Goal: Task Accomplishment & Management: Manage account settings

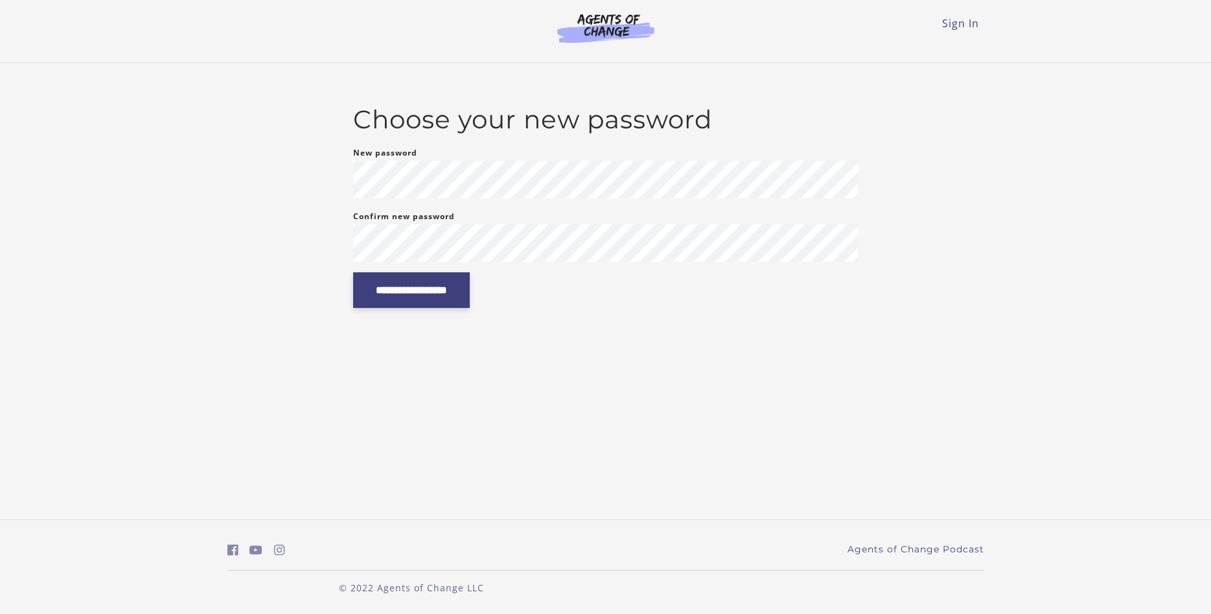
click at [470, 292] on input "**********" at bounding box center [411, 290] width 117 height 36
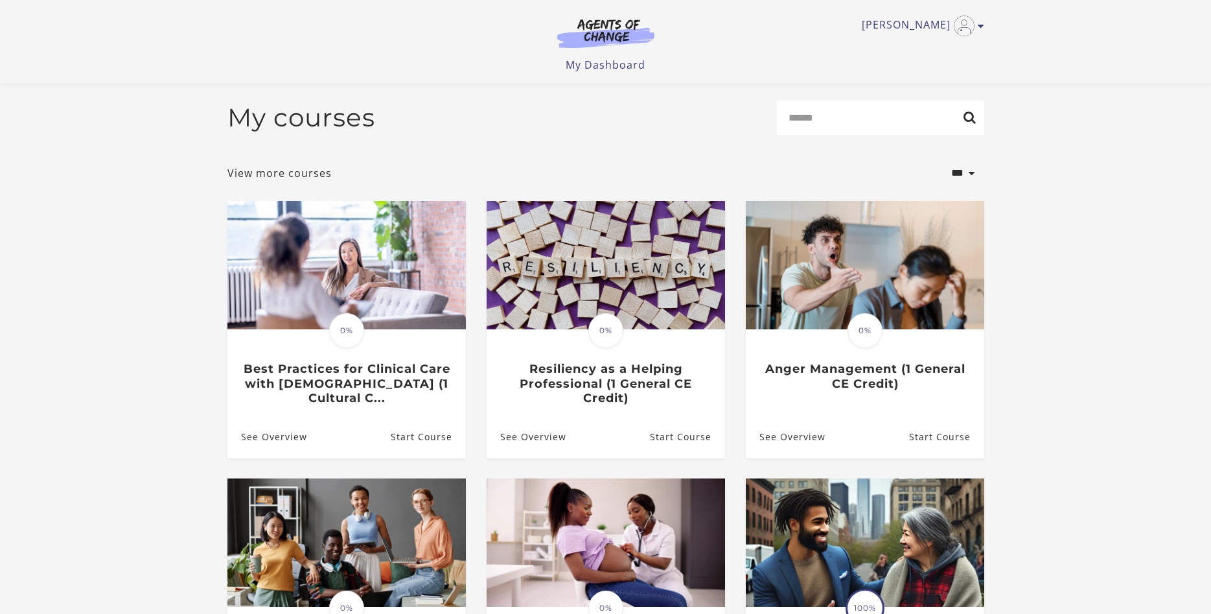
scroll to position [264, 0]
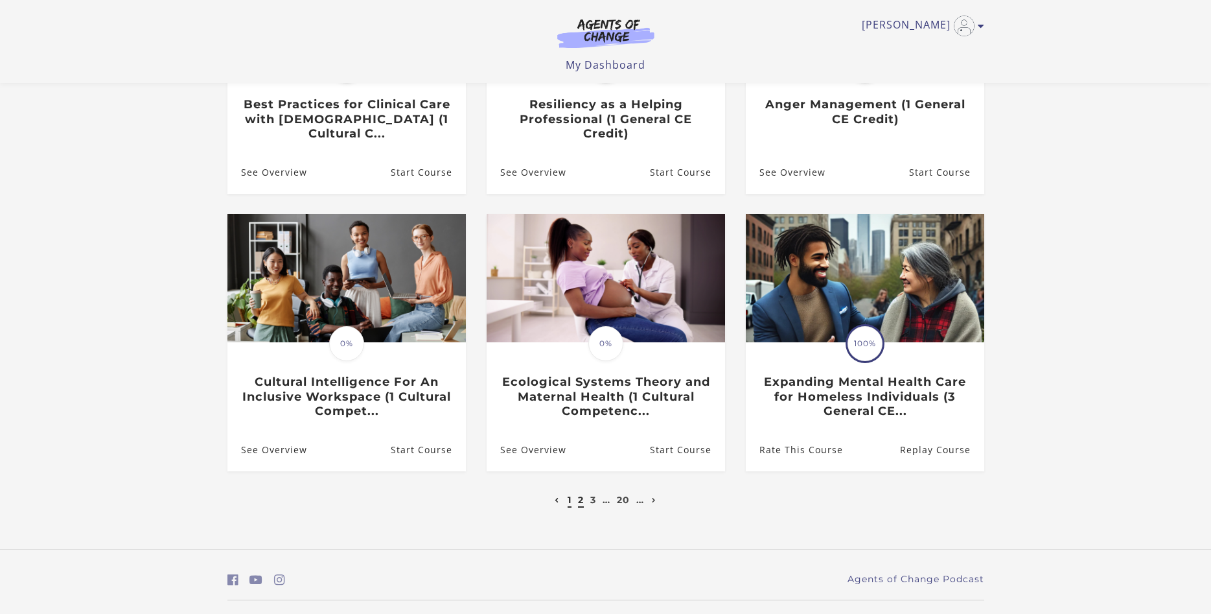
click at [579, 505] on link "2" at bounding box center [581, 500] width 6 height 12
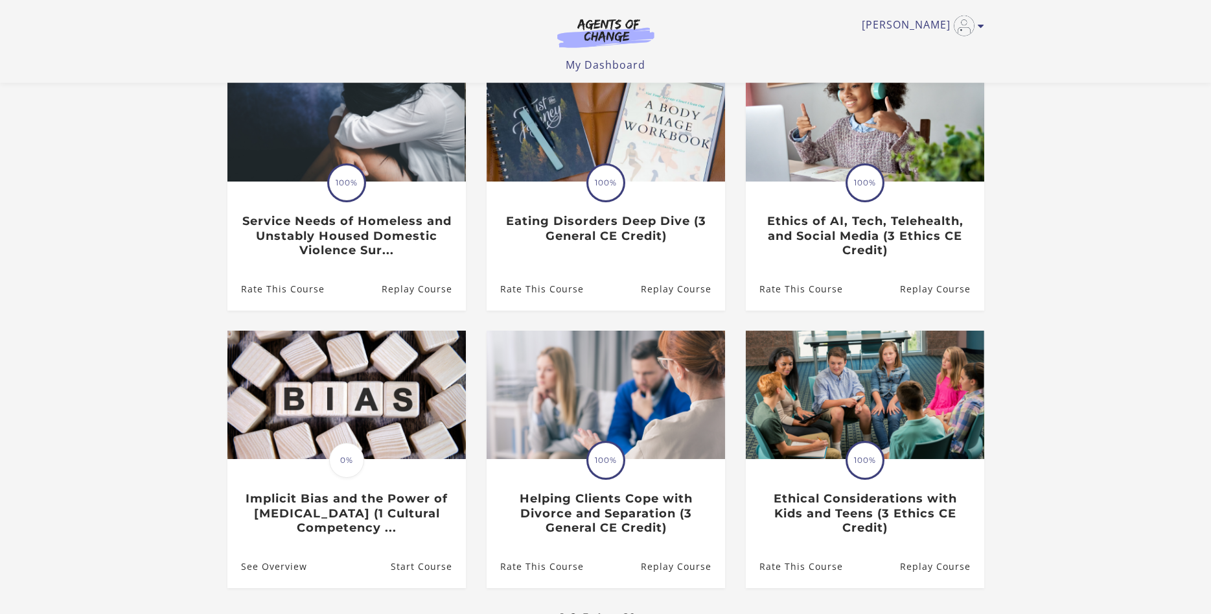
scroll to position [231, 0]
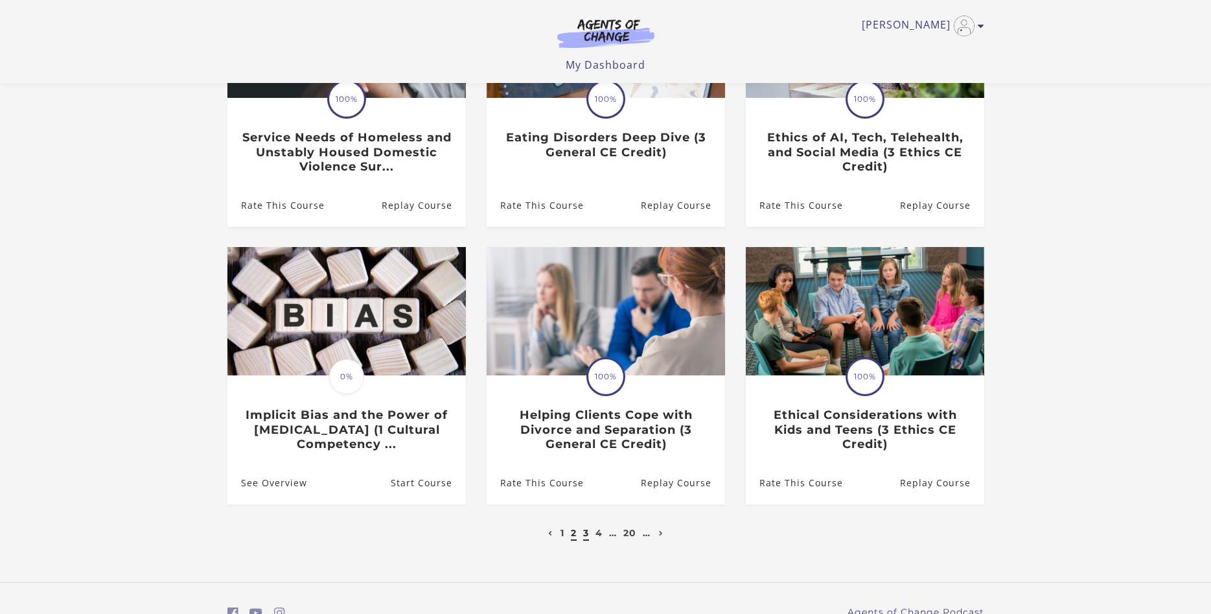
click at [586, 536] on link "3" at bounding box center [586, 533] width 6 height 12
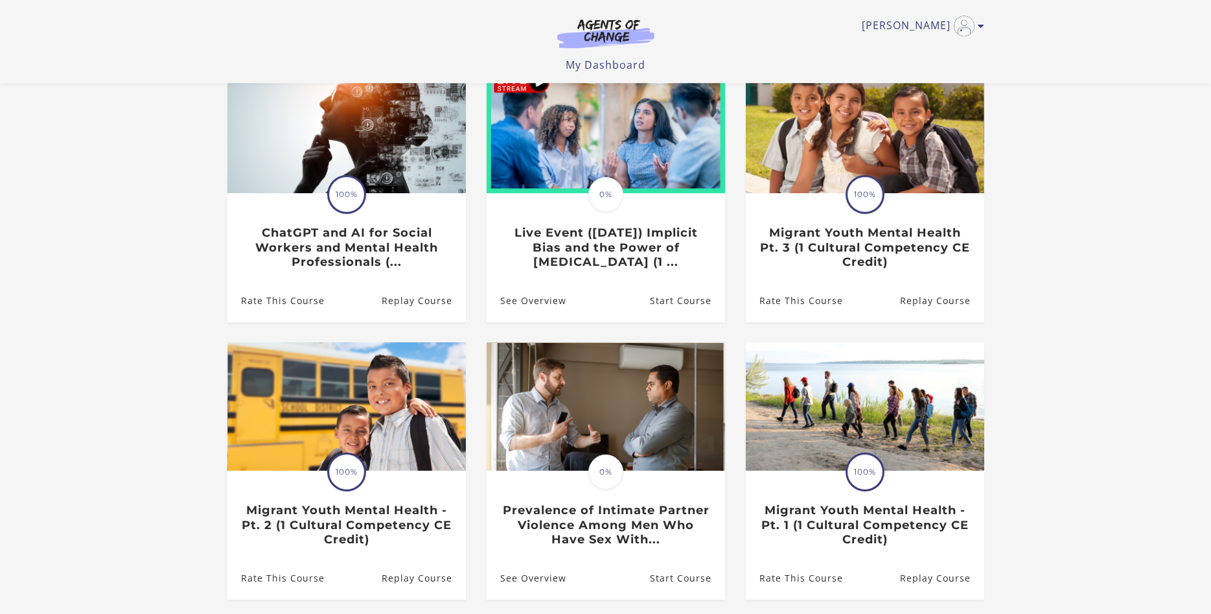
scroll to position [264, 0]
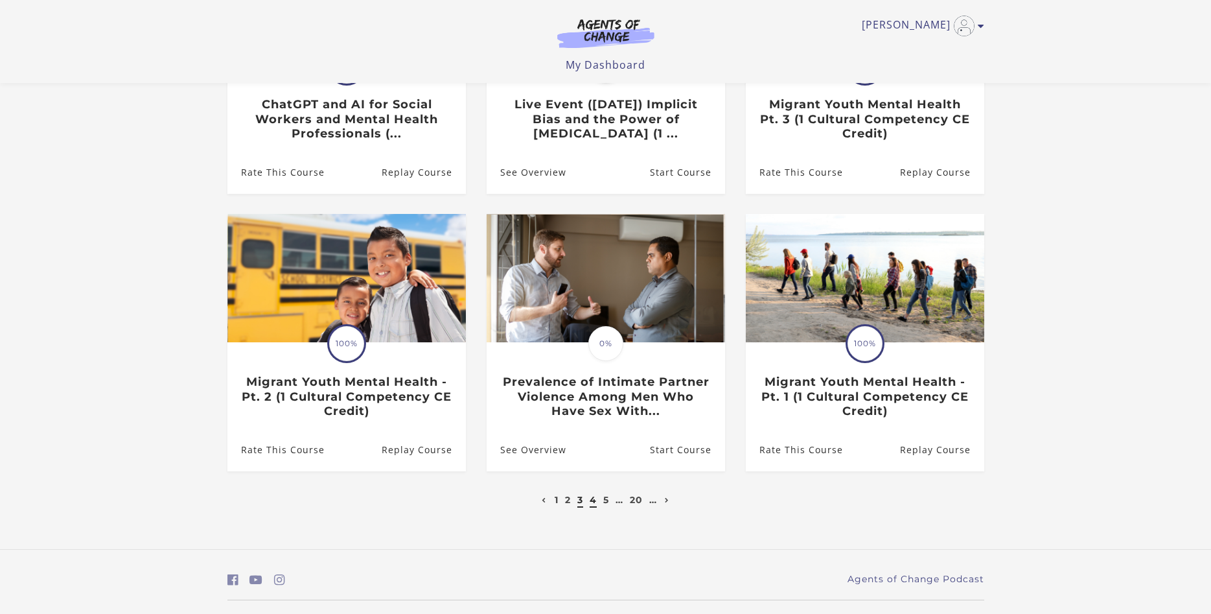
click at [594, 502] on link "4" at bounding box center [593, 500] width 7 height 12
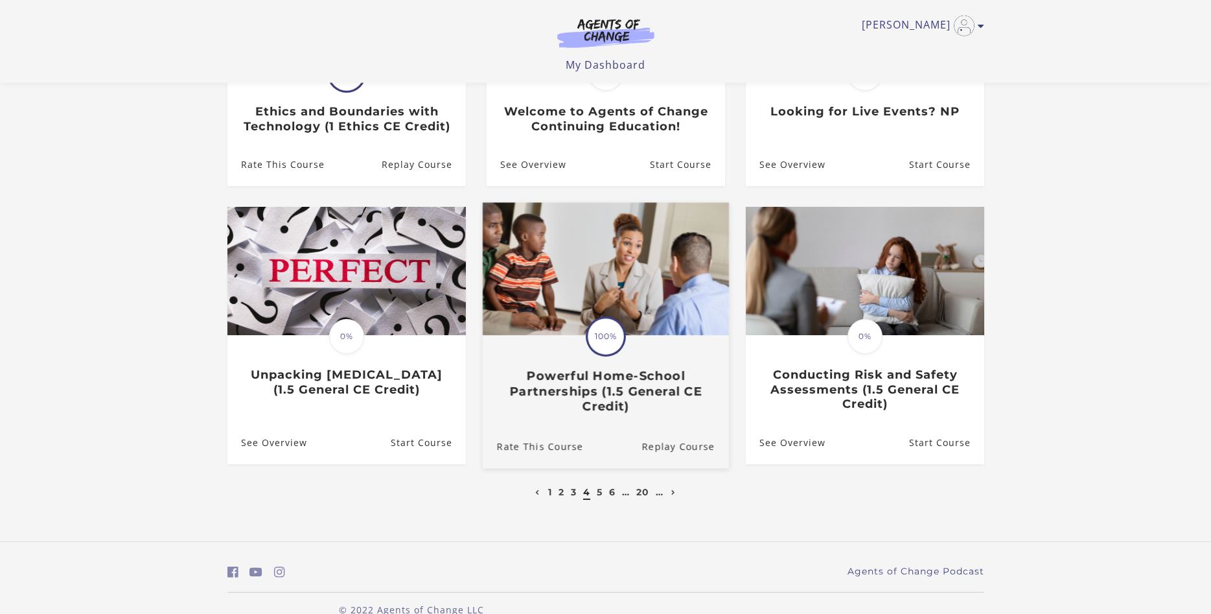
scroll to position [264, 0]
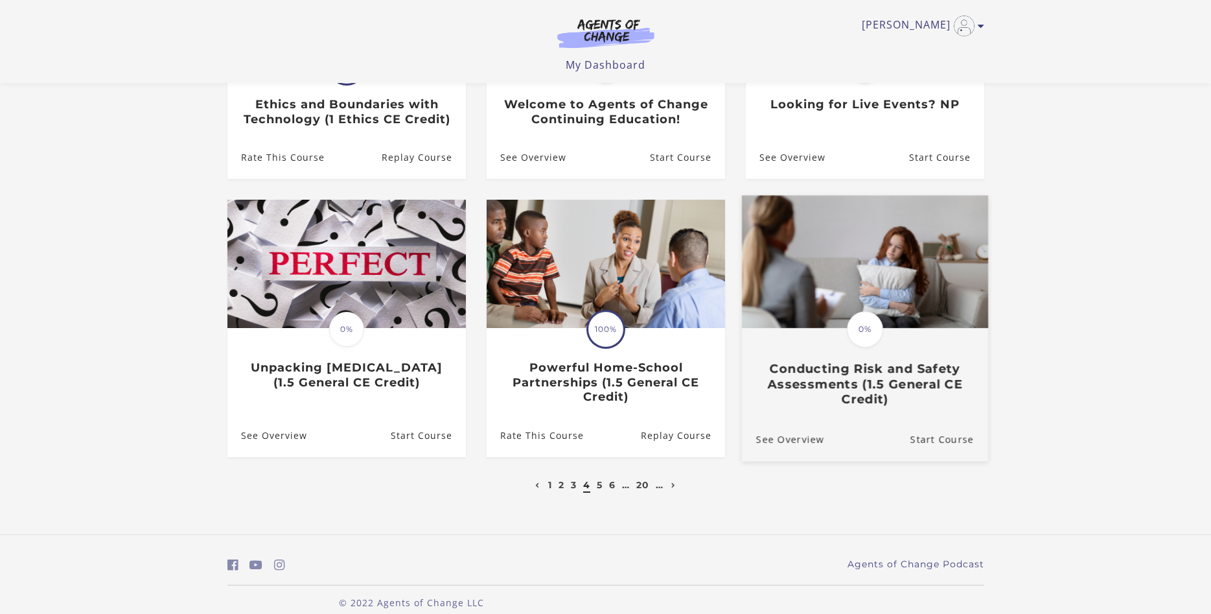
click at [911, 308] on img at bounding box center [864, 261] width 246 height 133
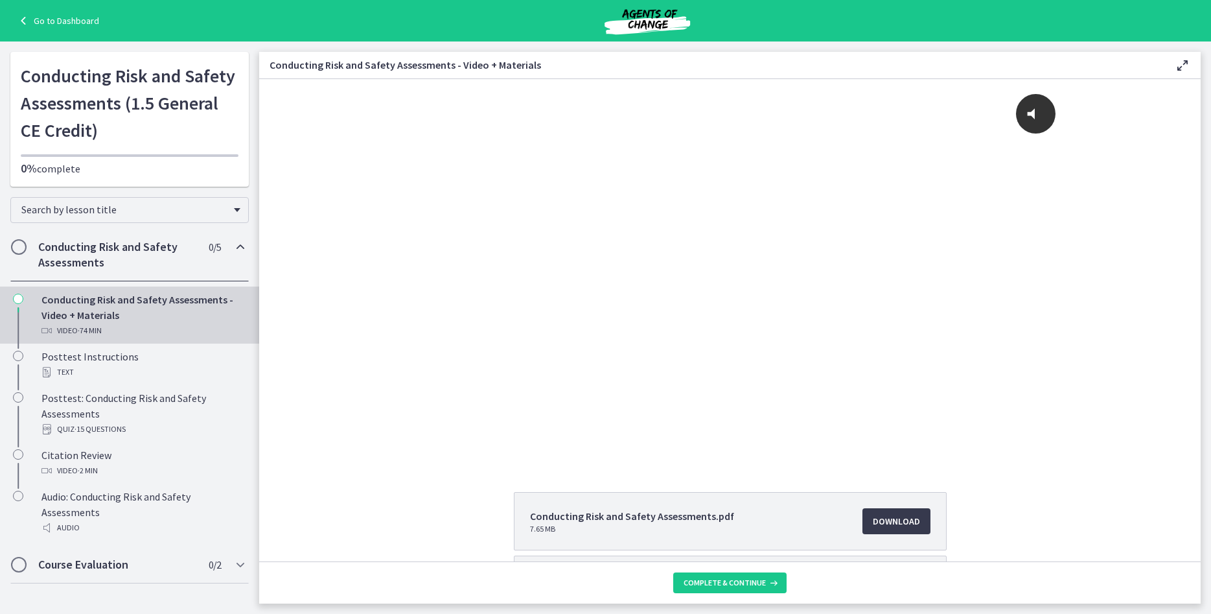
scroll to position [115, 0]
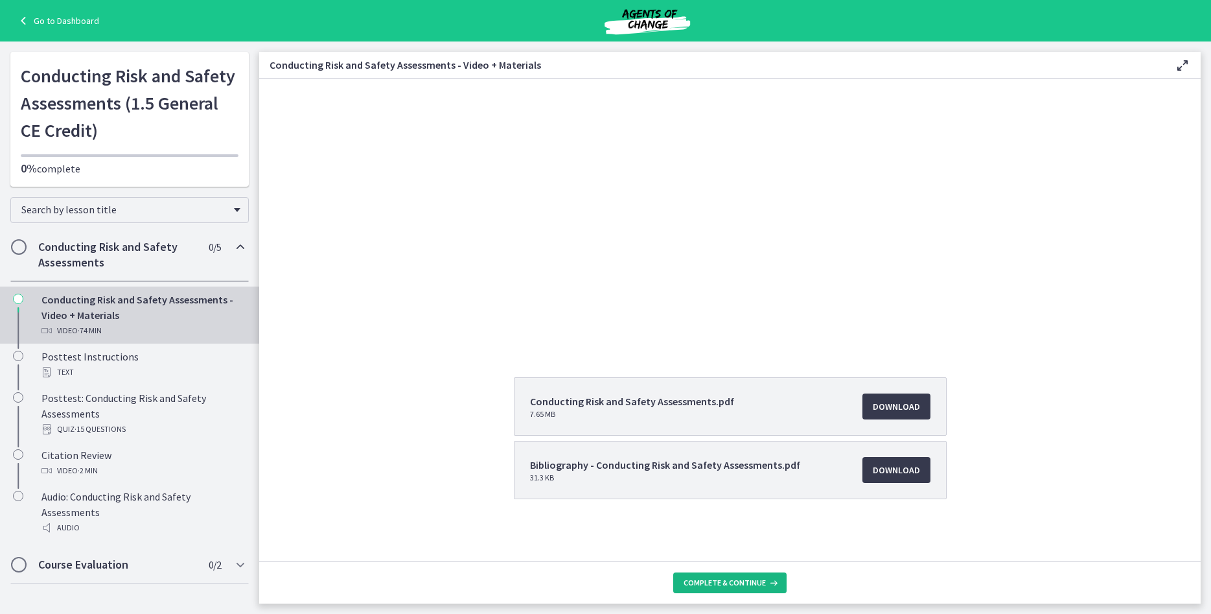
click at [772, 580] on icon at bounding box center [772, 582] width 13 height 10
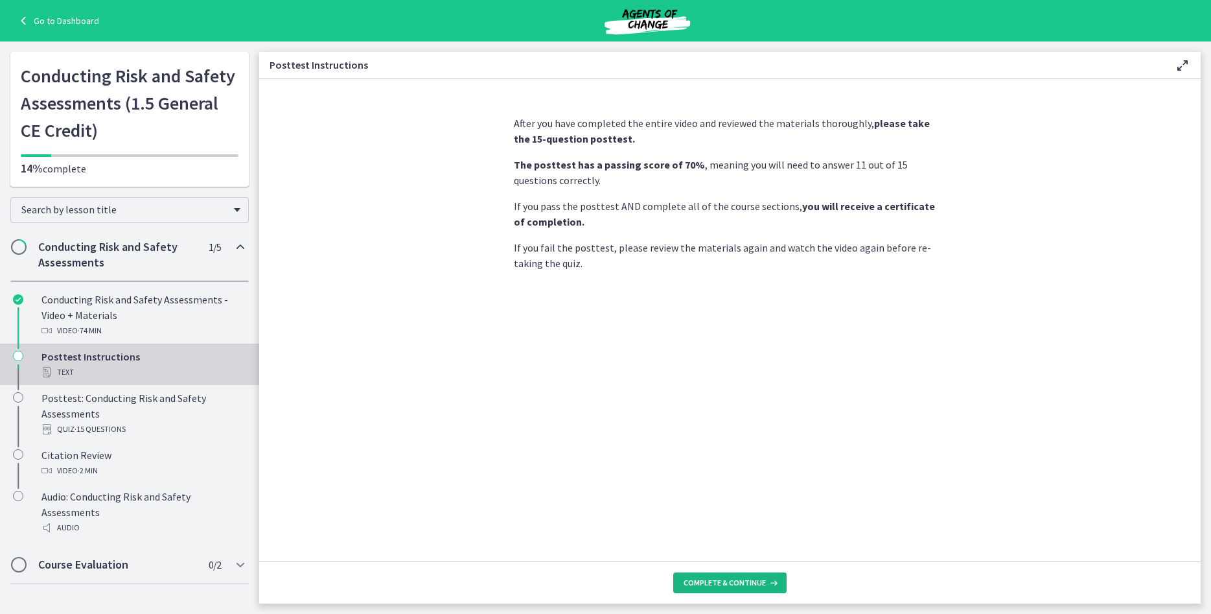
click at [763, 580] on span "Complete & continue" at bounding box center [725, 582] width 82 height 10
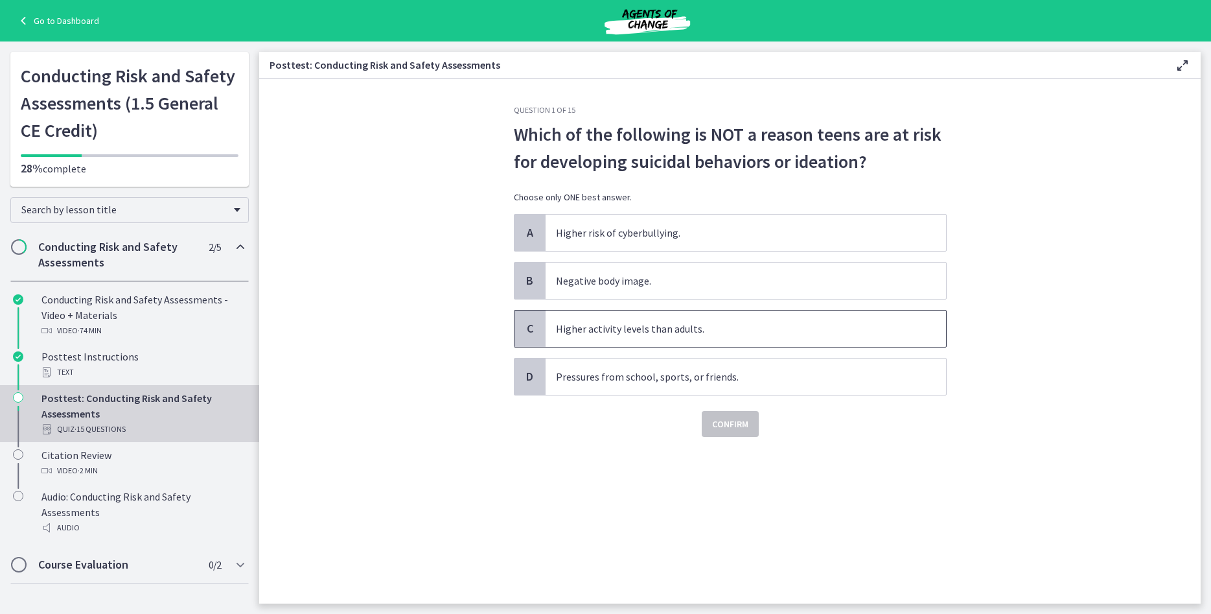
click at [788, 320] on span "Higher activity levels than adults." at bounding box center [746, 328] width 400 height 36
click at [730, 423] on span "Confirm" at bounding box center [730, 424] width 36 height 16
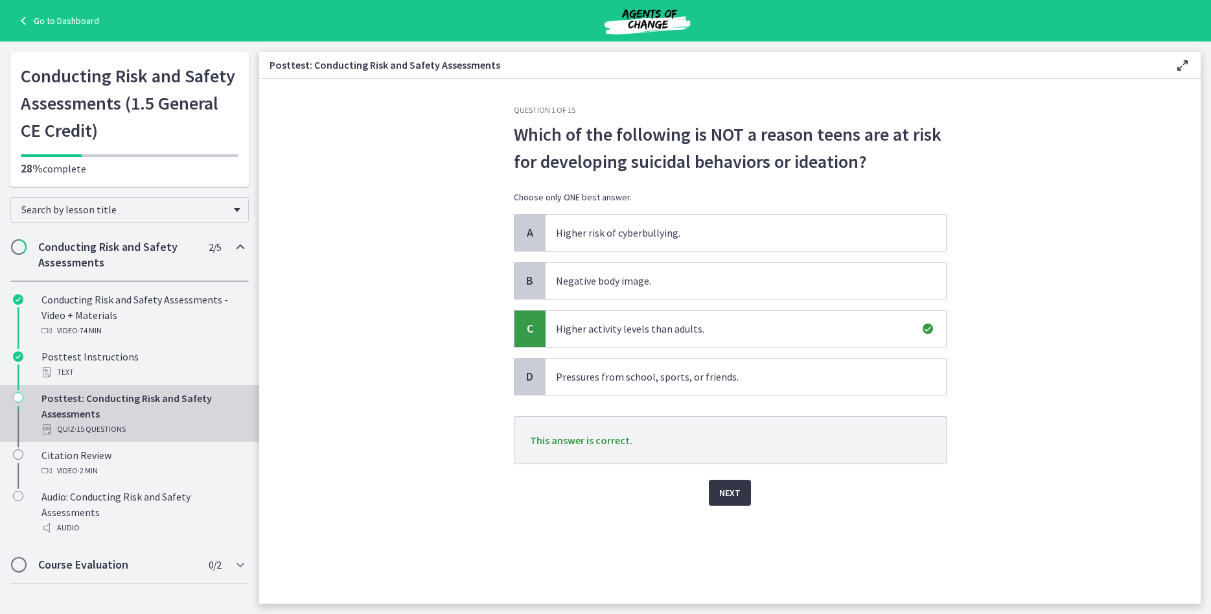
click at [741, 495] on button "Next" at bounding box center [730, 492] width 42 height 26
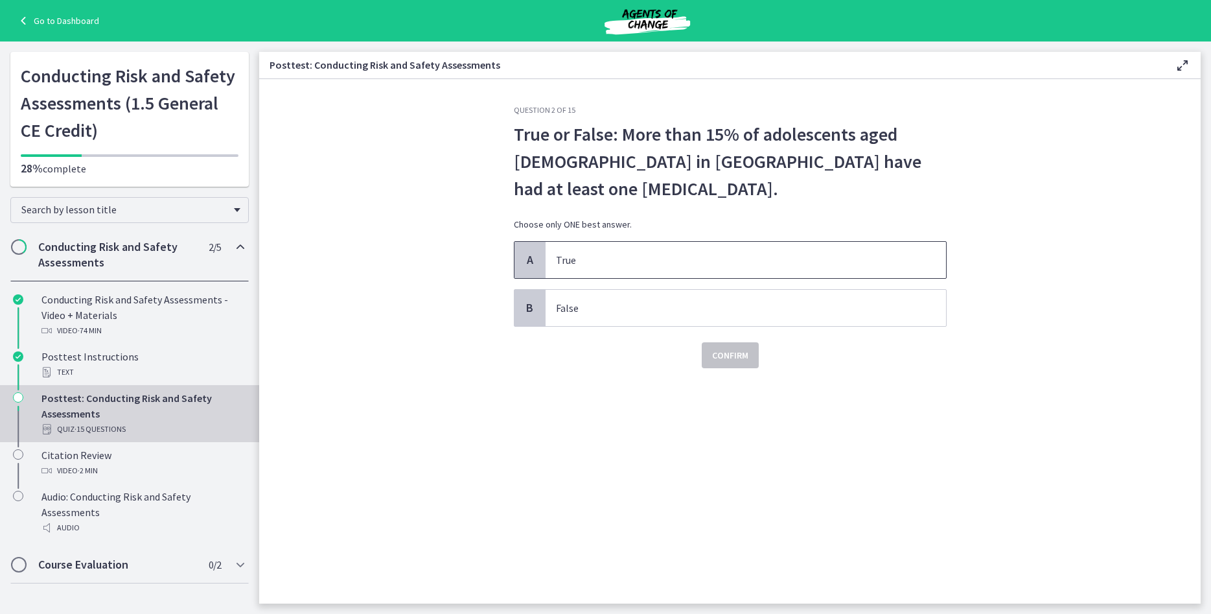
click at [649, 254] on p "True" at bounding box center [733, 260] width 354 height 16
click at [715, 349] on span "Confirm" at bounding box center [730, 355] width 36 height 16
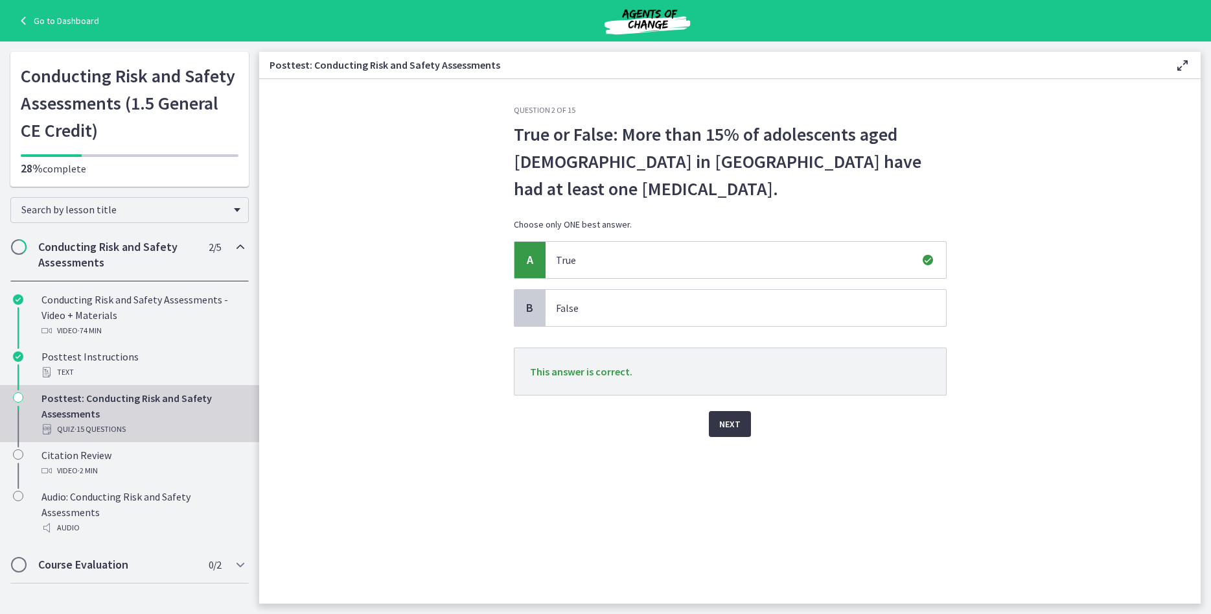
click at [749, 431] on button "Next" at bounding box center [730, 424] width 42 height 26
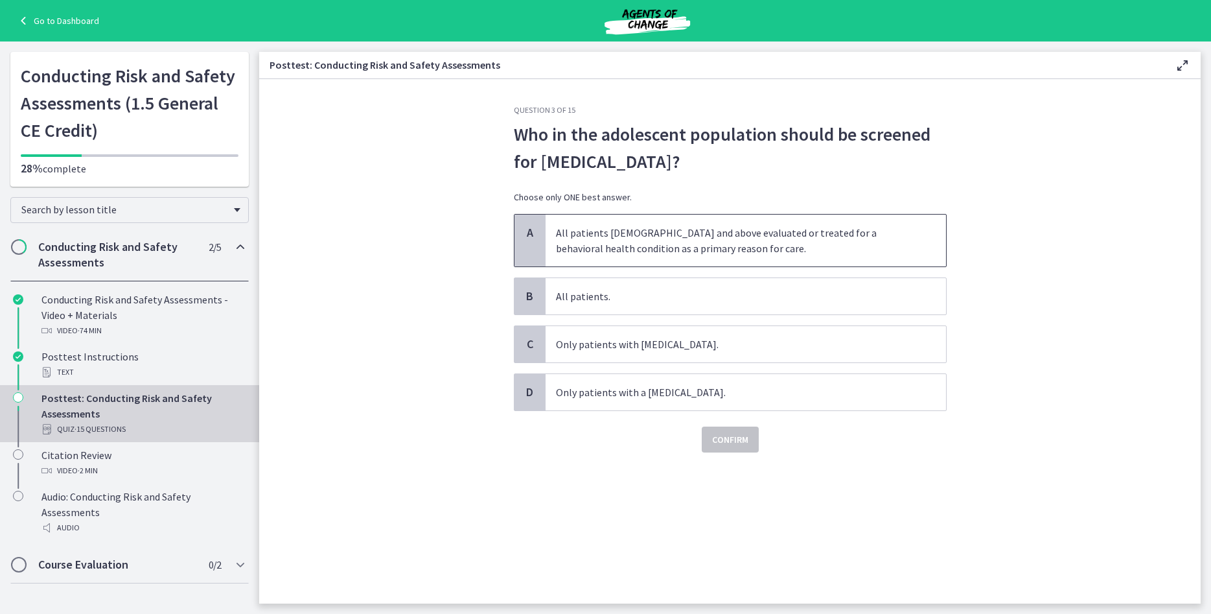
click at [754, 240] on p "All patients 12 years old and above evaluated or treated for a behavioral healt…" at bounding box center [733, 240] width 354 height 31
click at [733, 435] on span "Confirm" at bounding box center [730, 440] width 36 height 16
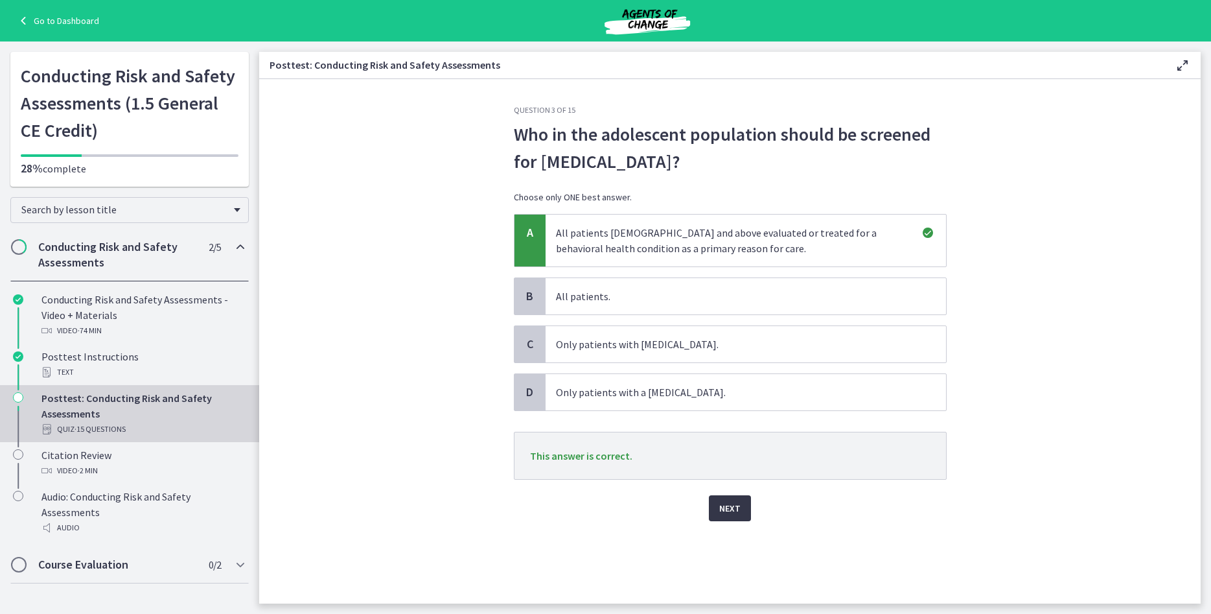
click at [738, 501] on span "Next" at bounding box center [729, 508] width 21 height 16
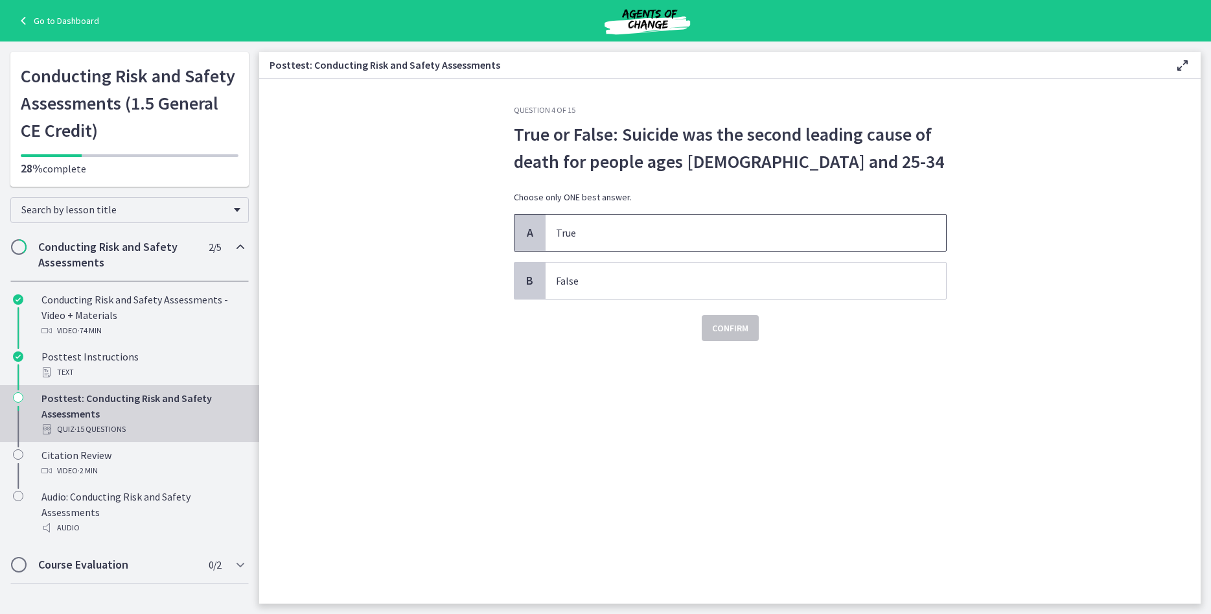
click at [643, 214] on span "True" at bounding box center [746, 232] width 400 height 36
click at [735, 332] on span "Confirm" at bounding box center [730, 328] width 36 height 16
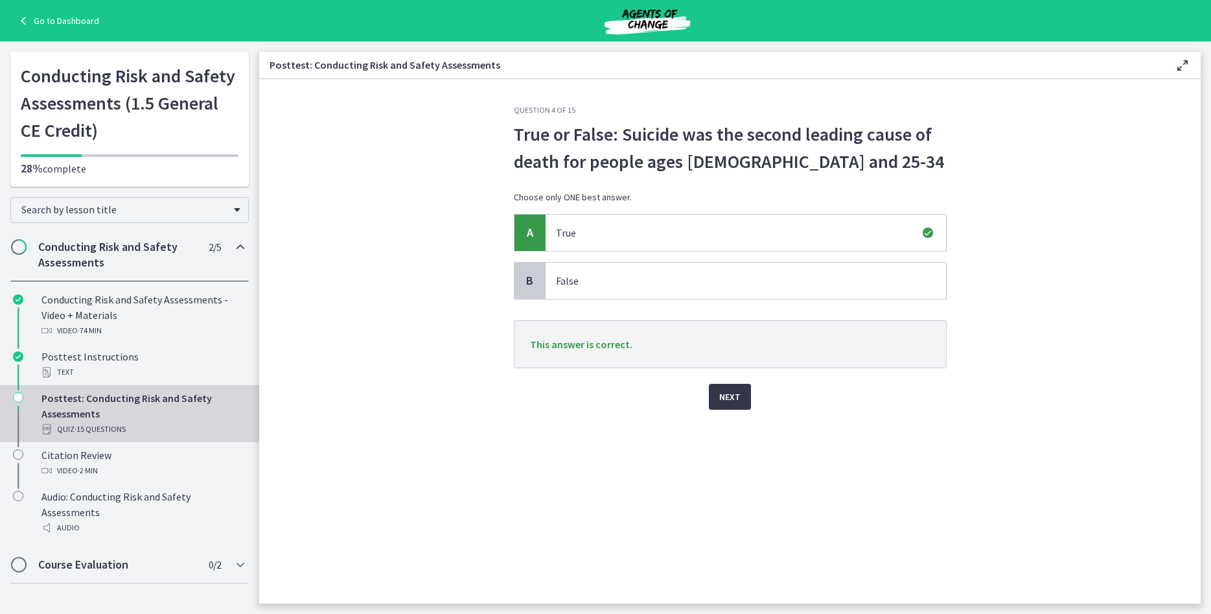
click at [741, 391] on button "Next" at bounding box center [730, 397] width 42 height 26
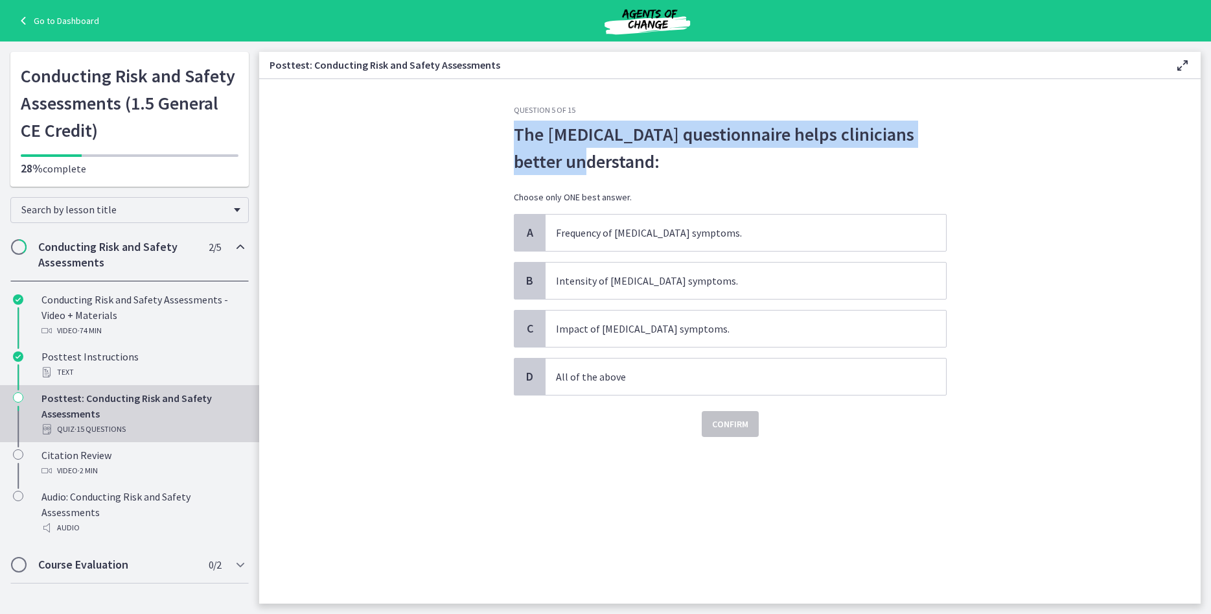
drag, startPoint x: 613, startPoint y: 164, endPoint x: 514, endPoint y: 133, distance: 103.9
click at [514, 133] on p "The PHQ-9 questionnaire helps clinicians better understand:" at bounding box center [730, 148] width 433 height 54
copy p "The PHQ-9 questionnaire helps clinicians better understand:"
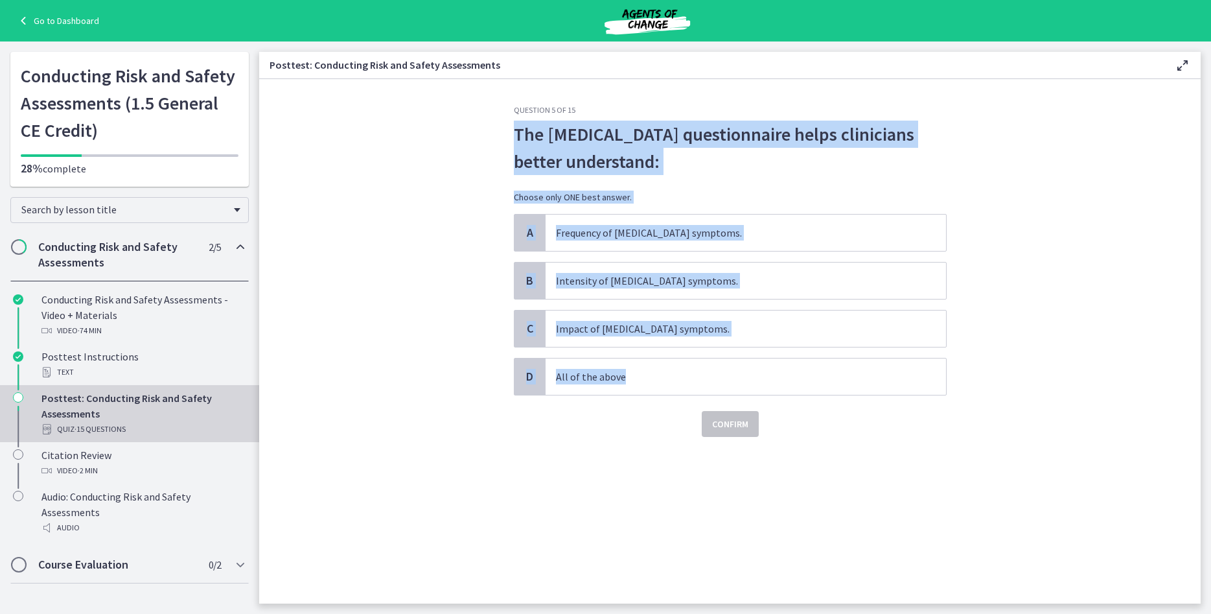
drag, startPoint x: 993, startPoint y: 393, endPoint x: 517, endPoint y: 137, distance: 539.7
click at [517, 137] on section "Question 5 of 15 The PHQ-9 questionnaire helps clinicians better understand: Ch…" at bounding box center [729, 341] width 941 height 524
copy div "The PHQ-9 questionnaire helps clinicians better understand: Choose only ONE bes…"
click at [629, 380] on p "All of the above" at bounding box center [733, 377] width 354 height 16
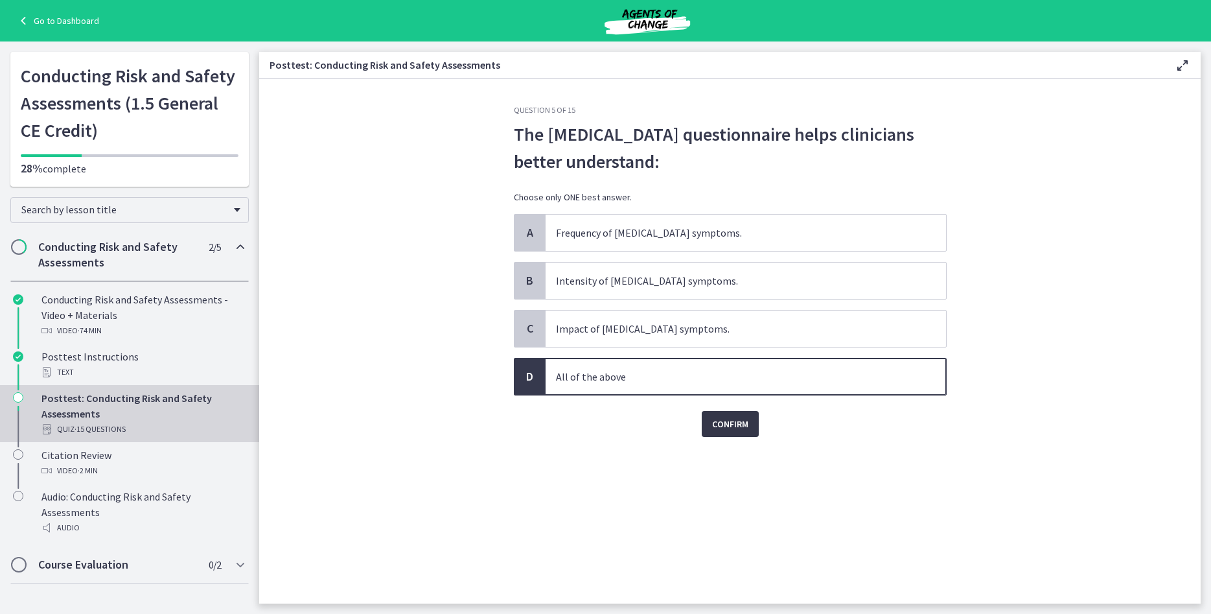
click at [742, 420] on span "Confirm" at bounding box center [730, 424] width 36 height 16
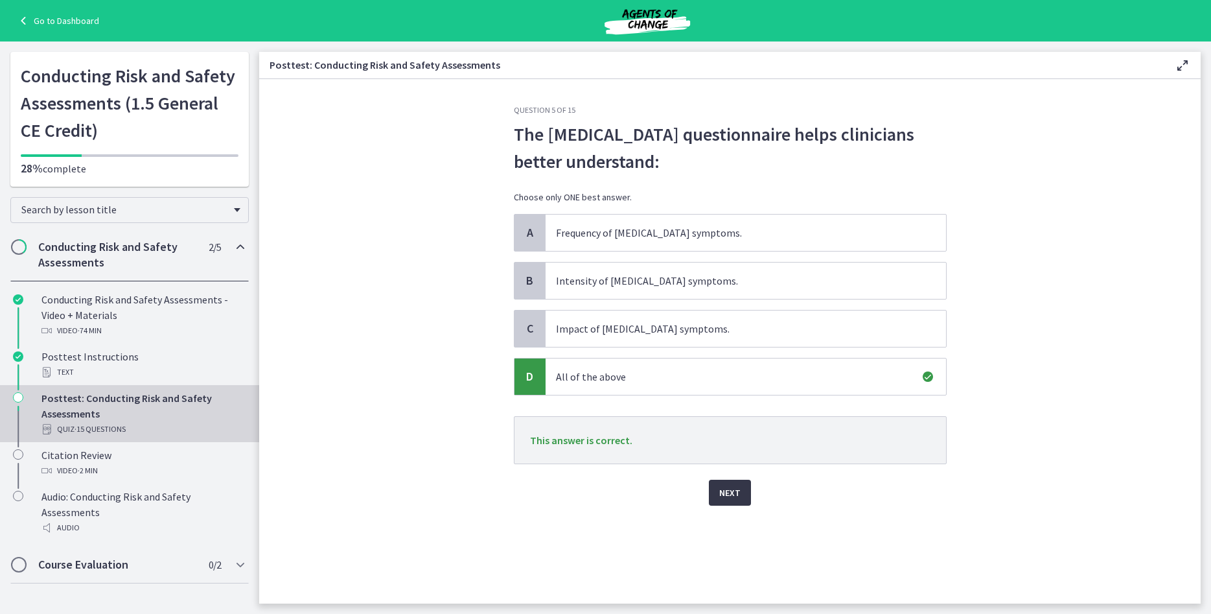
click at [740, 496] on span "Next" at bounding box center [729, 493] width 21 height 16
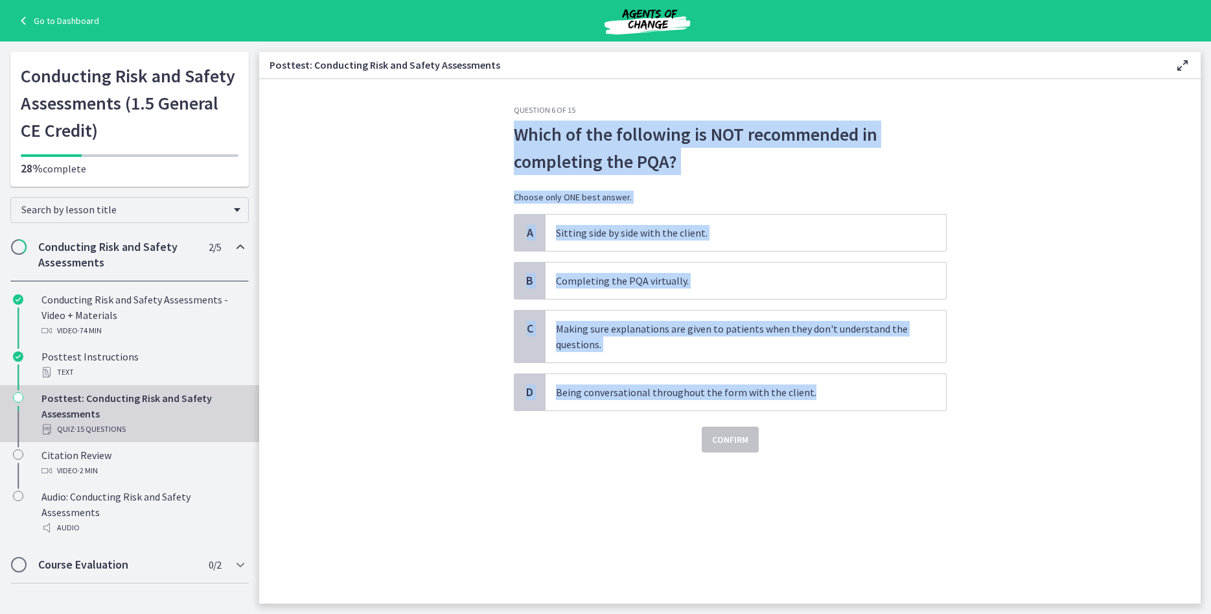
drag, startPoint x: 921, startPoint y: 398, endPoint x: 505, endPoint y: 141, distance: 489.1
click at [505, 141] on section "Question 6 of 15 Which of the following is NOT recommended in completing the PQ…" at bounding box center [729, 341] width 941 height 524
copy div "Which of the following is NOT recommended in completing the PQA? Choose only ON…"
click at [635, 397] on p "Being conversational throughout the form with the client." at bounding box center [733, 392] width 354 height 16
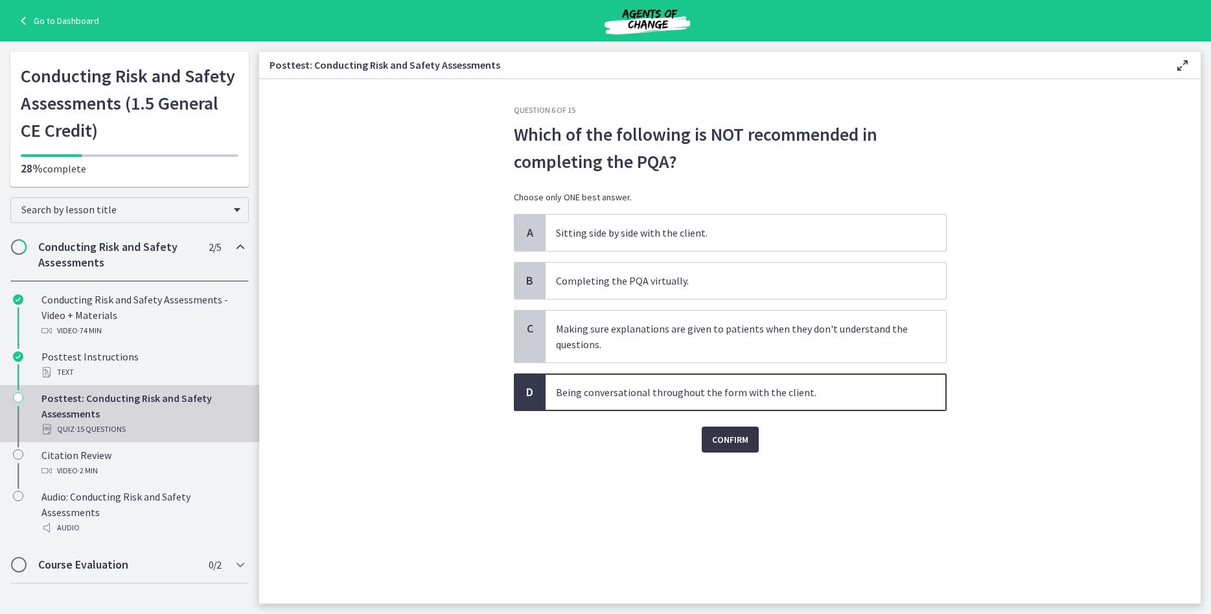
click at [722, 444] on span "Confirm" at bounding box center [730, 440] width 36 height 16
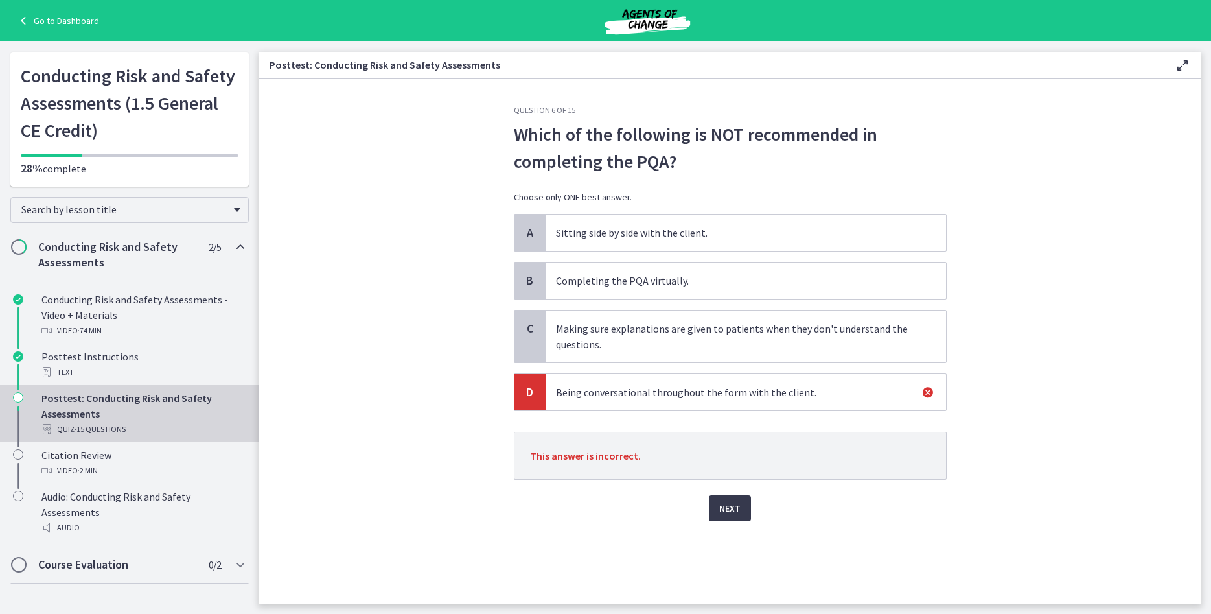
click at [654, 324] on p "Making sure explanations are given to patients when they don't understand the q…" at bounding box center [733, 336] width 354 height 31
click at [731, 503] on span "Next" at bounding box center [729, 508] width 21 height 16
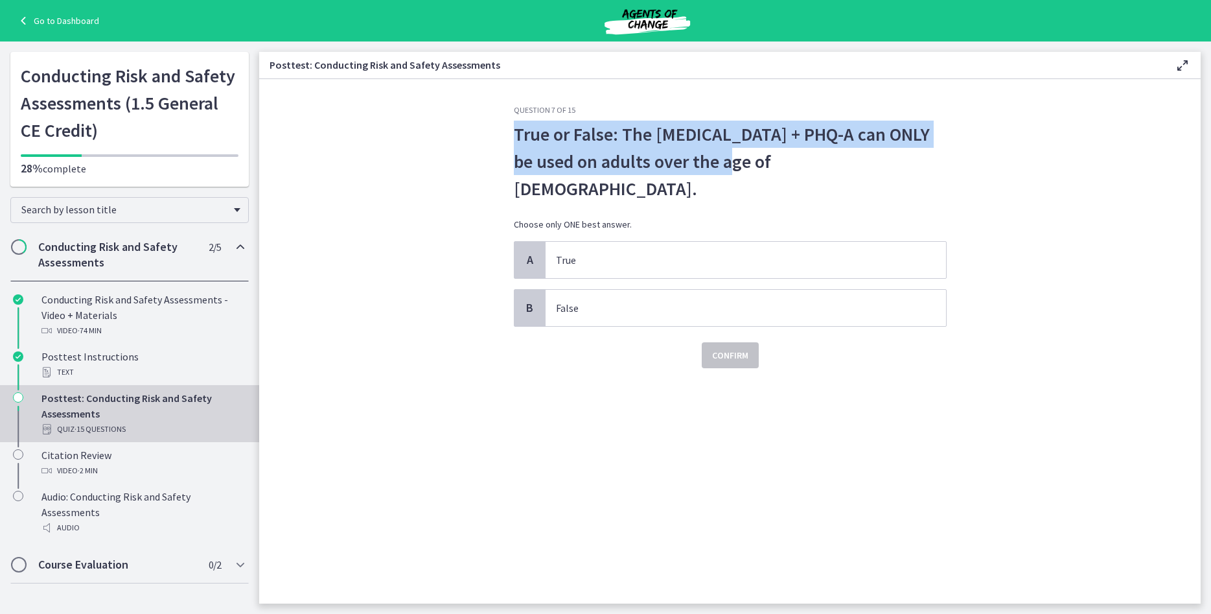
drag, startPoint x: 724, startPoint y: 168, endPoint x: 513, endPoint y: 137, distance: 213.4
click at [513, 137] on div "Question 7 of 15 True or False: The PHQ-9 + PHQ-A can ONLY be used on adults ov…" at bounding box center [730, 354] width 454 height 498
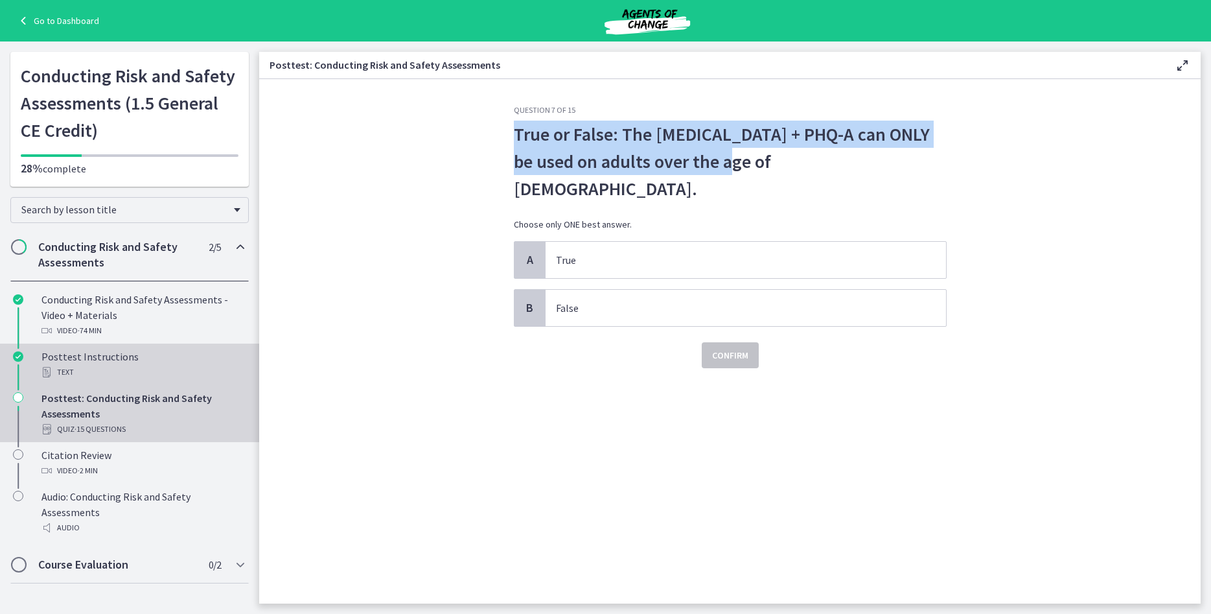
copy p "True or False: The PHQ-9 + PHQ-A can ONLY be used on adults over the age of 18."
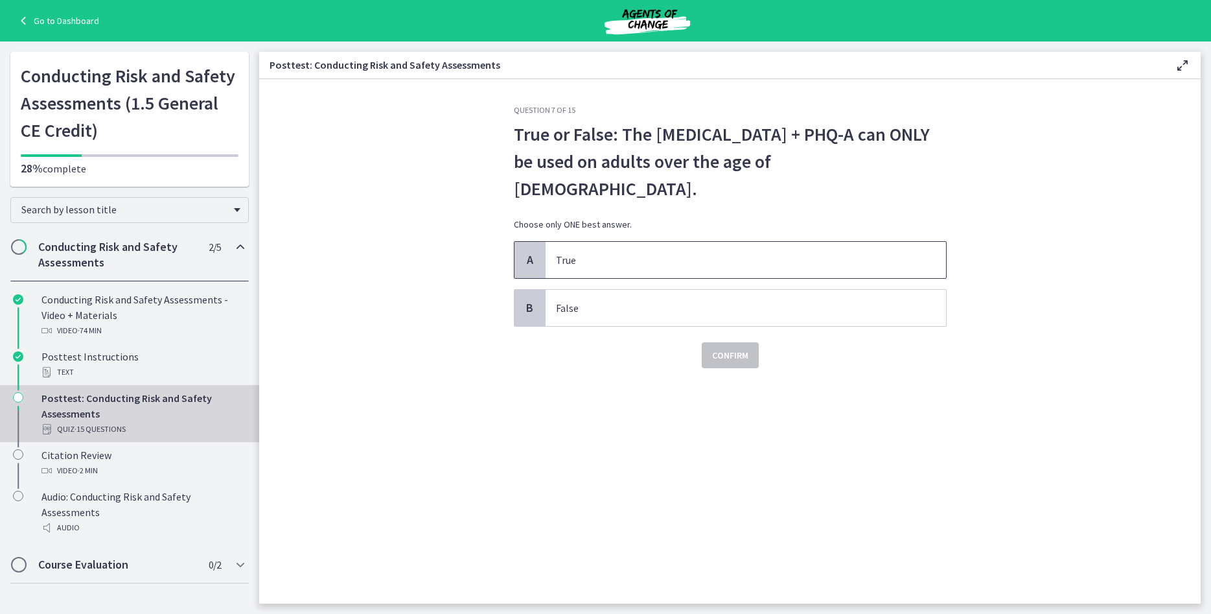
click at [690, 252] on p "True" at bounding box center [733, 260] width 354 height 16
click at [682, 290] on span "False" at bounding box center [746, 308] width 400 height 36
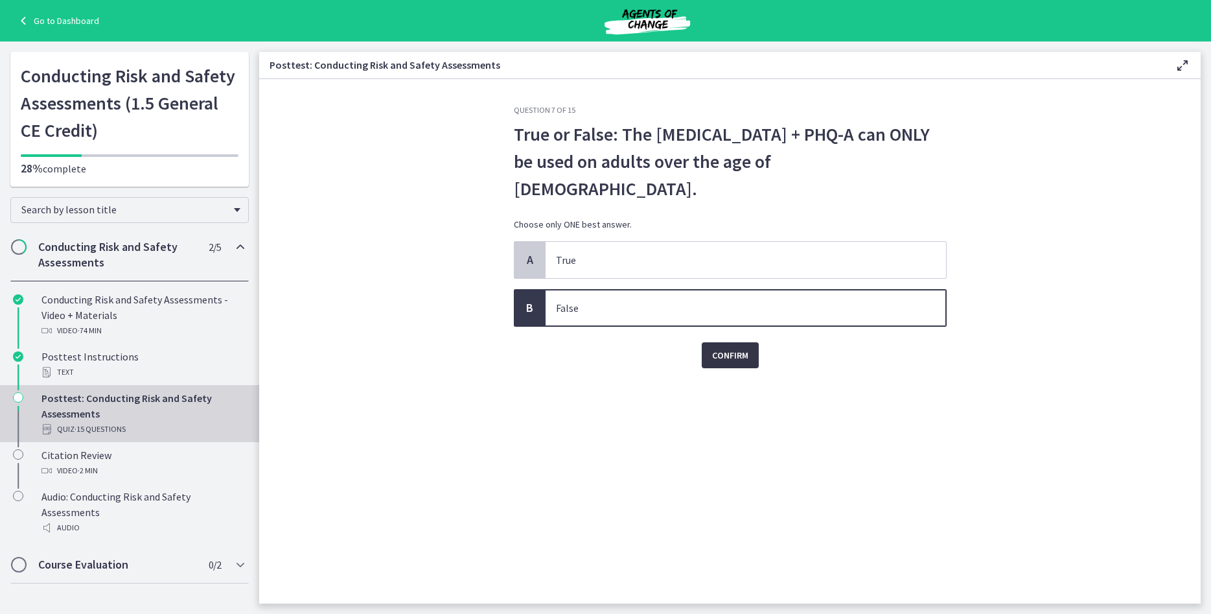
click at [735, 347] on span "Confirm" at bounding box center [730, 355] width 36 height 16
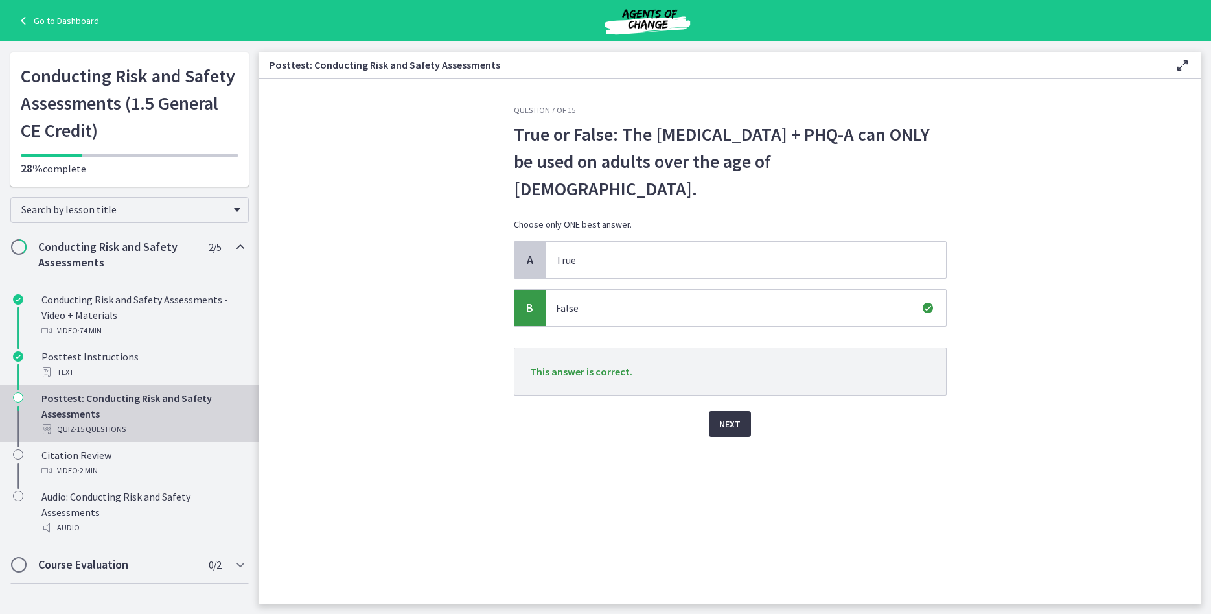
click at [738, 416] on span "Next" at bounding box center [729, 424] width 21 height 16
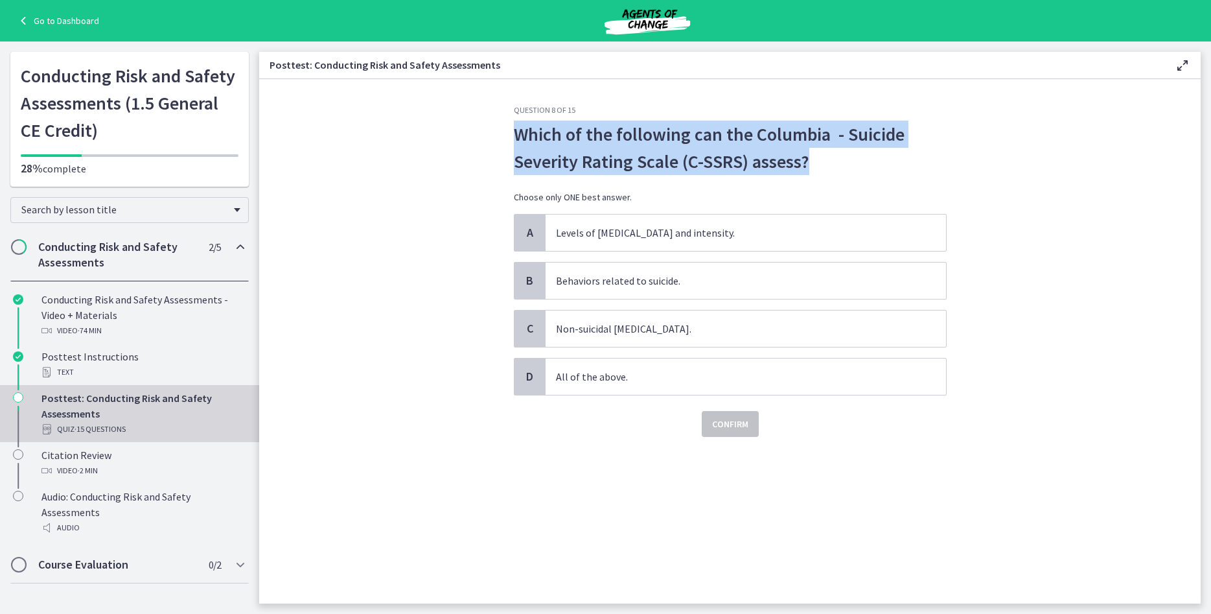
drag, startPoint x: 845, startPoint y: 170, endPoint x: 500, endPoint y: 132, distance: 346.8
click at [500, 132] on section "Question 8 of 15 Which of the following can the Columbia - Suicide Severity Rat…" at bounding box center [729, 341] width 941 height 524
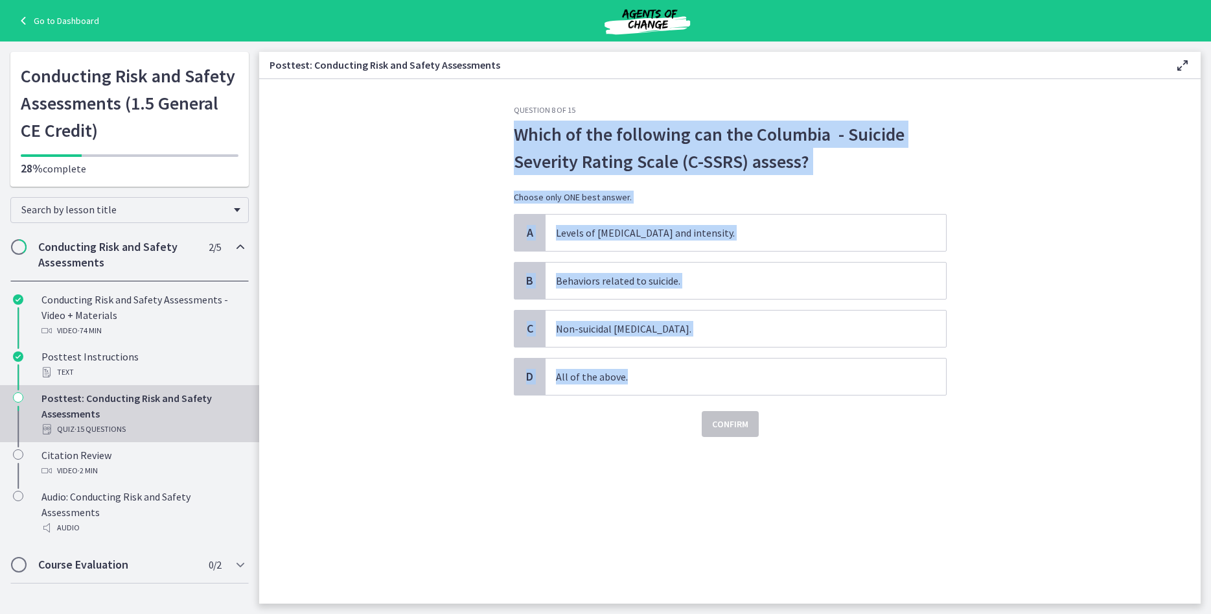
drag, startPoint x: 956, startPoint y: 396, endPoint x: 459, endPoint y: 145, distance: 556.0
click at [459, 145] on section "Question 8 of 15 Which of the following can the Columbia - Suicide Severity Rat…" at bounding box center [729, 341] width 941 height 524
click at [527, 429] on div "Confirm" at bounding box center [730, 415] width 433 height 41
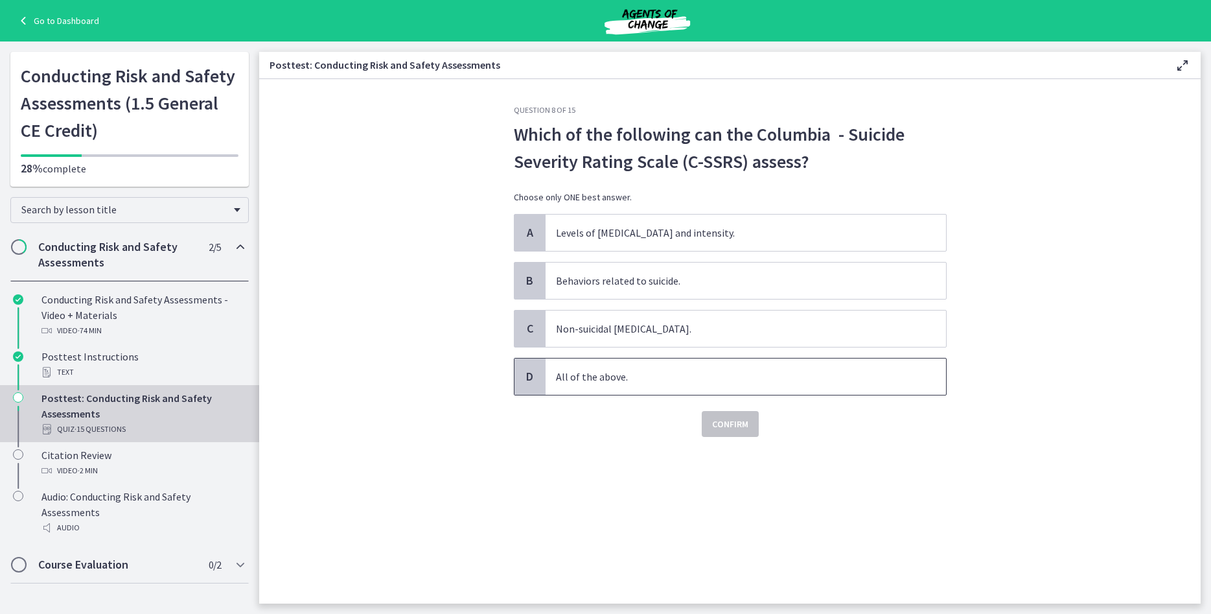
click at [584, 392] on span "All of the above." at bounding box center [746, 376] width 400 height 36
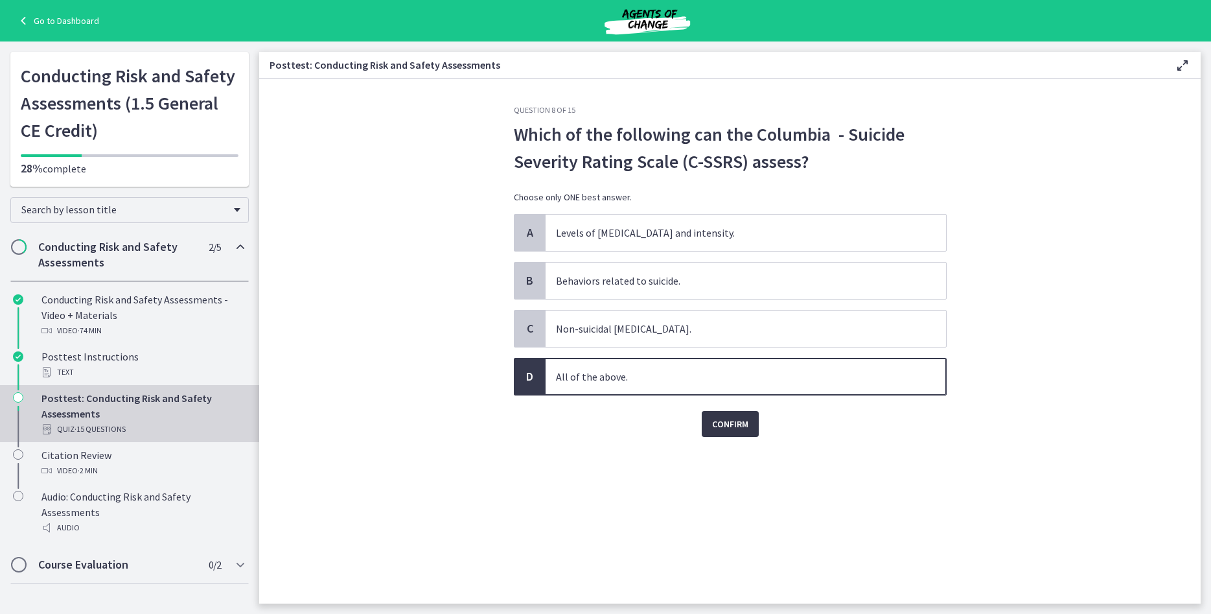
click at [732, 416] on span "Confirm" at bounding box center [730, 424] width 36 height 16
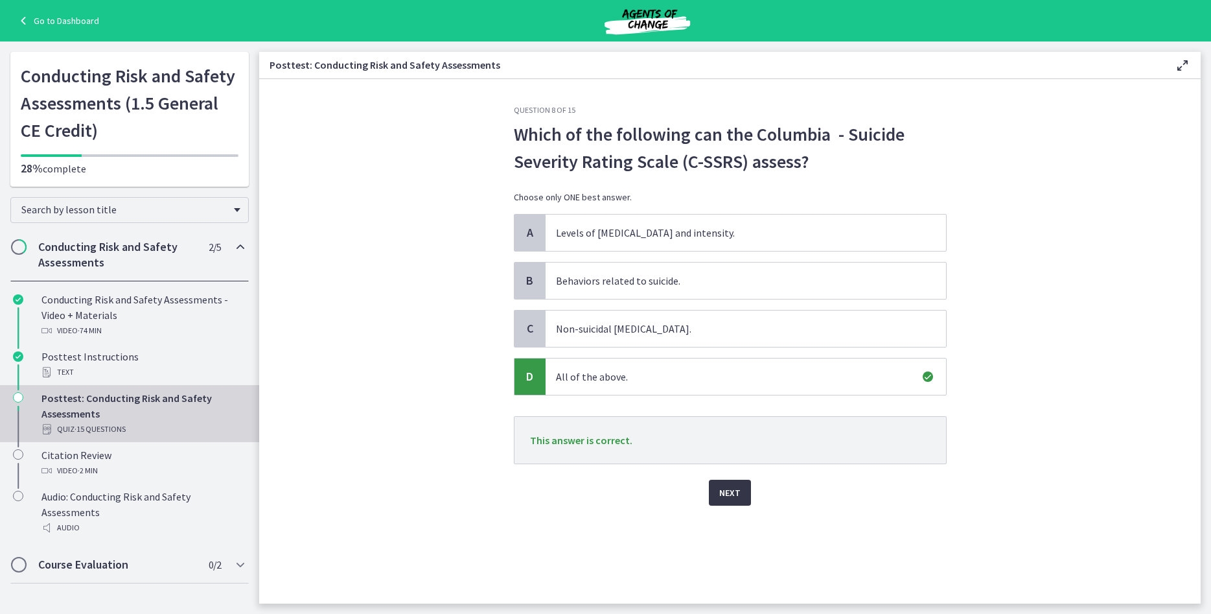
click at [734, 493] on span "Next" at bounding box center [729, 493] width 21 height 16
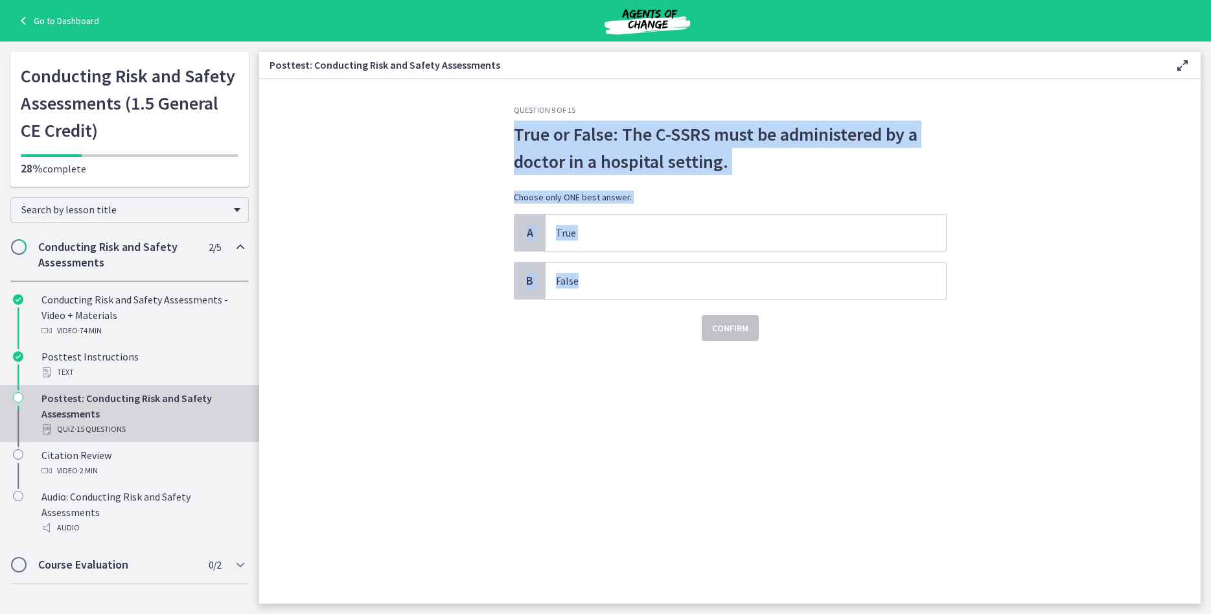
drag, startPoint x: 1041, startPoint y: 288, endPoint x: 514, endPoint y: 137, distance: 547.1
click at [514, 137] on section "Question 9 of 15 True or False: The C-SSRS must be administered by a doctor in …" at bounding box center [729, 341] width 941 height 524
copy div "True or False: The C-SSRS must be administered by a doctor in a hospital settin…"
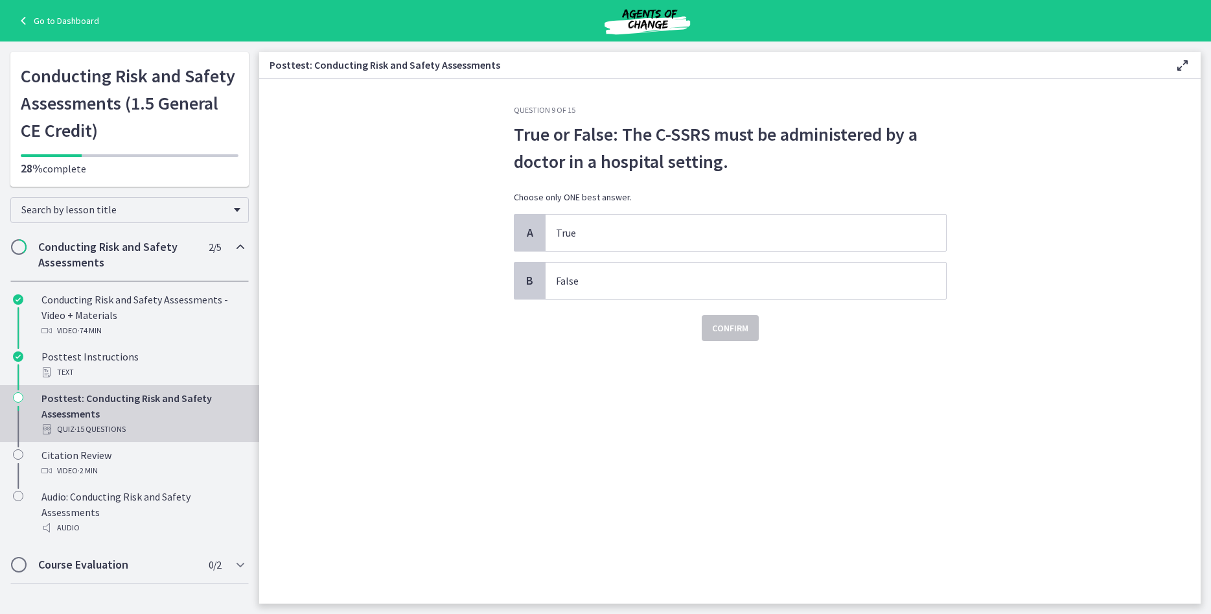
drag, startPoint x: 599, startPoint y: 328, endPoint x: 592, endPoint y: 310, distance: 19.5
click at [599, 327] on div "Confirm" at bounding box center [730, 319] width 433 height 41
click at [590, 275] on p "False" at bounding box center [733, 281] width 354 height 16
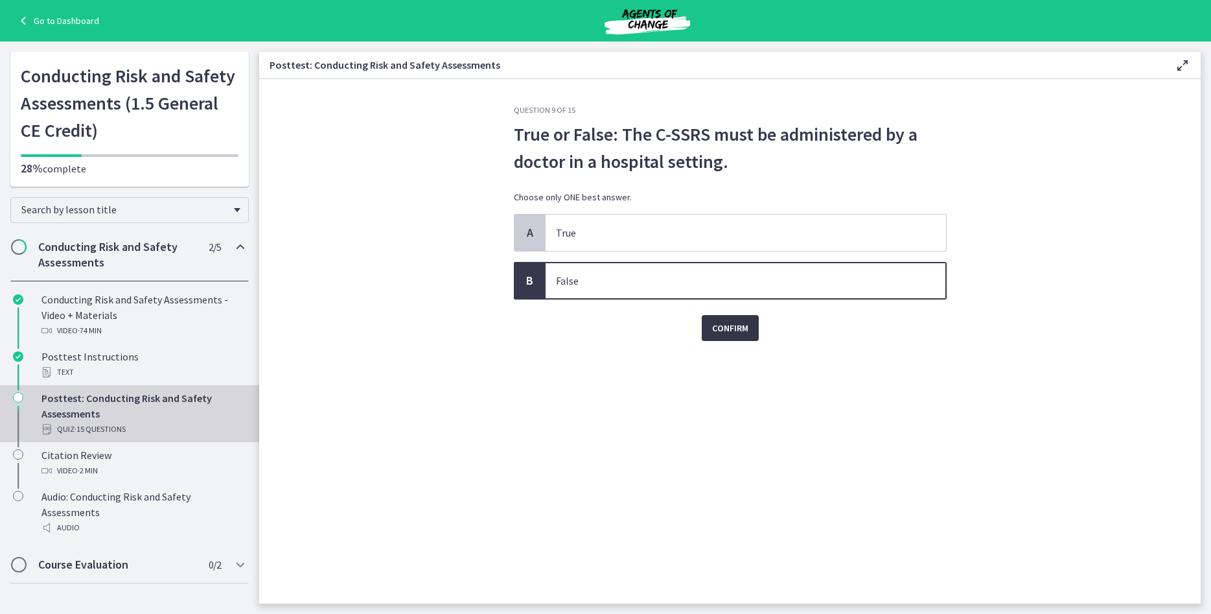
click at [726, 322] on span "Confirm" at bounding box center [730, 328] width 36 height 16
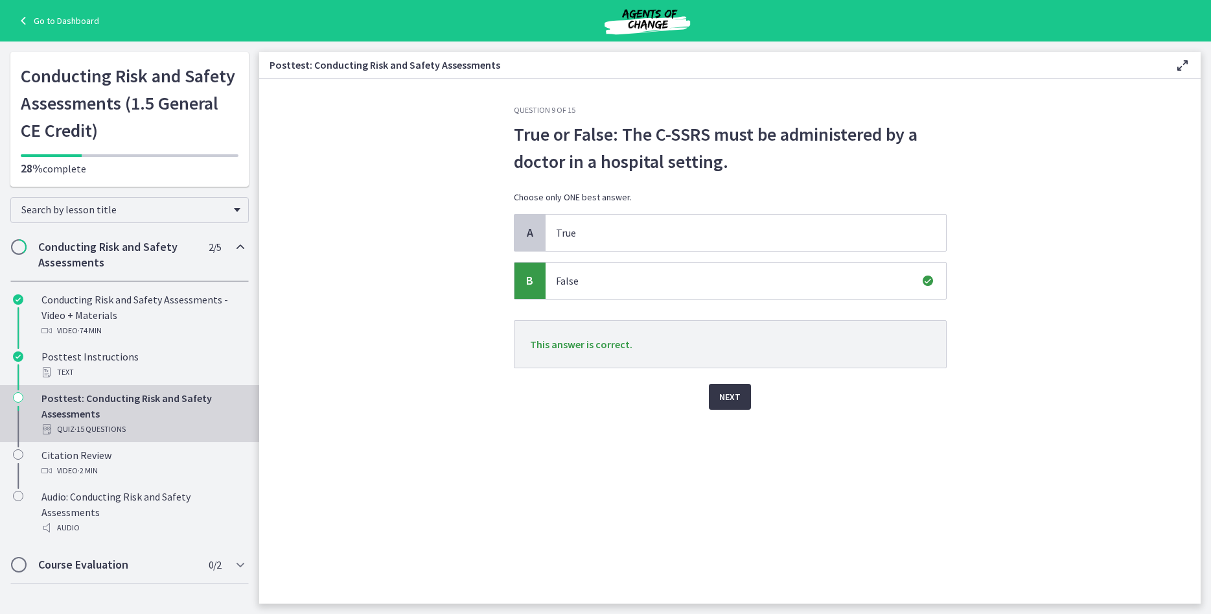
click at [736, 404] on span "Next" at bounding box center [729, 397] width 21 height 16
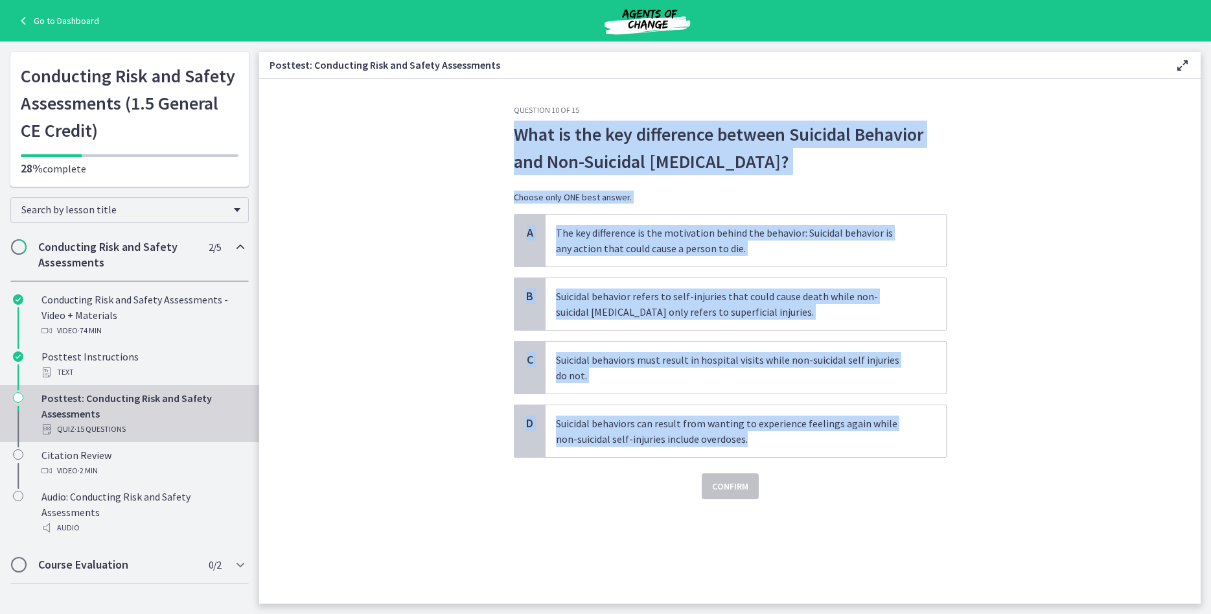
drag, startPoint x: 952, startPoint y: 444, endPoint x: 503, endPoint y: 144, distance: 540.2
click at [503, 144] on section "Question 10 of 15 What is the key difference between Suicidal Behavior and Non-…" at bounding box center [729, 341] width 941 height 524
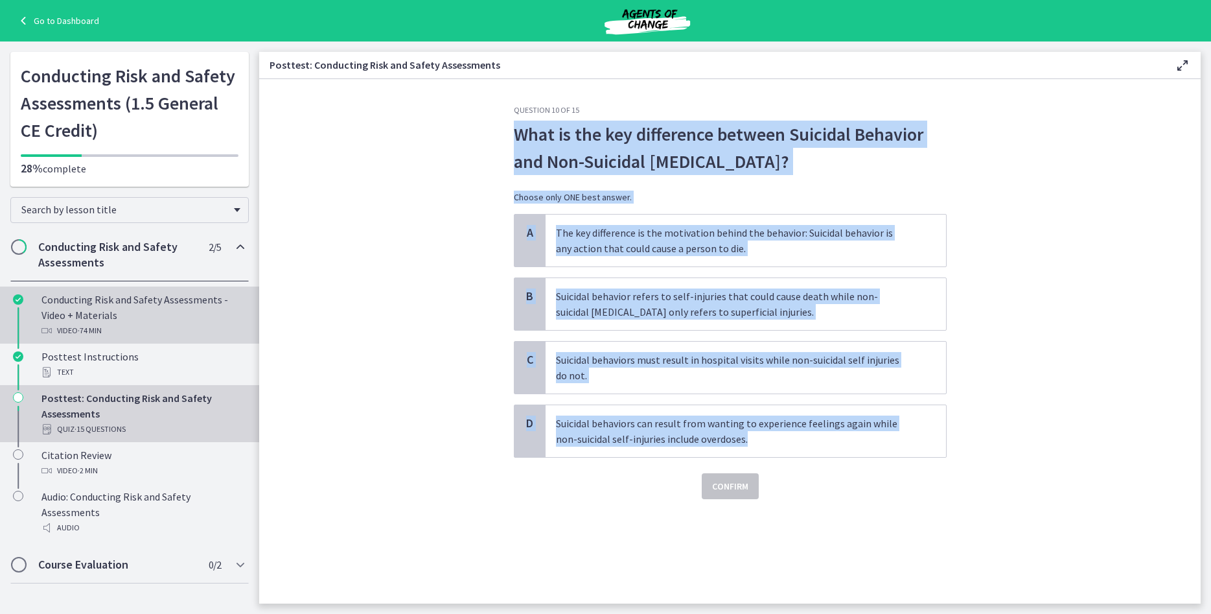
copy div "What is the key difference between Suicidal Behavior and Non-Suicidal Self Inju…"
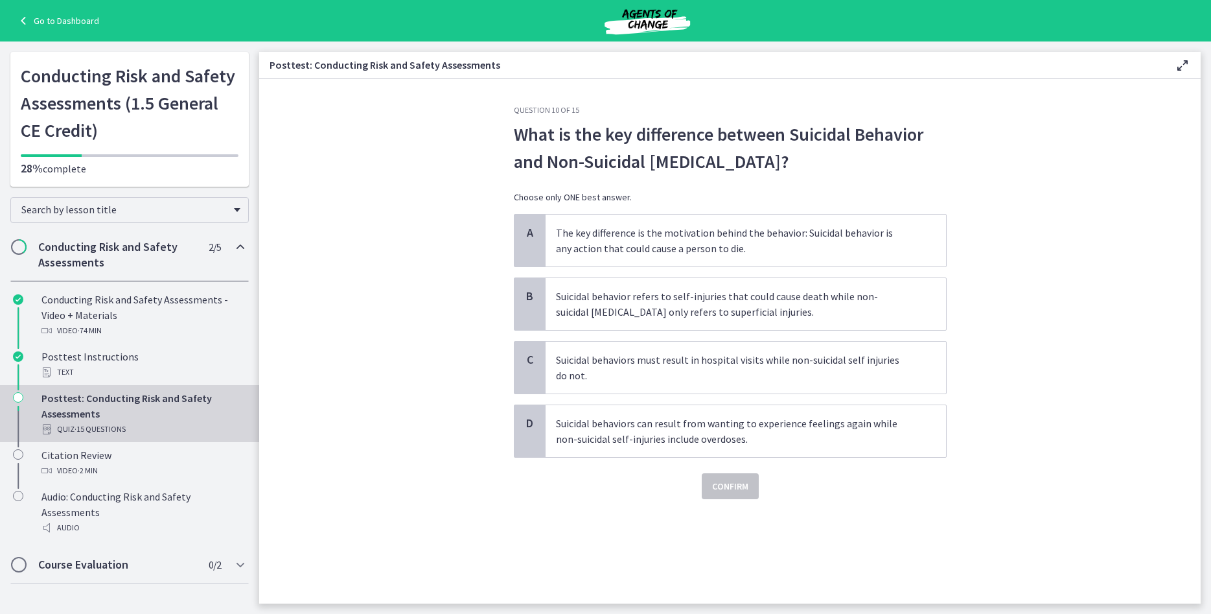
click at [1014, 305] on section "Question 10 of 15 What is the key difference between Suicidal Behavior and Non-…" at bounding box center [729, 341] width 941 height 524
click at [793, 232] on p "The key difference is the motivation behind the behavior: Suicidal behavior is …" at bounding box center [733, 240] width 354 height 31
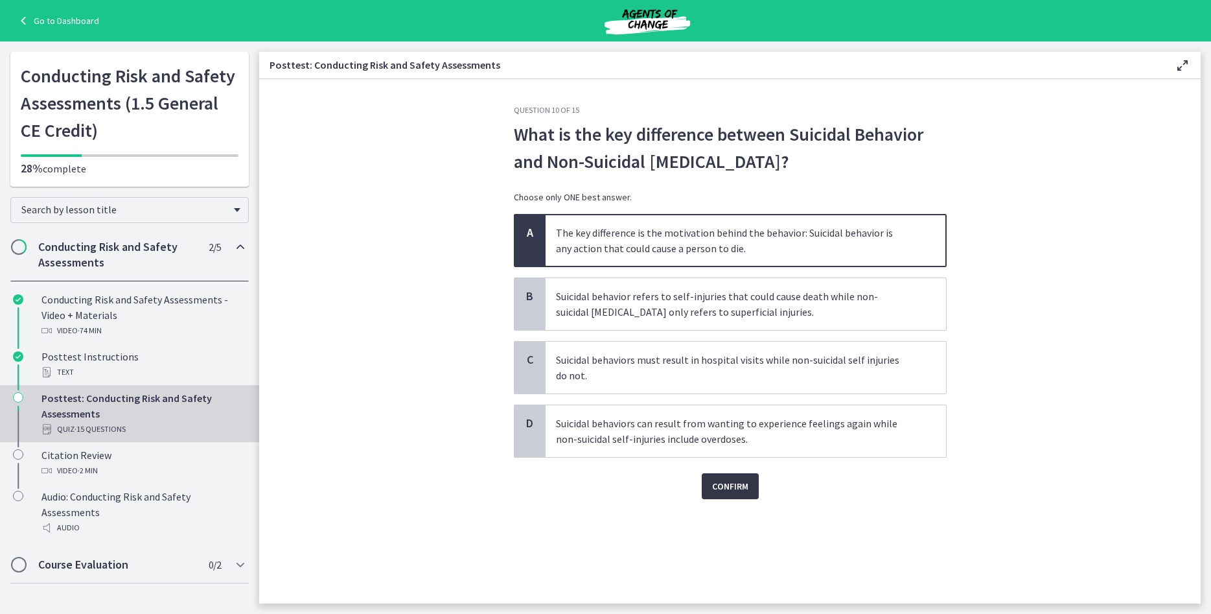
click at [731, 492] on span "Confirm" at bounding box center [730, 486] width 36 height 16
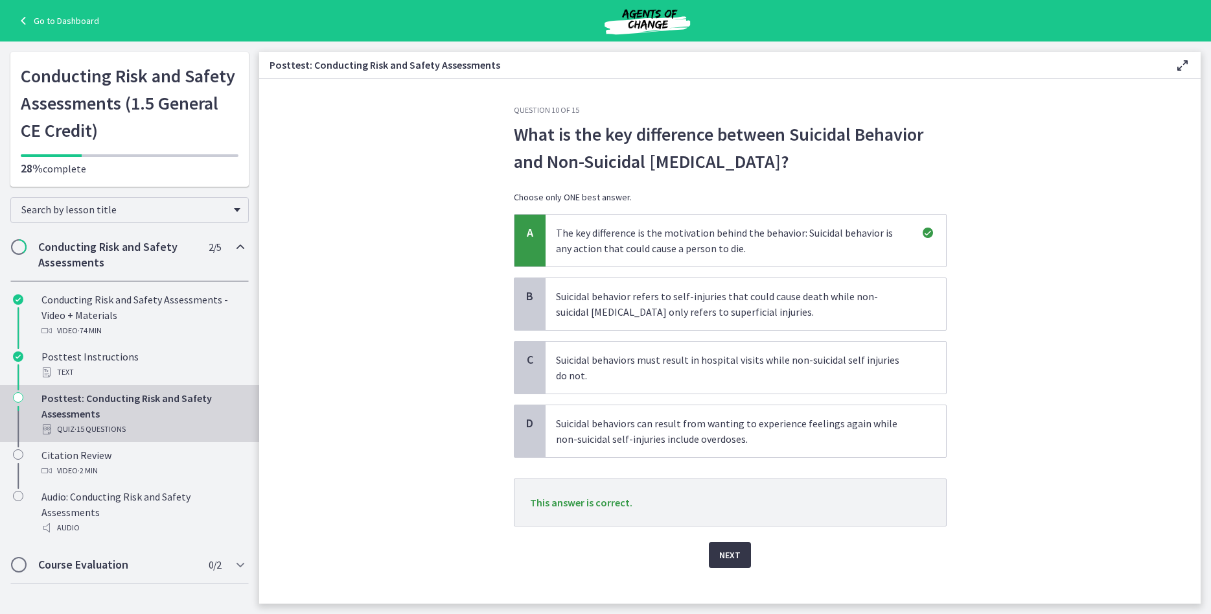
click at [720, 547] on span "Next" at bounding box center [729, 555] width 21 height 16
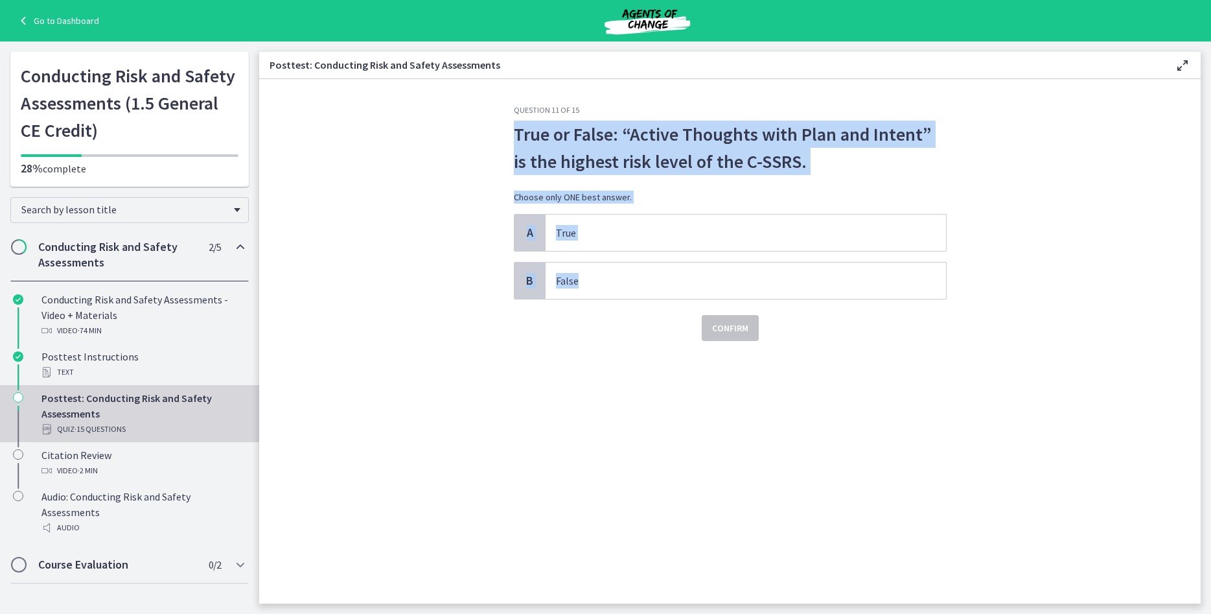
drag, startPoint x: 982, startPoint y: 315, endPoint x: 512, endPoint y: 139, distance: 501.7
click at [512, 139] on section "Question 11 of 15 True or False: “Active Thoughts with Plan and Intent” is the …" at bounding box center [729, 341] width 941 height 524
copy div "True or False: “Active Thoughts with Plan and Intent” is the highest risk level…"
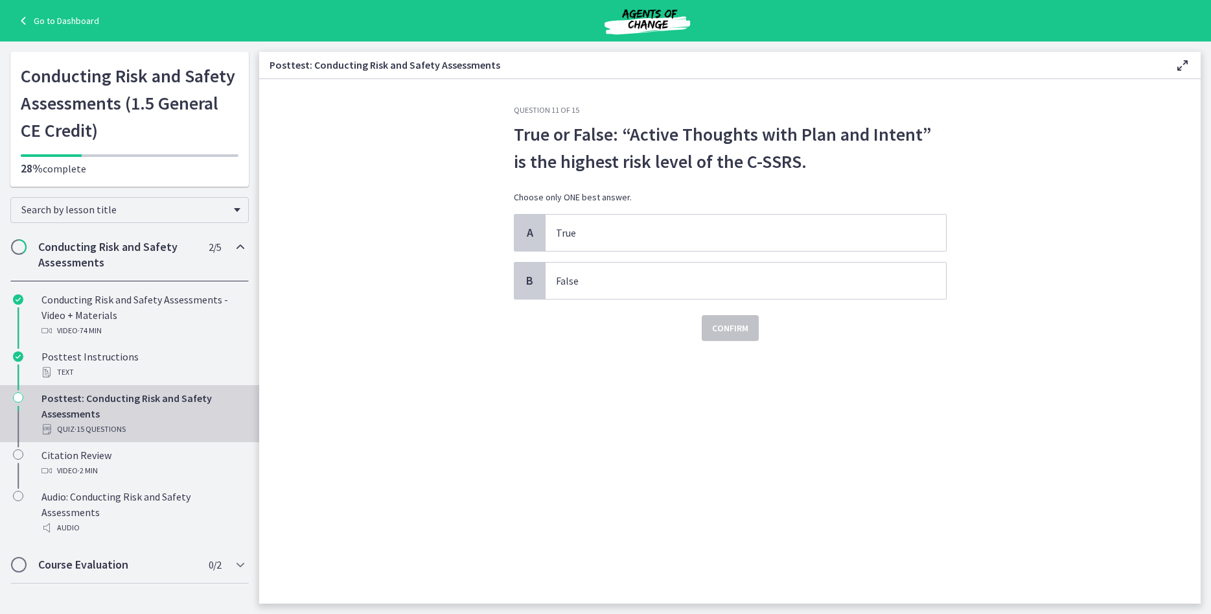
click at [544, 404] on div "Question 11 of 15 True or False: “Active Thoughts with Plan and Intent” is the …" at bounding box center [730, 354] width 454 height 498
click at [654, 232] on p "True" at bounding box center [733, 233] width 354 height 16
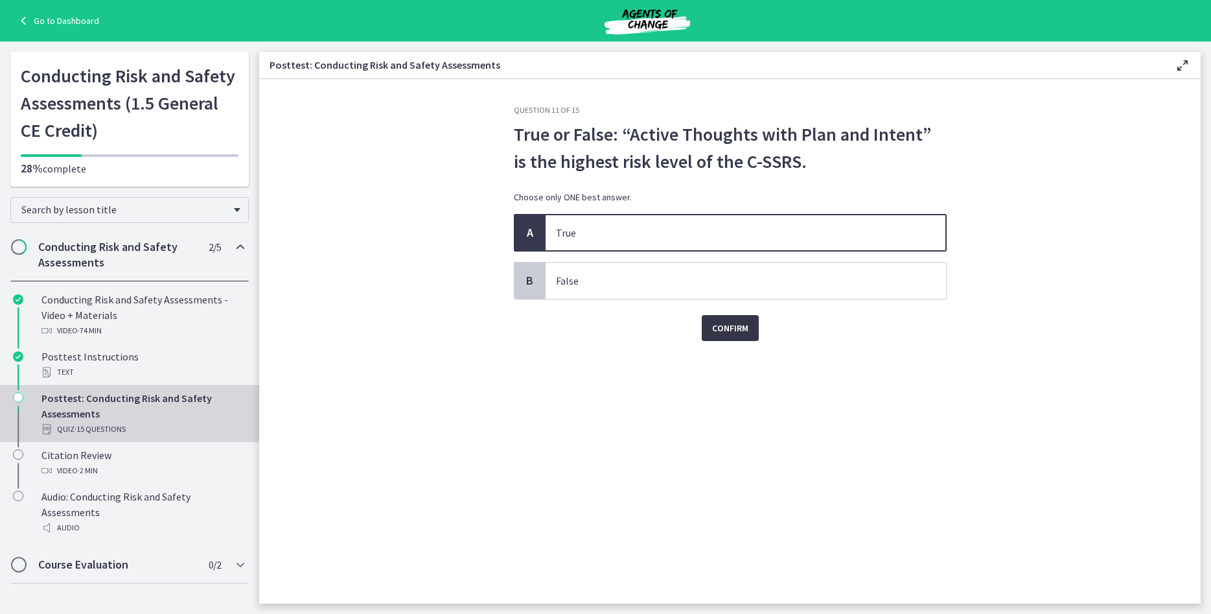
click at [743, 319] on button "Confirm" at bounding box center [730, 328] width 57 height 26
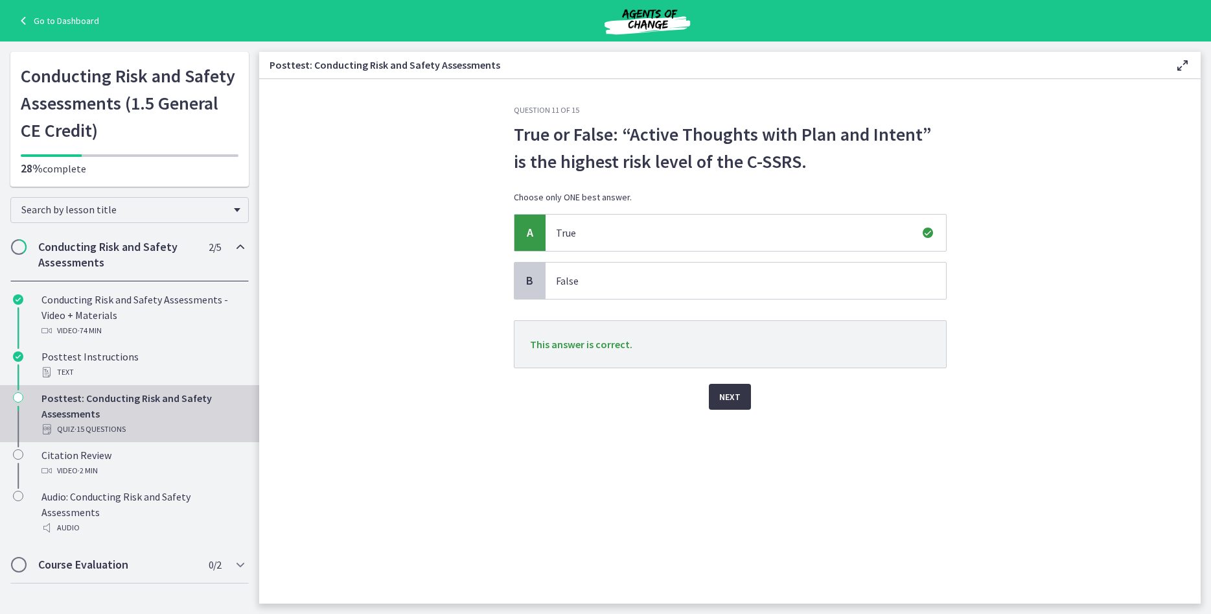
click at [741, 391] on button "Next" at bounding box center [730, 397] width 42 height 26
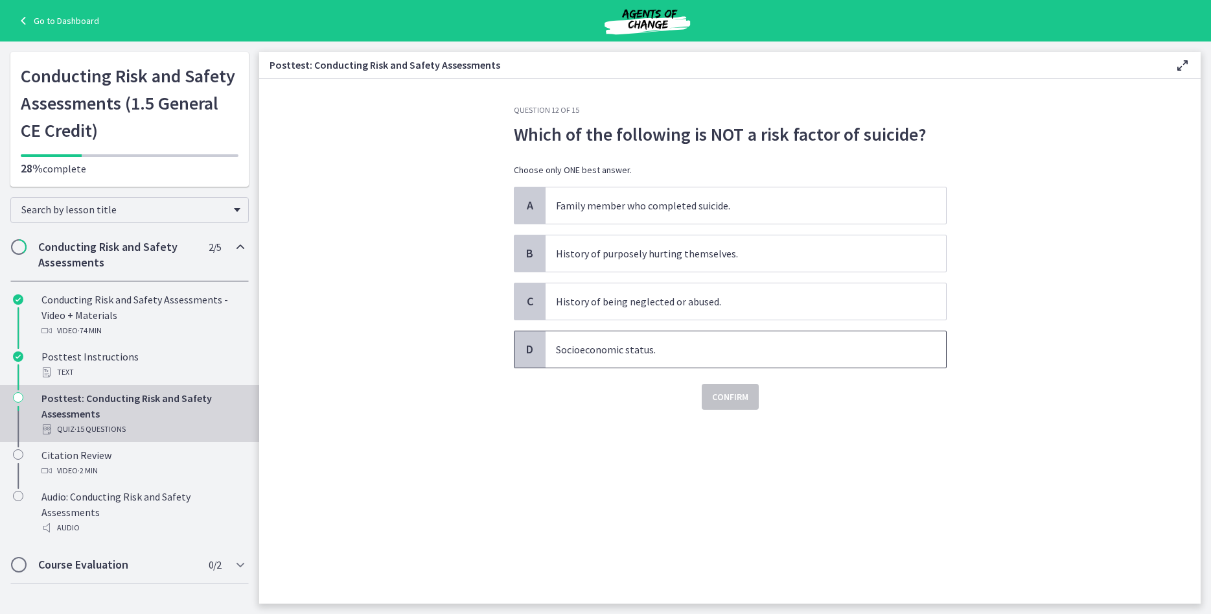
click at [738, 338] on span "Socioeconomic status." at bounding box center [746, 349] width 400 height 36
click at [734, 386] on button "Confirm" at bounding box center [730, 397] width 57 height 26
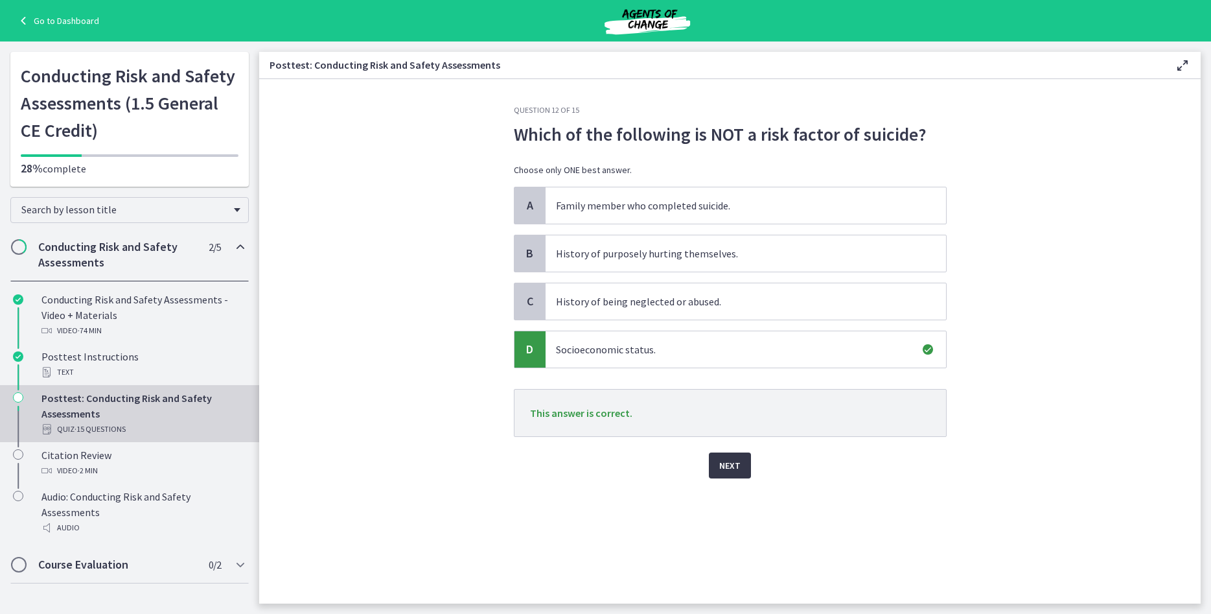
click at [737, 459] on span "Next" at bounding box center [729, 465] width 21 height 16
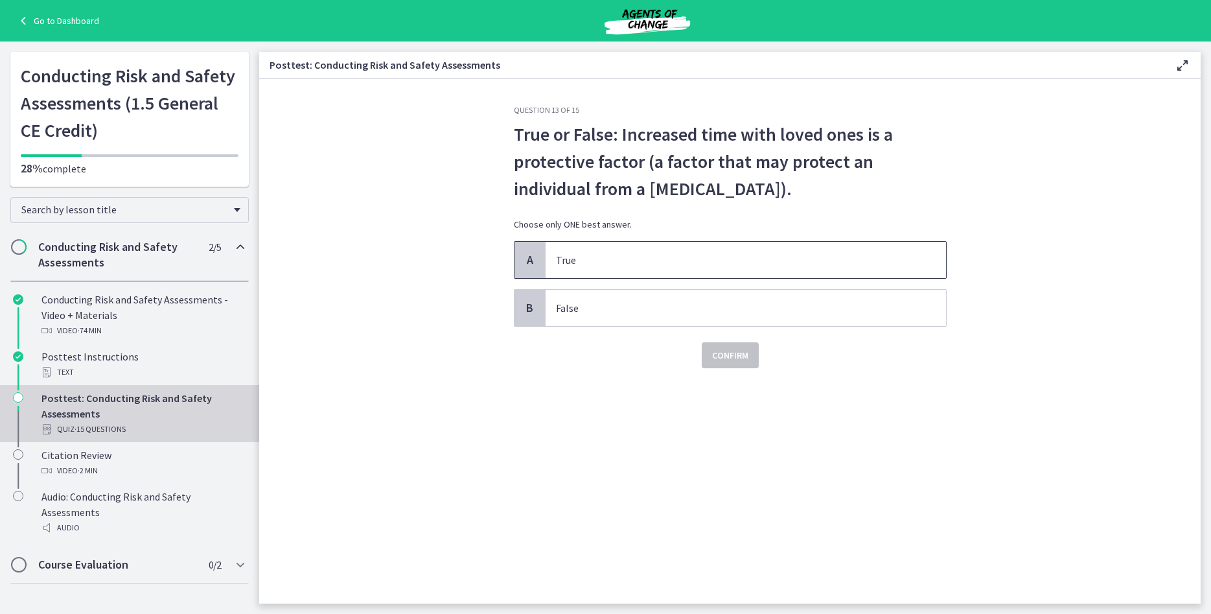
click at [735, 253] on p "True" at bounding box center [733, 260] width 354 height 16
click at [748, 349] on span "Confirm" at bounding box center [730, 355] width 36 height 16
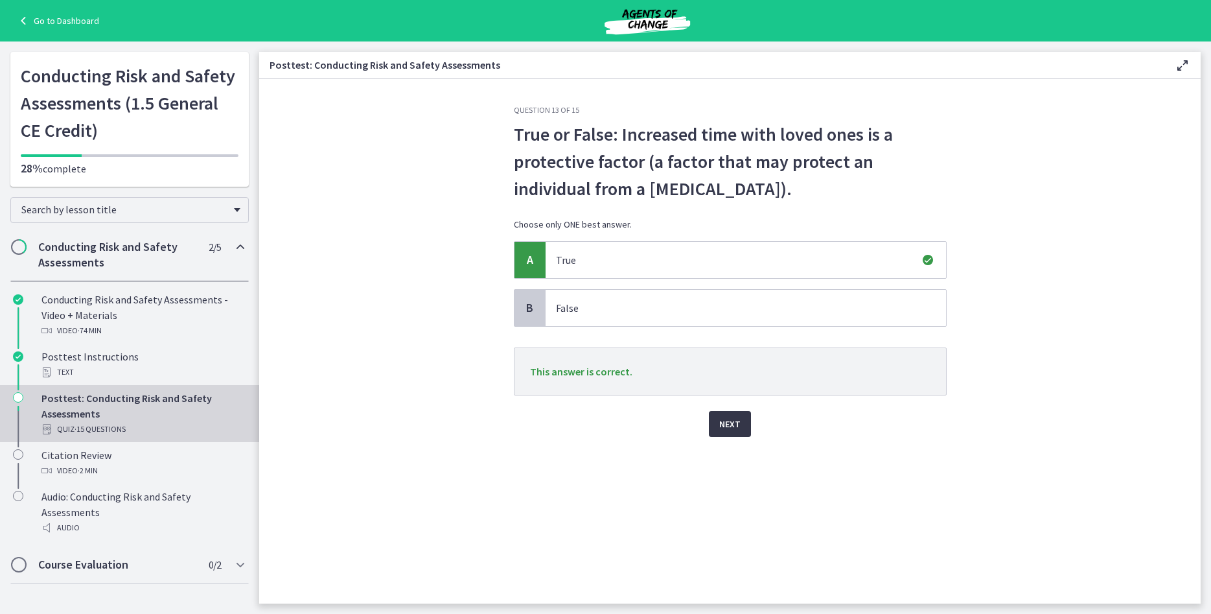
click at [741, 432] on button "Next" at bounding box center [730, 424] width 42 height 26
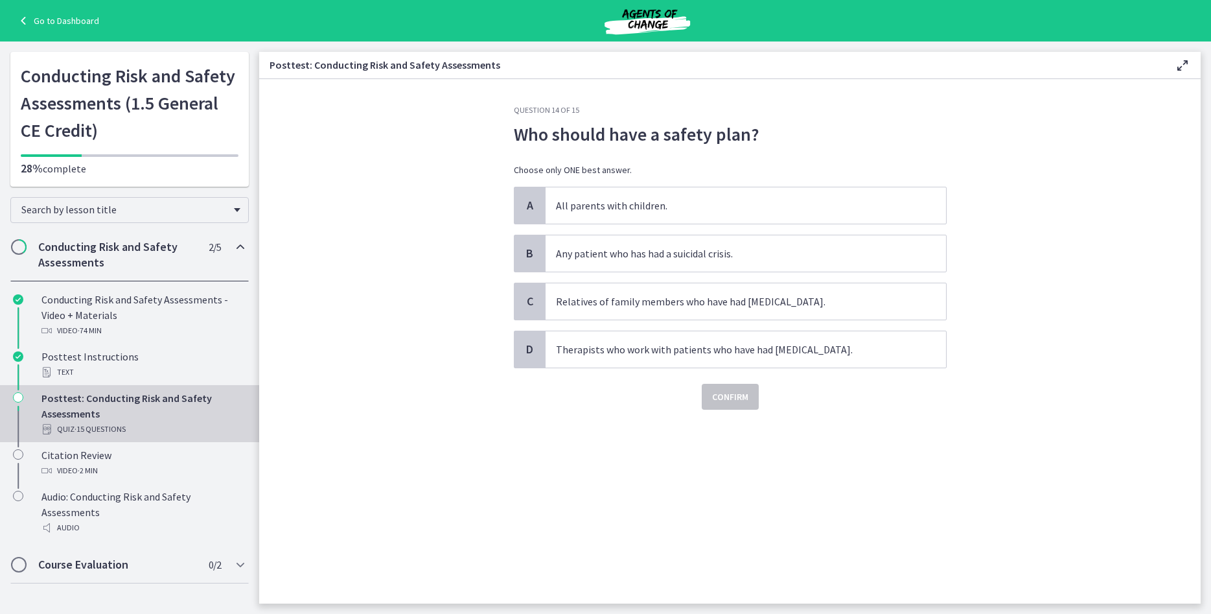
drag, startPoint x: 831, startPoint y: 137, endPoint x: 890, endPoint y: 84, distance: 78.9
click at [832, 137] on p "Who should have a safety plan?" at bounding box center [730, 134] width 433 height 27
drag, startPoint x: 1004, startPoint y: 367, endPoint x: 511, endPoint y: 129, distance: 548.3
click at [511, 129] on section "Question 14 of 15 Who should have a safety plan? Choose only ONE best answer. A…" at bounding box center [729, 341] width 941 height 524
click at [525, 459] on div "Question 14 of 15 Who should have a safety plan? Choose only ONE best answer. A…" at bounding box center [730, 354] width 454 height 498
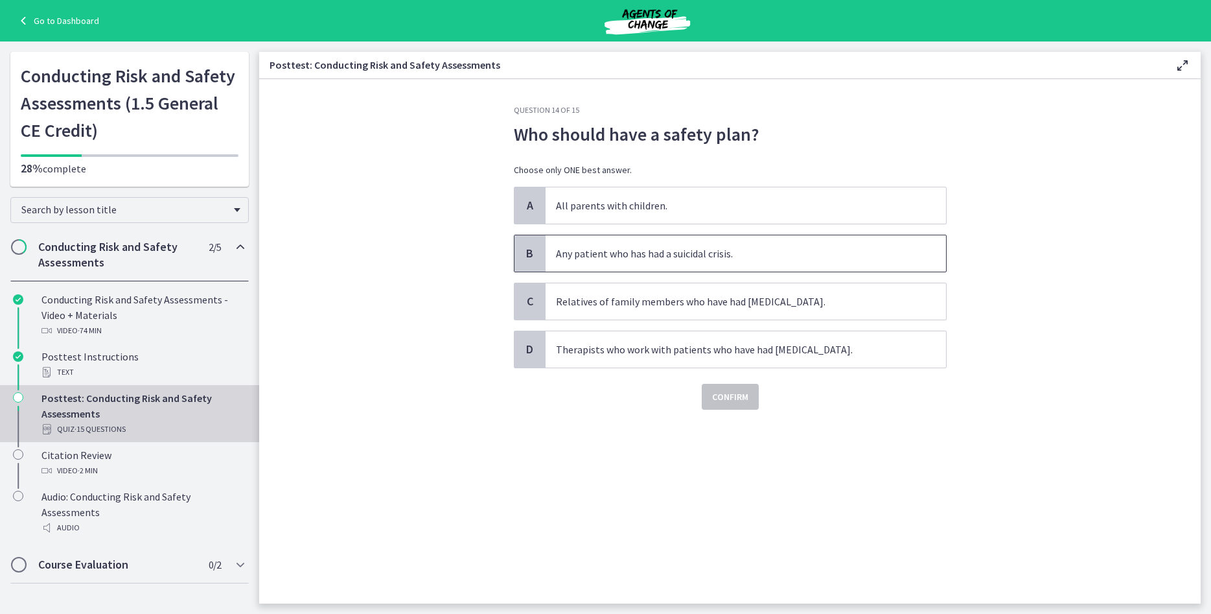
click at [749, 246] on p "Any patient who has had a suicidal crisis." at bounding box center [733, 254] width 354 height 16
click at [735, 391] on span "Confirm" at bounding box center [730, 397] width 36 height 16
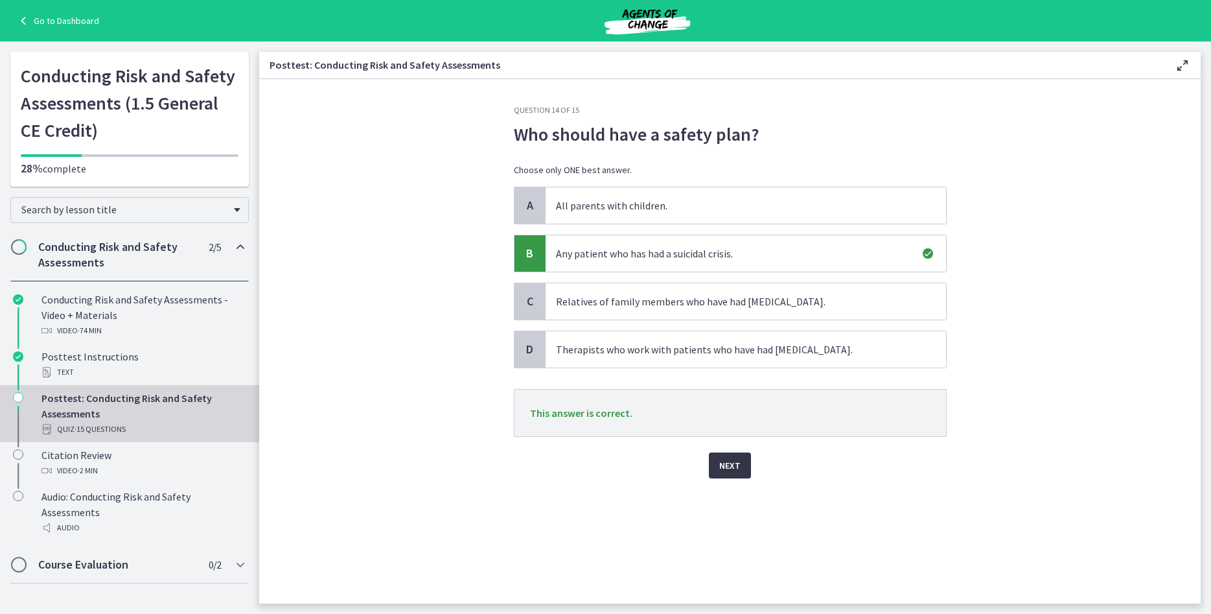
click at [739, 455] on button "Next" at bounding box center [730, 465] width 42 height 26
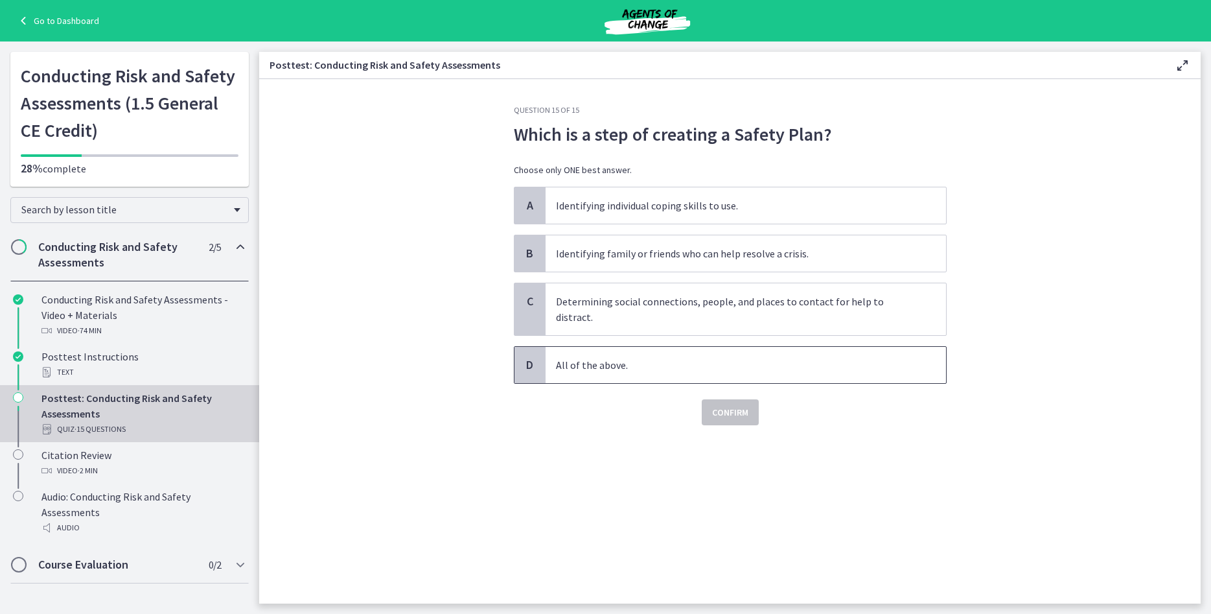
click at [684, 357] on span "All of the above." at bounding box center [746, 365] width 400 height 36
click at [720, 399] on button "Confirm" at bounding box center [730, 412] width 57 height 26
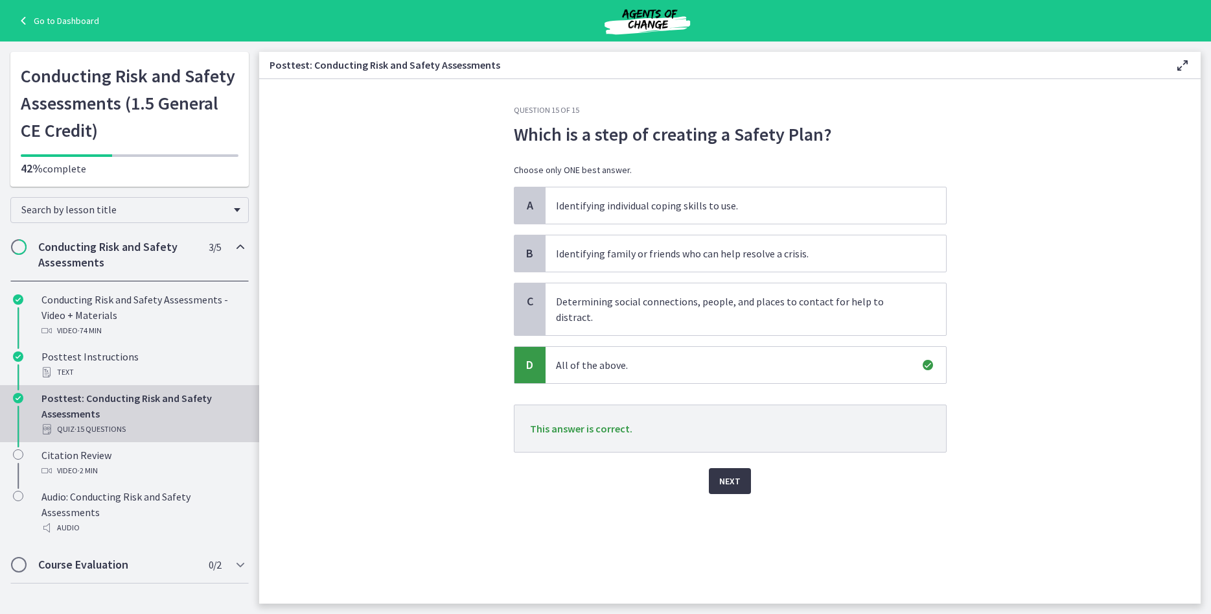
click at [733, 473] on span "Next" at bounding box center [729, 481] width 21 height 16
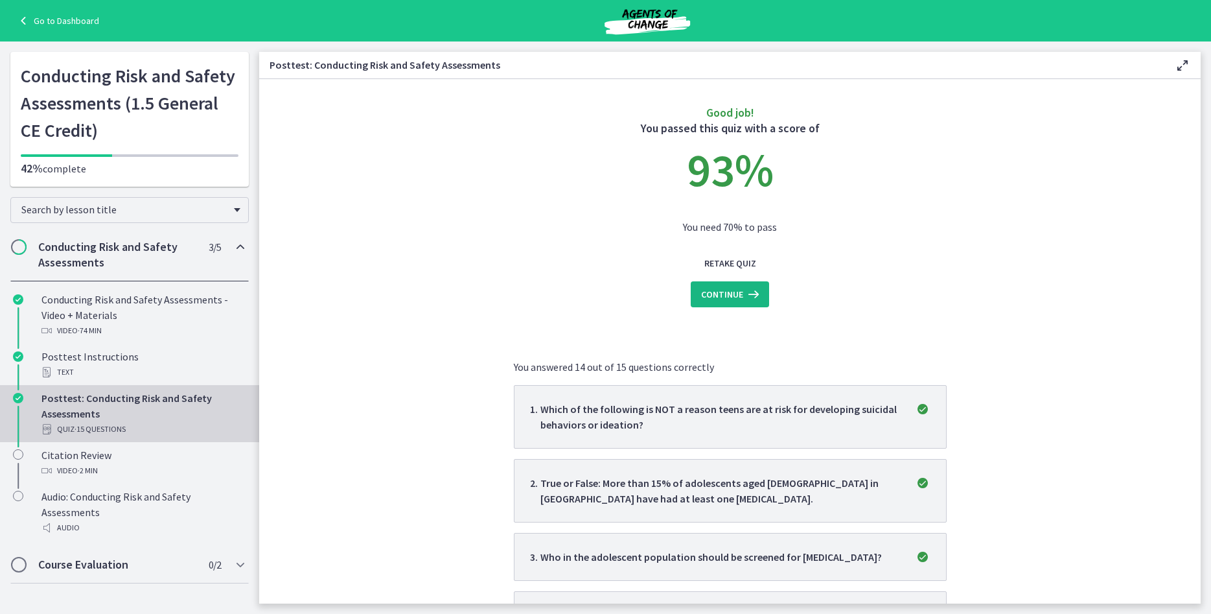
click at [737, 293] on span "Continue" at bounding box center [722, 294] width 42 height 16
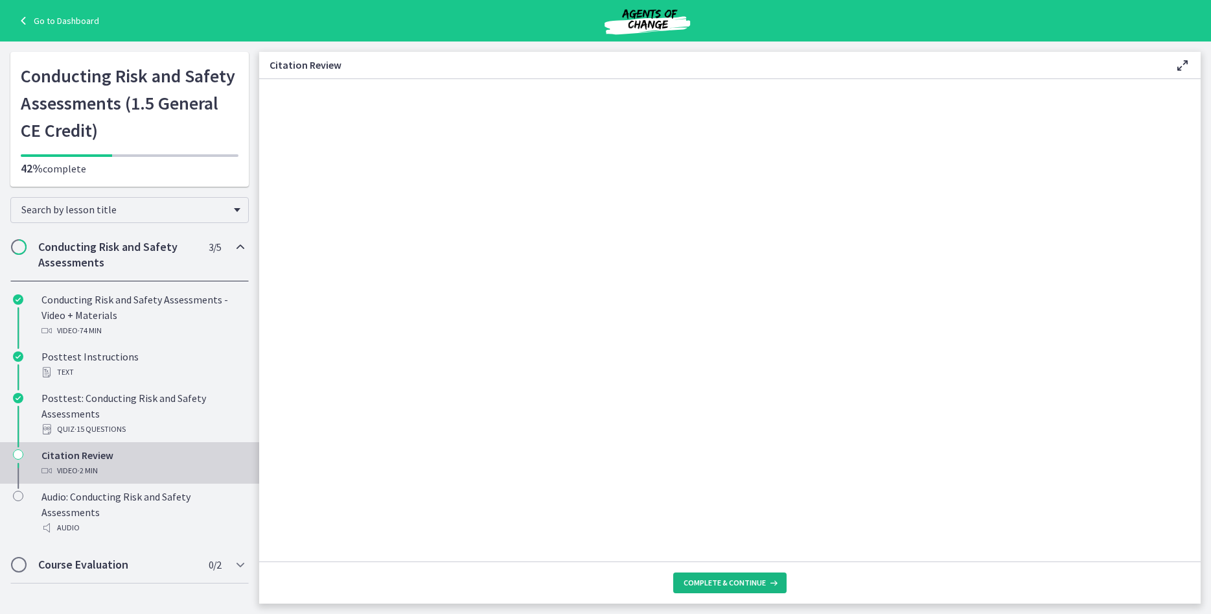
click at [728, 589] on button "Complete & continue" at bounding box center [729, 582] width 113 height 21
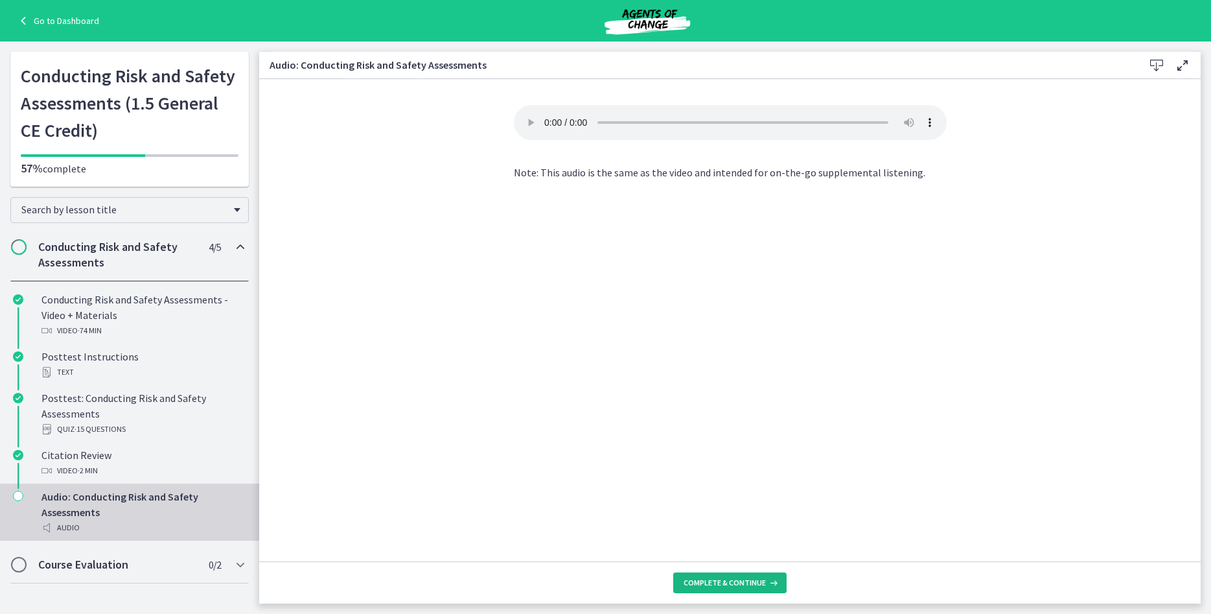
click at [734, 581] on span "Complete & continue" at bounding box center [725, 582] width 82 height 10
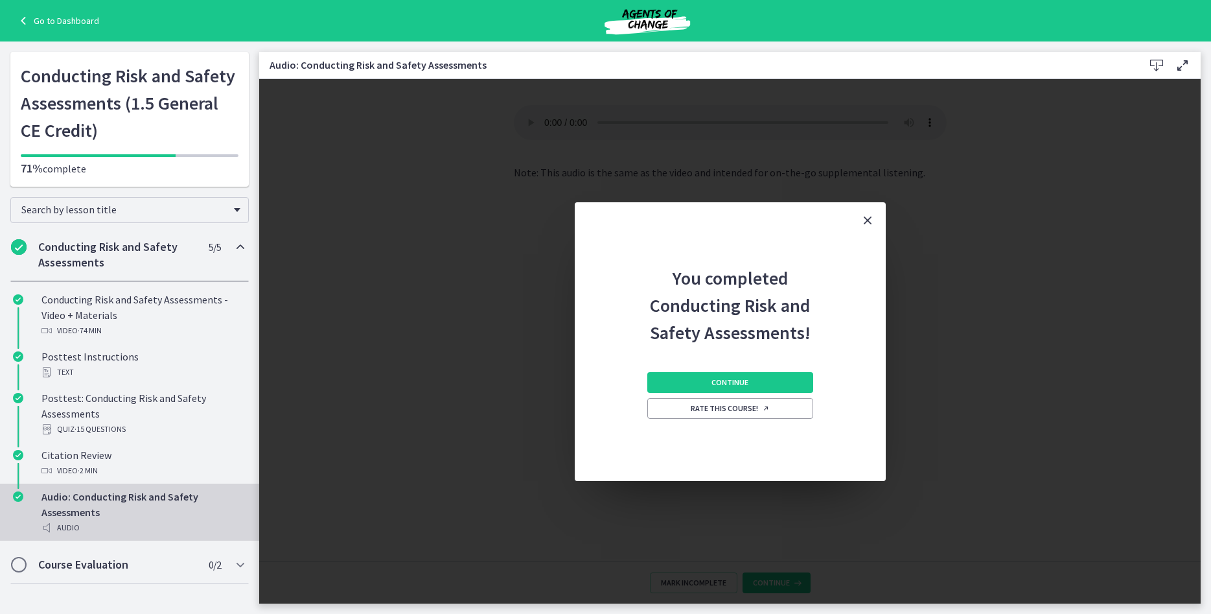
click at [874, 212] on button "Close" at bounding box center [867, 220] width 36 height 36
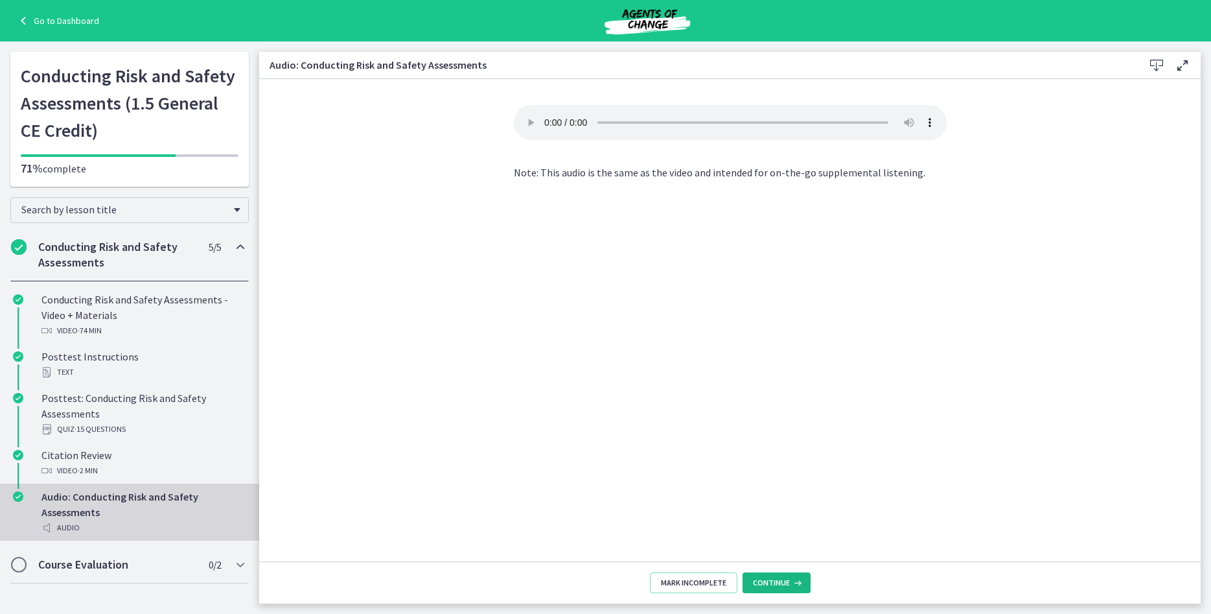
click at [785, 586] on span "Continue" at bounding box center [771, 582] width 37 height 10
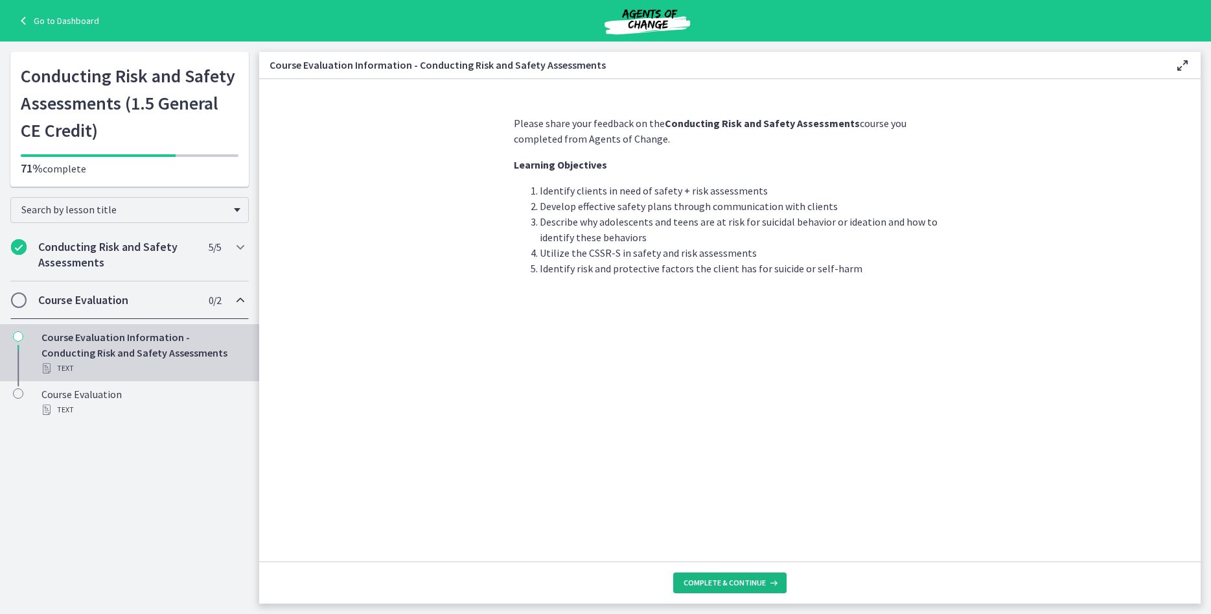
click at [766, 581] on icon at bounding box center [772, 582] width 13 height 10
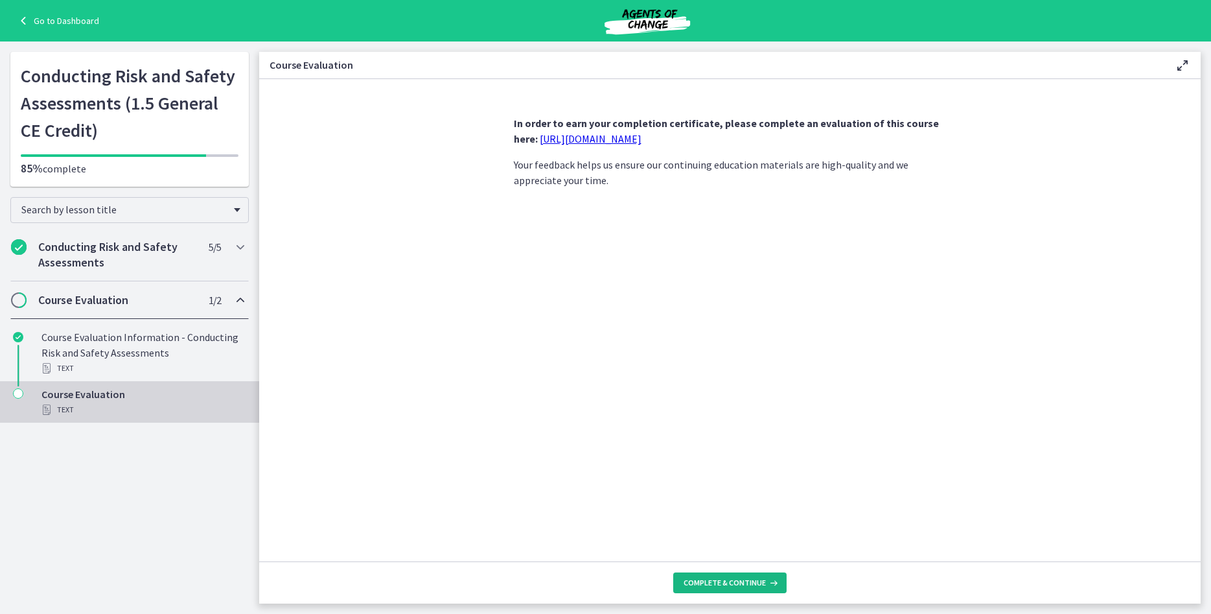
click at [766, 581] on icon at bounding box center [772, 582] width 13 height 10
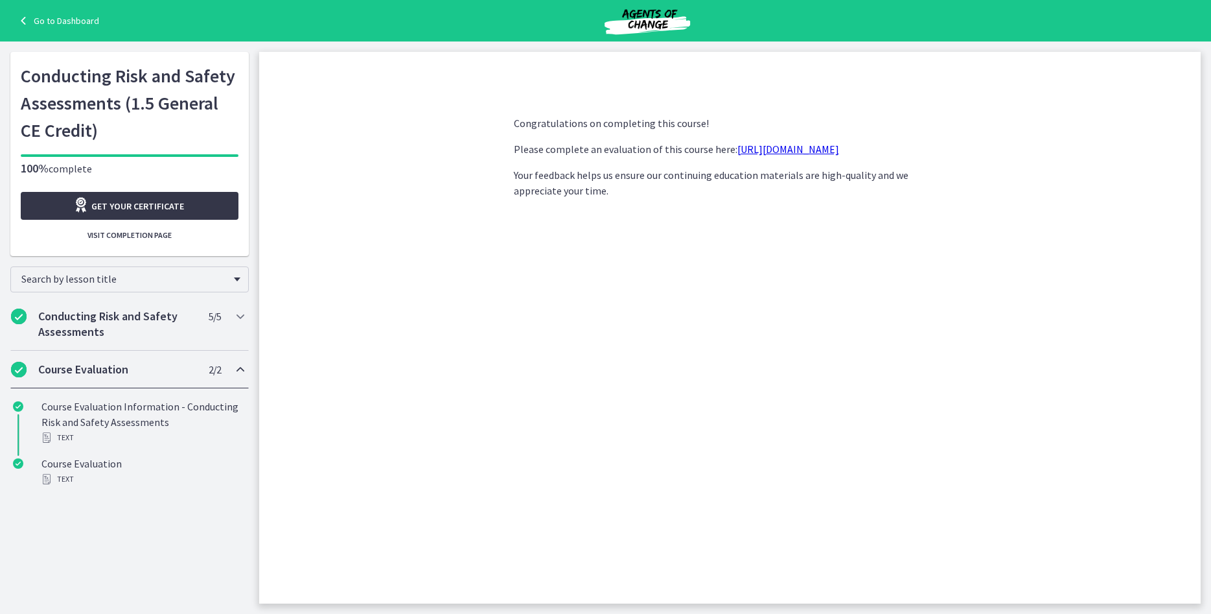
click at [166, 214] on span "Get your certificate" at bounding box center [137, 206] width 93 height 16
click at [54, 19] on link "Go to Dashboard" at bounding box center [58, 21] width 84 height 16
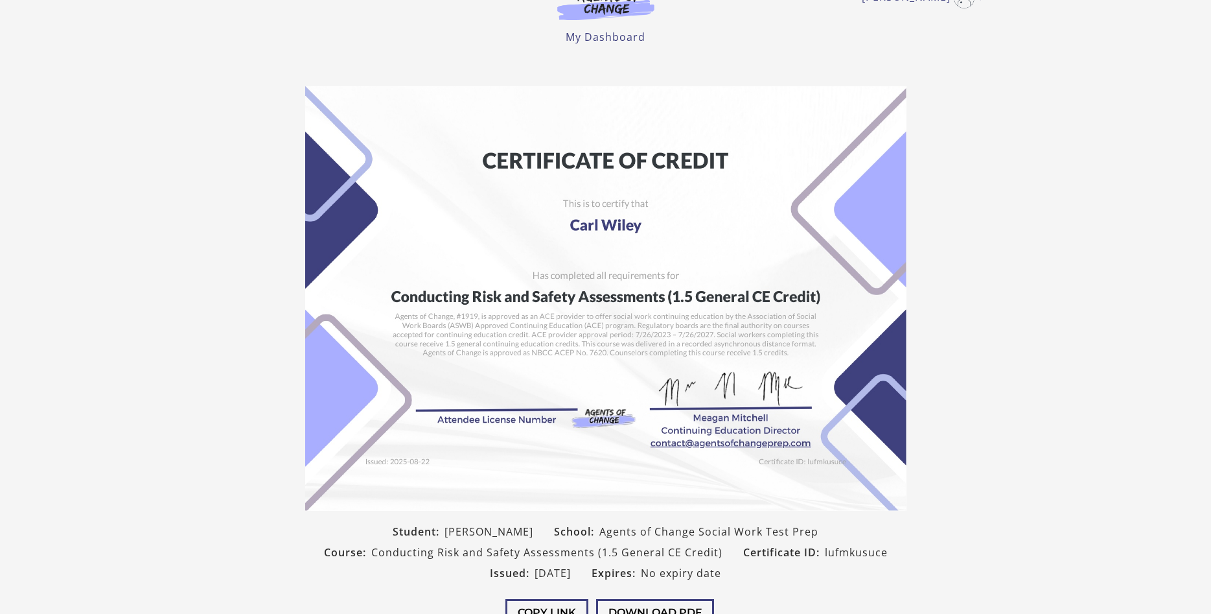
scroll to position [111, 0]
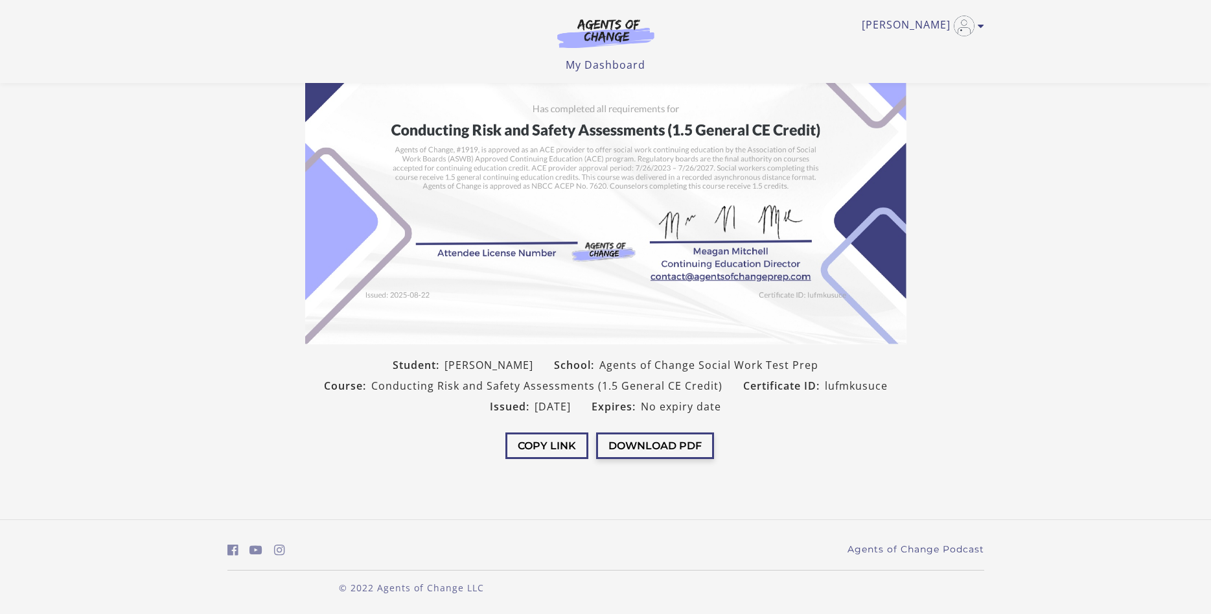
click at [343, 448] on button "Download PDF" at bounding box center [655, 445] width 118 height 27
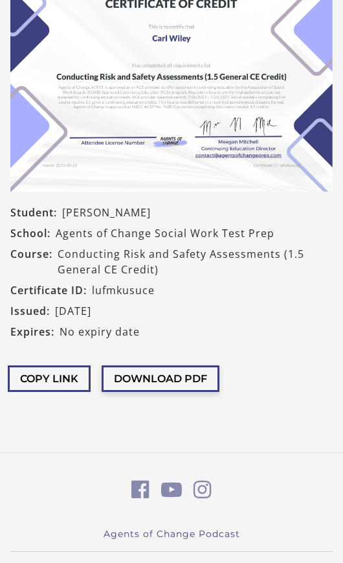
scroll to position [121, 0]
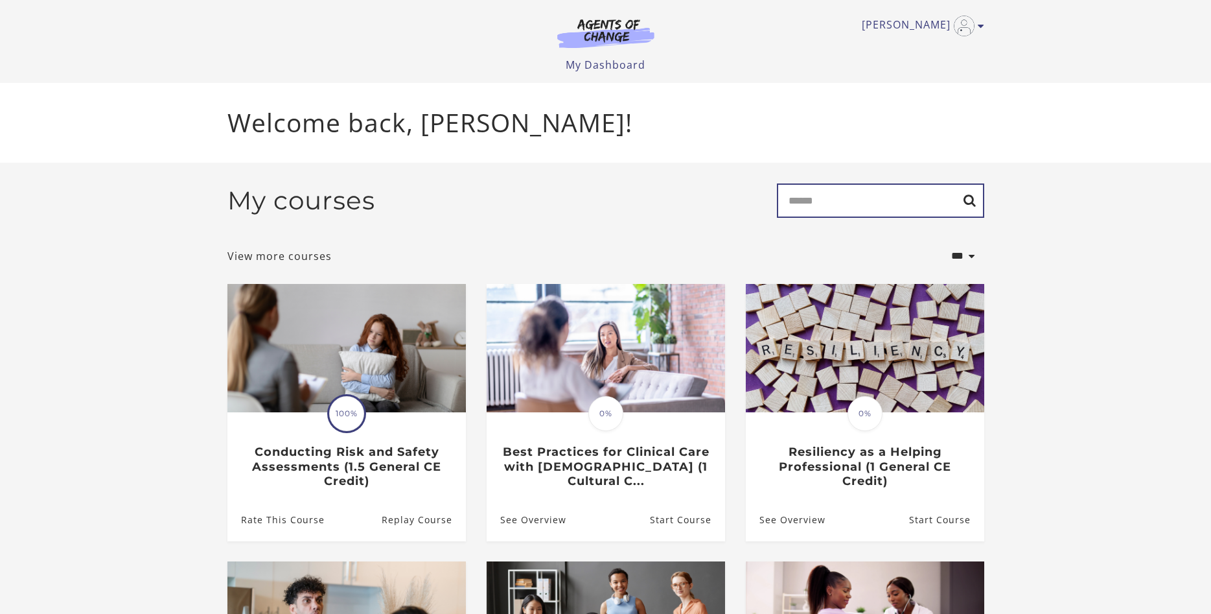
click at [814, 208] on input "Search" at bounding box center [880, 200] width 207 height 34
type input "*"
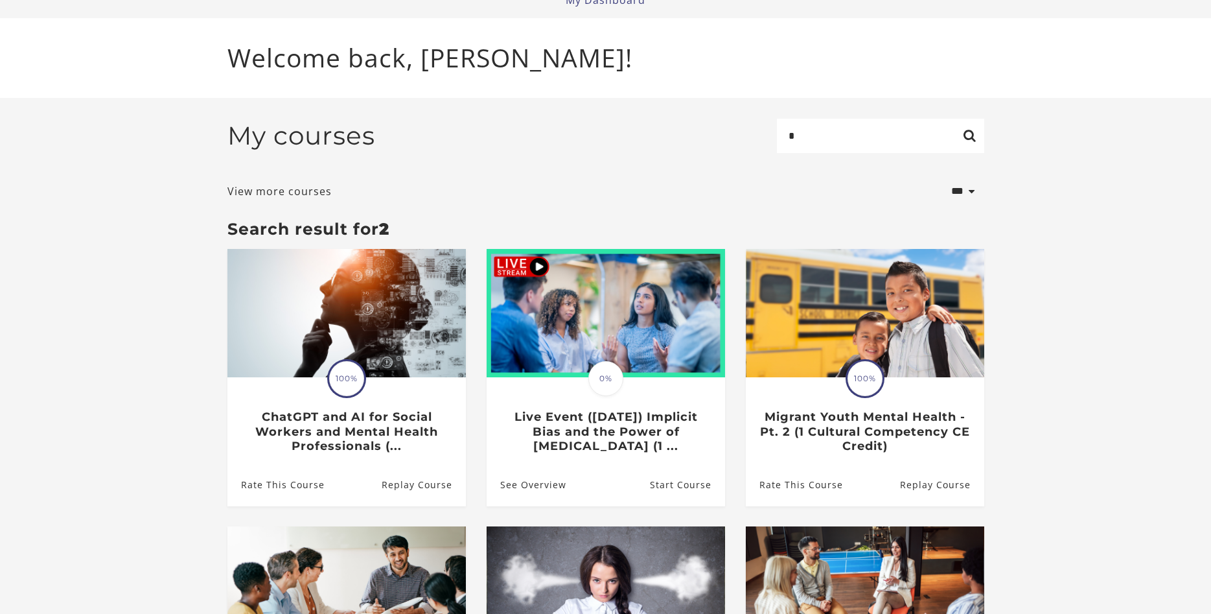
scroll to position [198, 0]
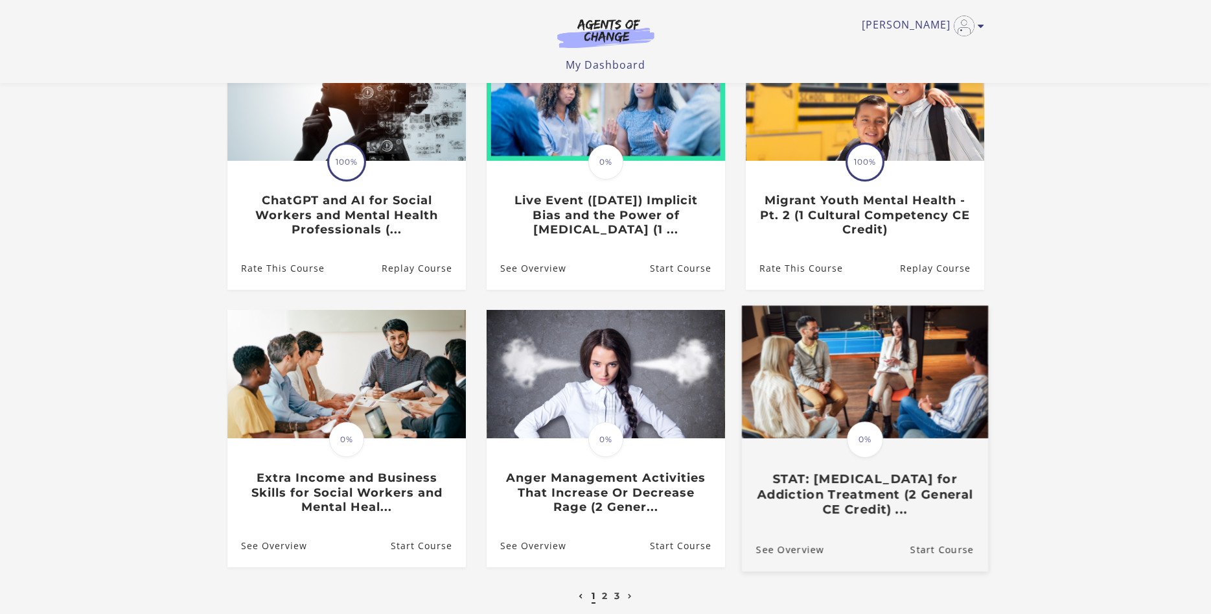
click at [910, 505] on h3 "STAT: Schema Therapy for Addiction Treatment (2 General CE Credit) ..." at bounding box center [864, 494] width 218 height 45
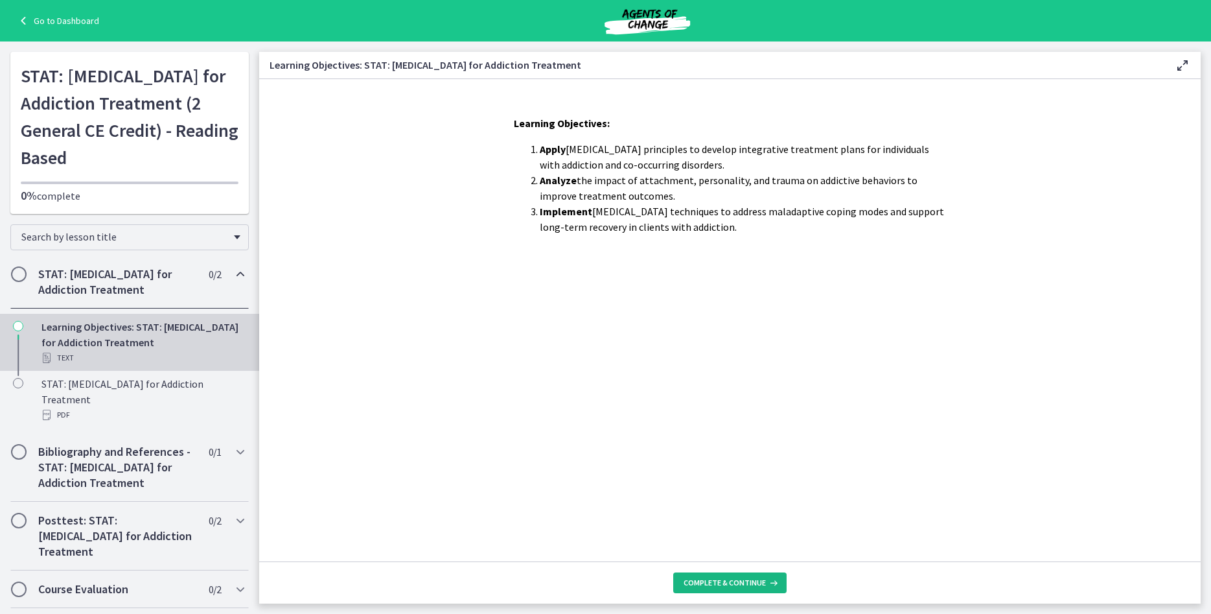
click at [722, 584] on span "Complete & continue" at bounding box center [725, 582] width 82 height 10
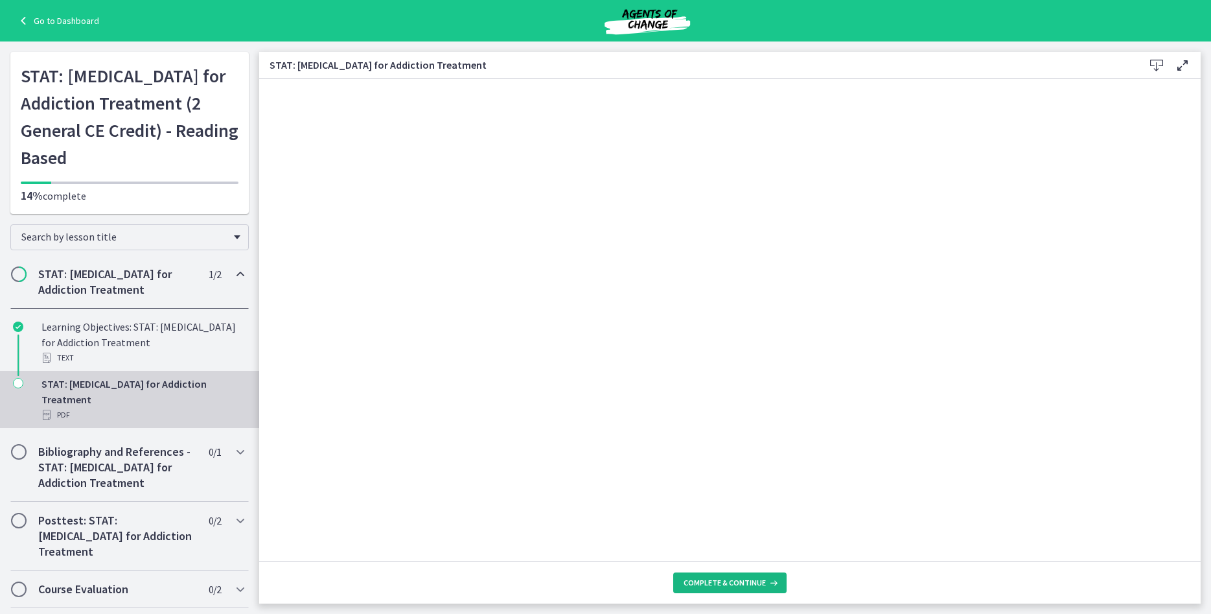
click at [722, 584] on span "Complete & continue" at bounding box center [725, 582] width 82 height 10
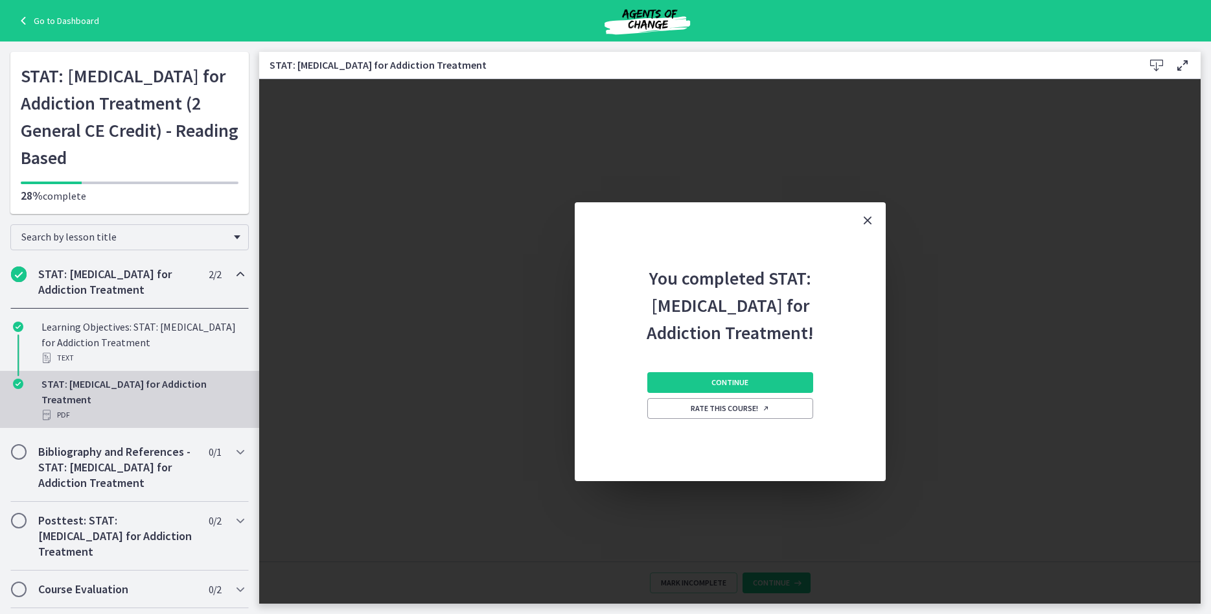
click at [872, 218] on icon "Close" at bounding box center [868, 221] width 16 height 16
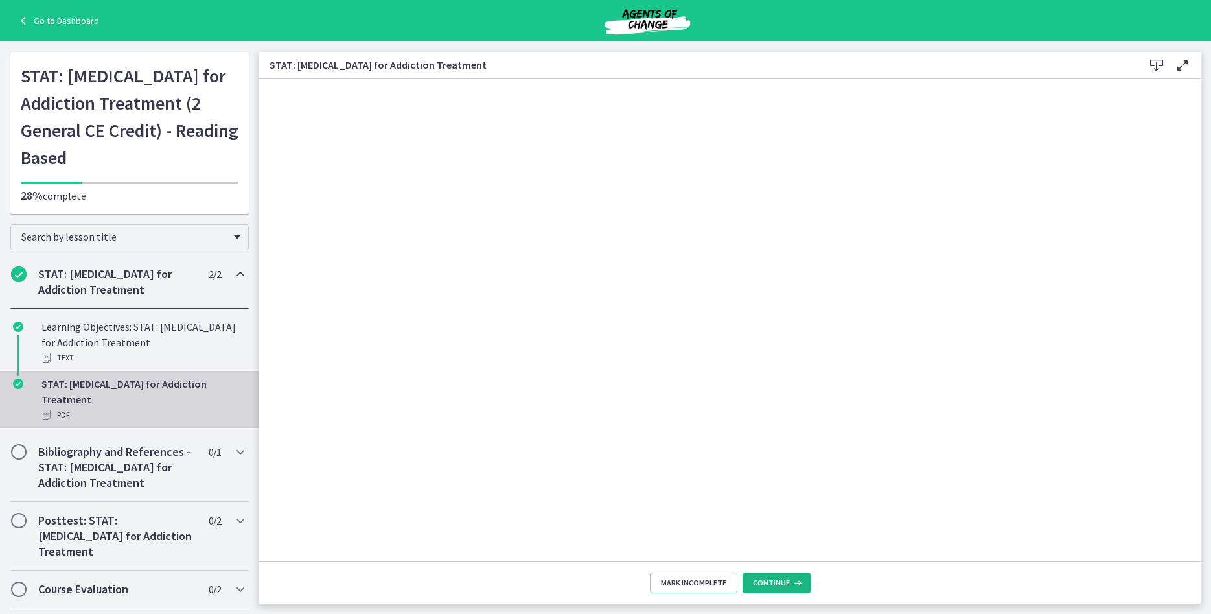
click at [778, 586] on span "Continue" at bounding box center [771, 582] width 37 height 10
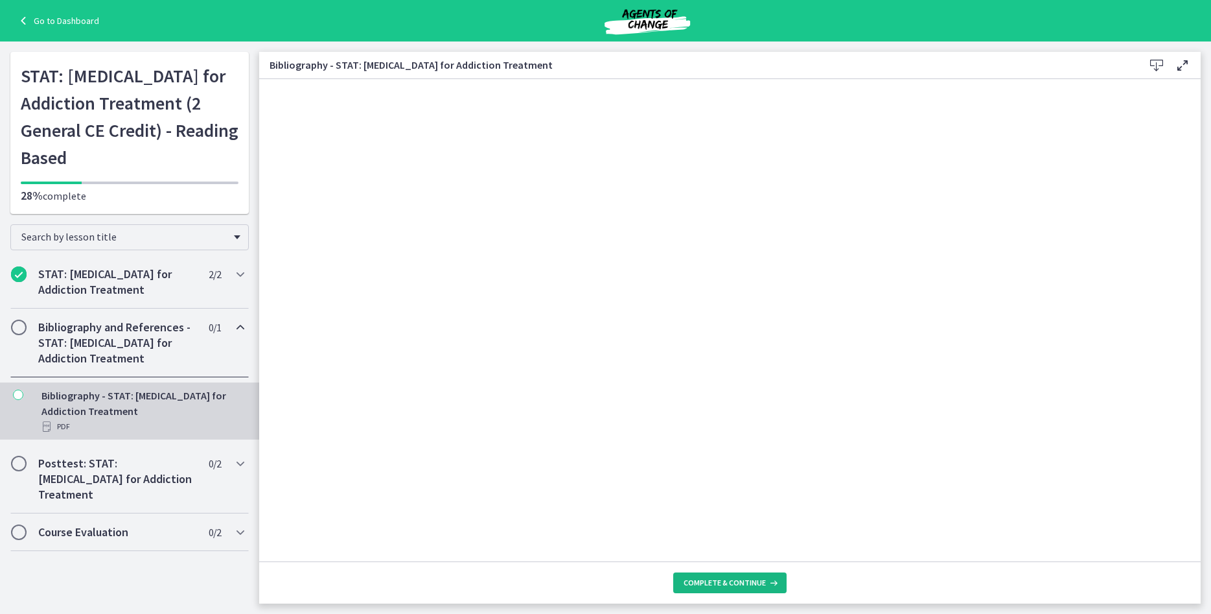
click at [755, 588] on button "Complete & continue" at bounding box center [729, 582] width 113 height 21
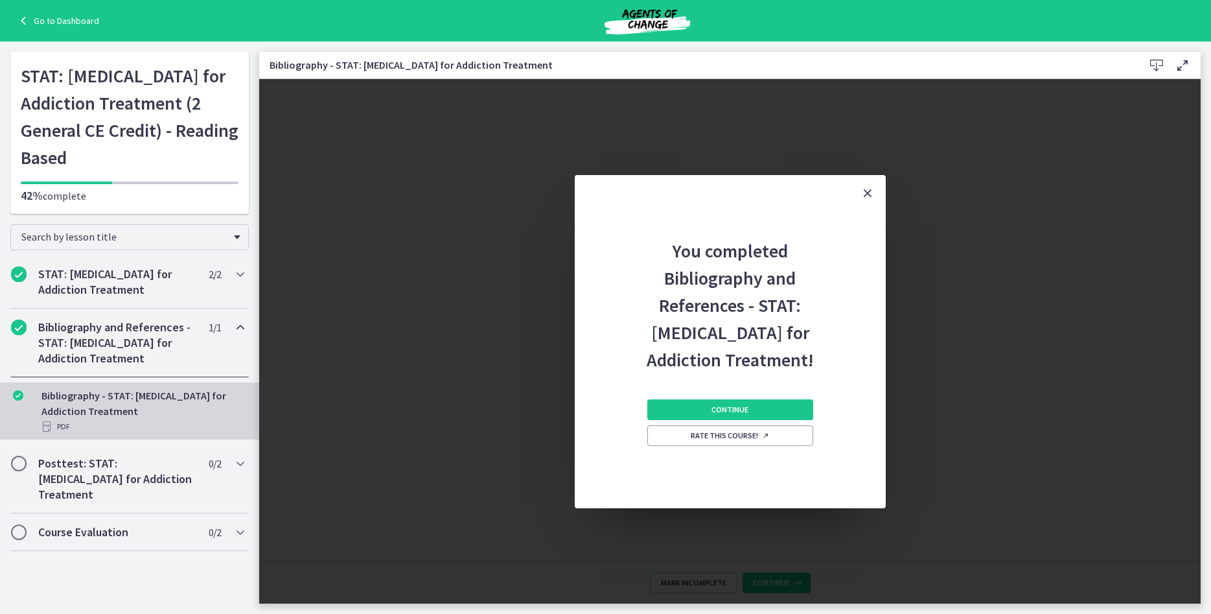
click at [872, 188] on icon "Close" at bounding box center [868, 193] width 16 height 16
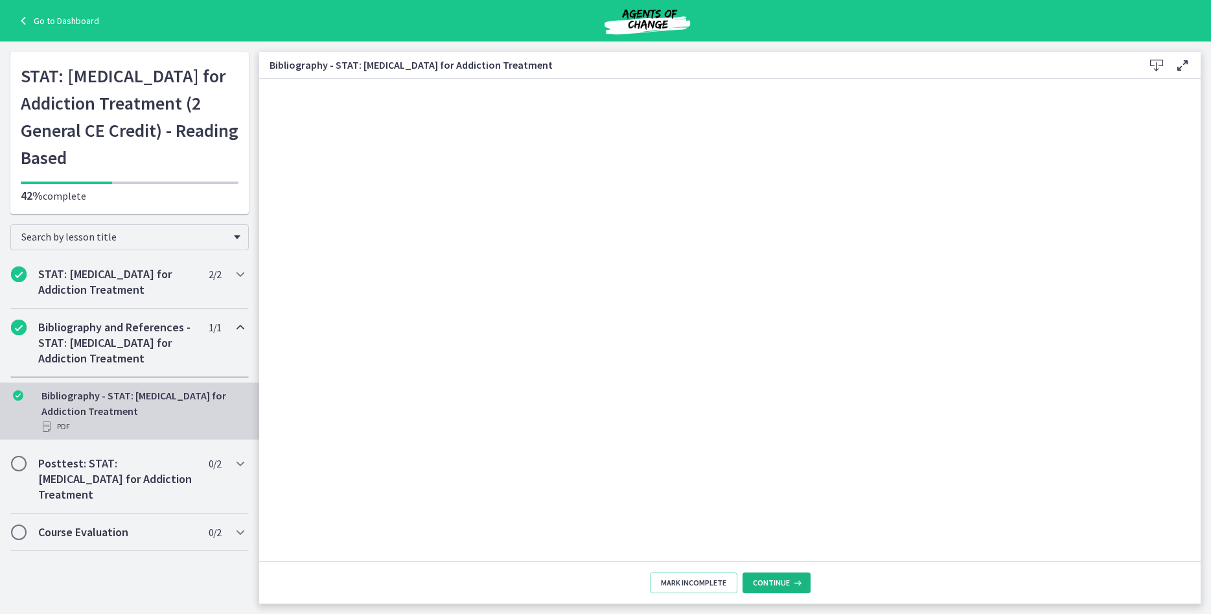
click at [766, 584] on span "Continue" at bounding box center [771, 582] width 37 height 10
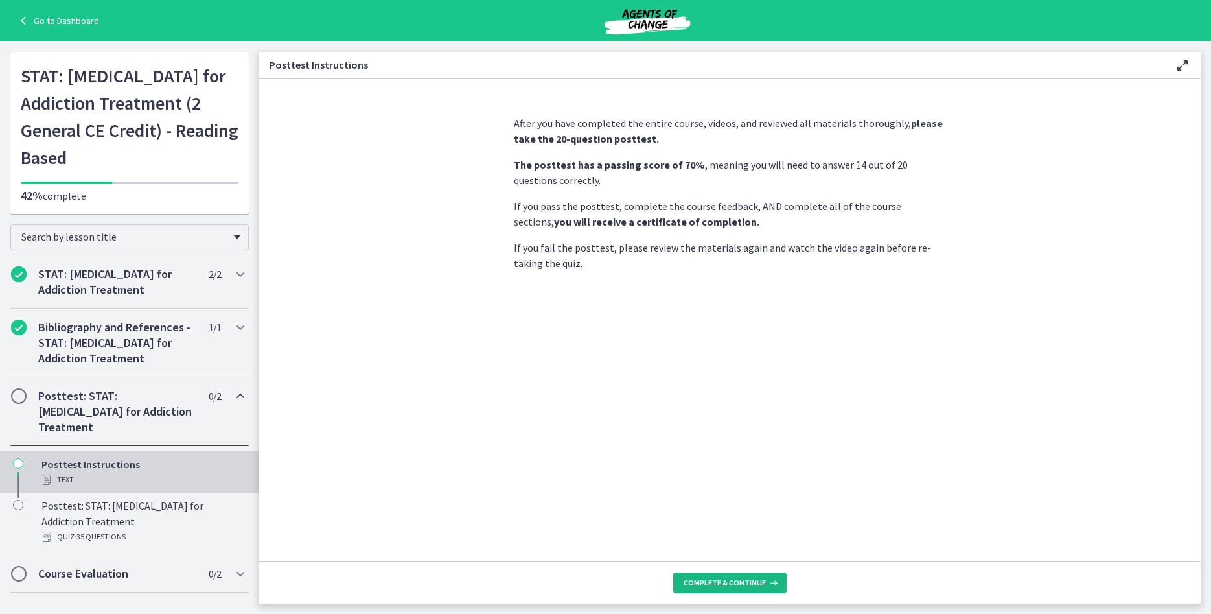
click at [766, 584] on icon at bounding box center [772, 582] width 13 height 10
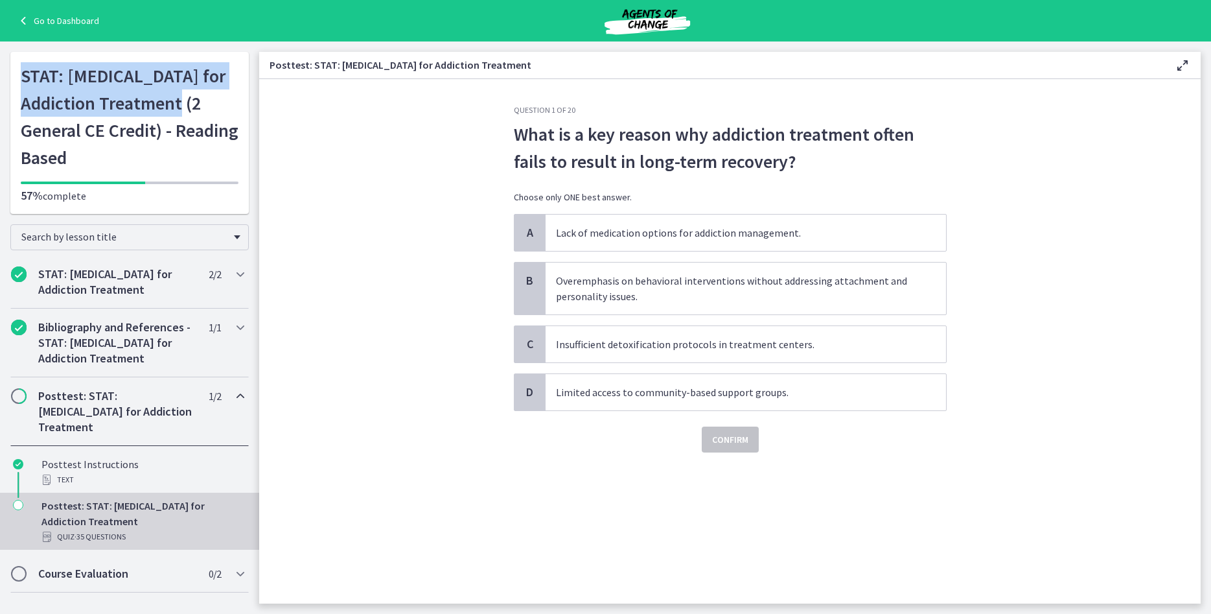
drag, startPoint x: 181, startPoint y: 106, endPoint x: 23, endPoint y: 72, distance: 161.8
click at [23, 72] on h1 "STAT: [MEDICAL_DATA] for Addiction Treatment (2 General CE Credit) - Reading Ba…" at bounding box center [130, 116] width 218 height 109
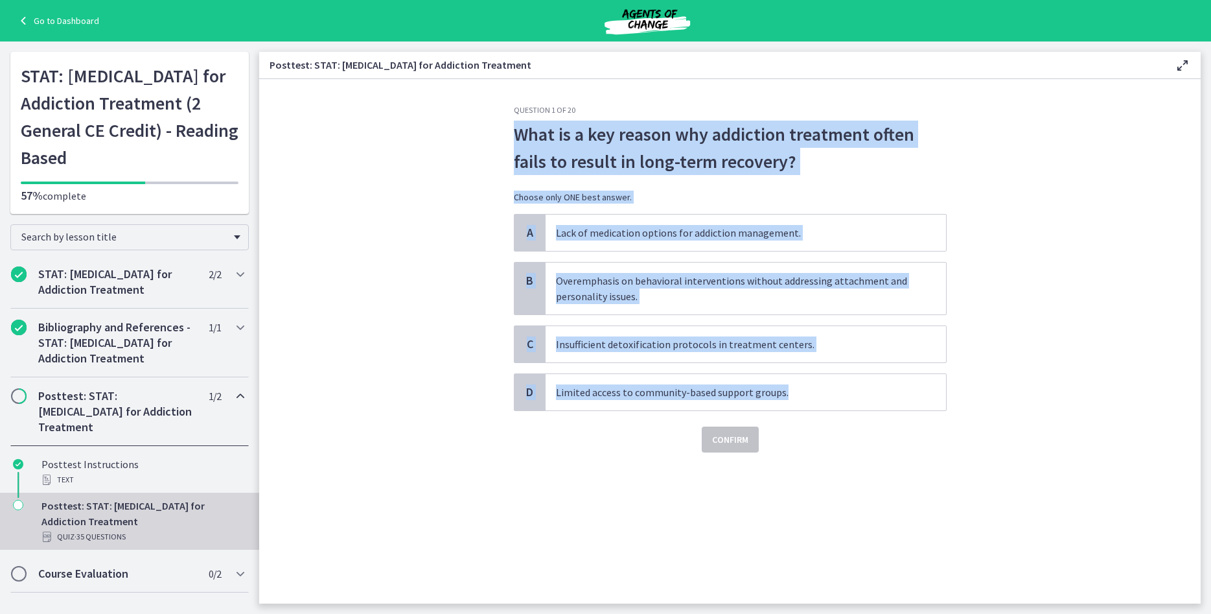
drag, startPoint x: 986, startPoint y: 397, endPoint x: 496, endPoint y: 128, distance: 558.8
click at [496, 128] on section "Question 1 of 20 What is a key reason why addiction treatment often fails to re…" at bounding box center [729, 341] width 941 height 524
copy div "What is a key reason why addiction treatment often fails to result in long-term…"
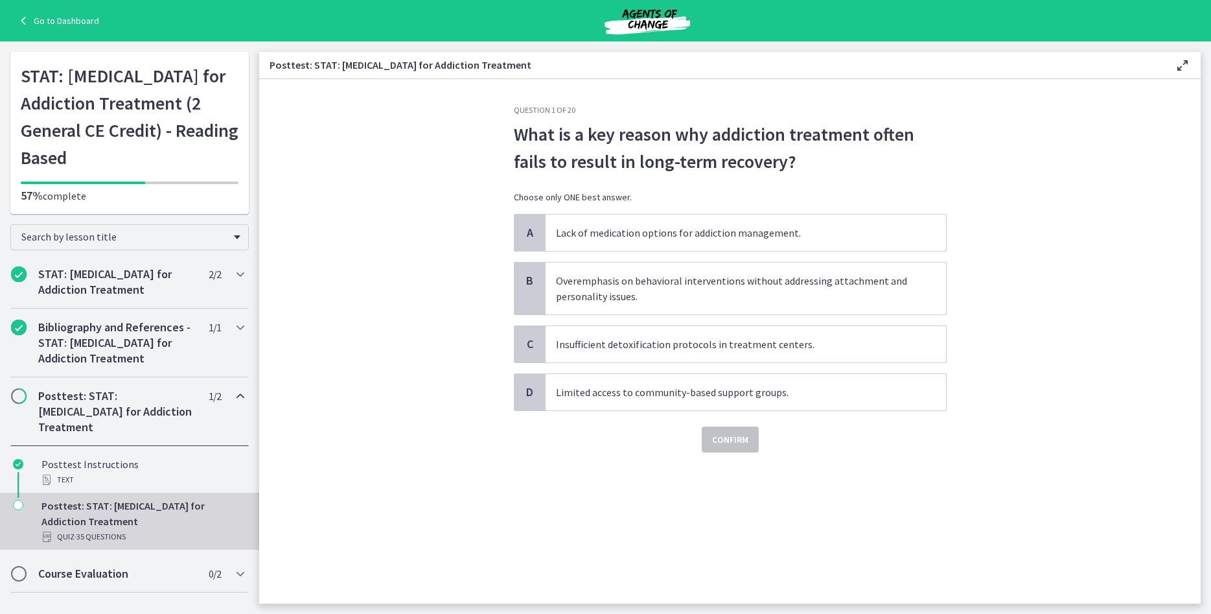
click at [1040, 352] on section "Question 1 of 20 What is a key reason why addiction treatment often fails to re…" at bounding box center [729, 341] width 941 height 524
click at [850, 285] on span "Overemphasis on behavioral interventions without addressing attachment and pers…" at bounding box center [746, 288] width 400 height 52
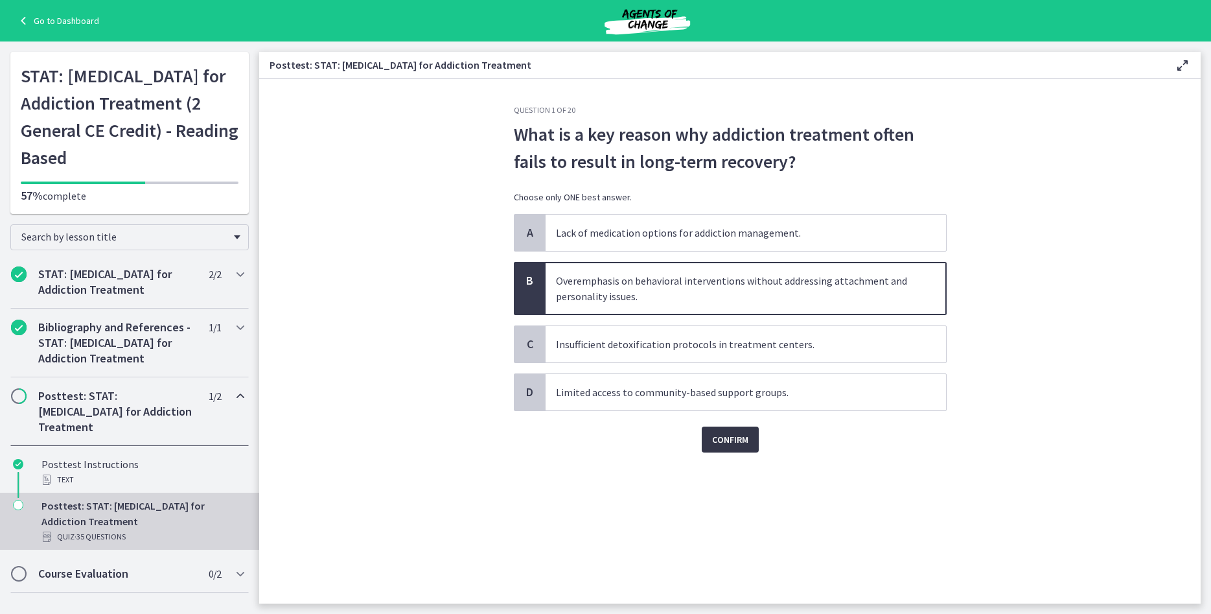
click at [752, 438] on button "Confirm" at bounding box center [730, 439] width 57 height 26
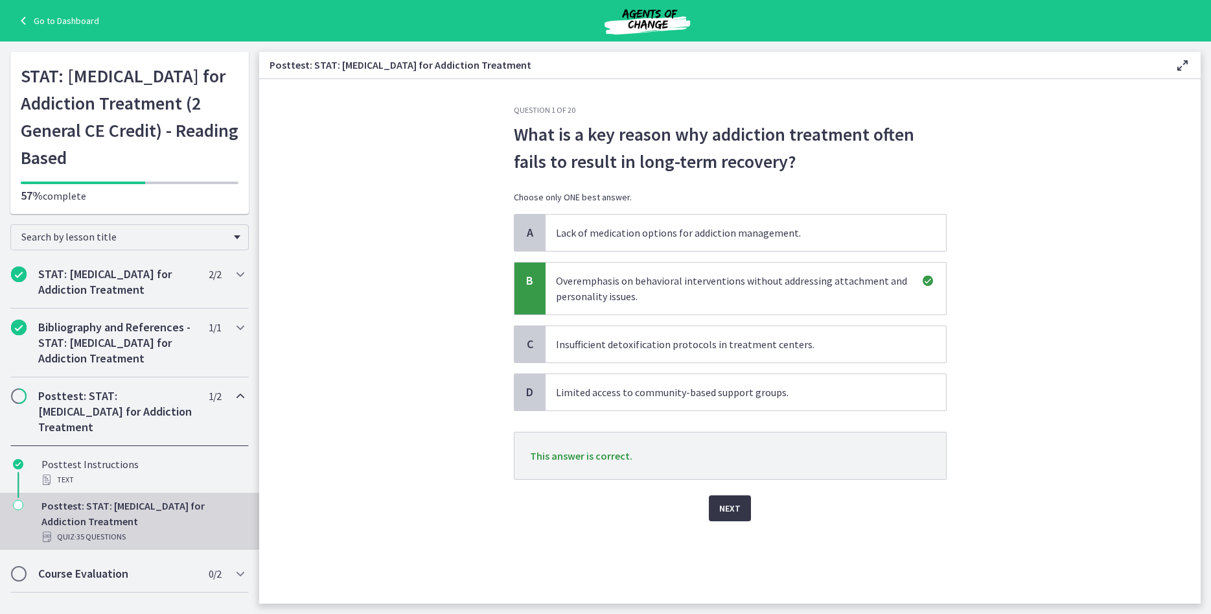
click at [737, 505] on span "Next" at bounding box center [729, 508] width 21 height 16
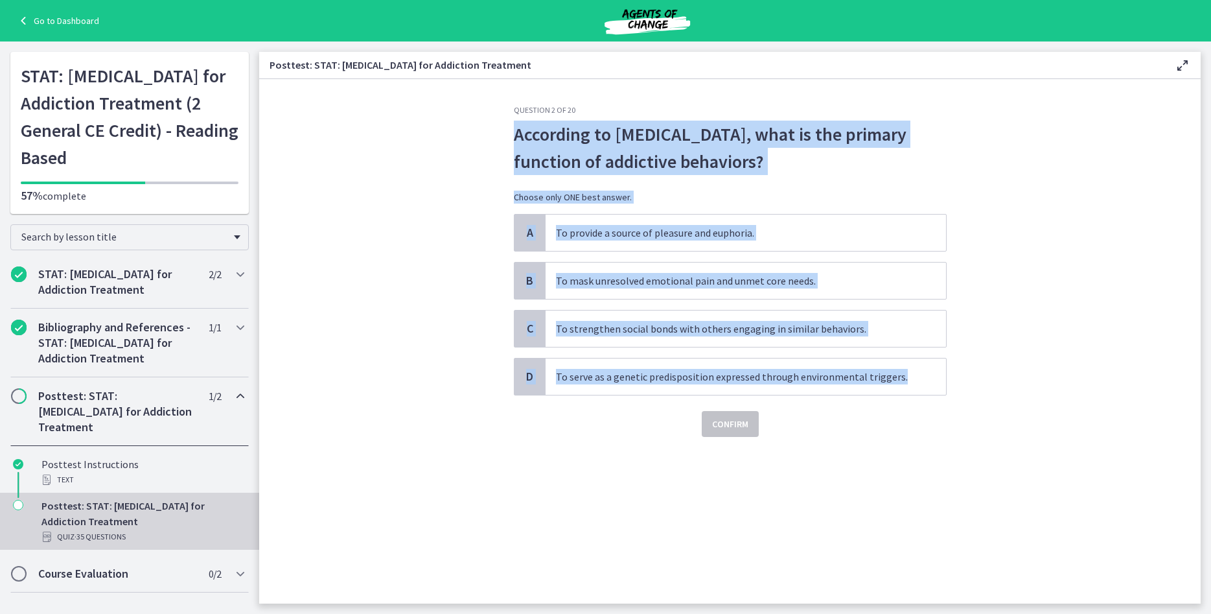
drag, startPoint x: 989, startPoint y: 382, endPoint x: 503, endPoint y: 144, distance: 540.7
click at [503, 144] on section "Question 2 of 20 According to Schema Therapy, what is the primary function of a…" at bounding box center [729, 341] width 941 height 524
copy div "According to Schema Therapy, what is the primary function of addictive behavior…"
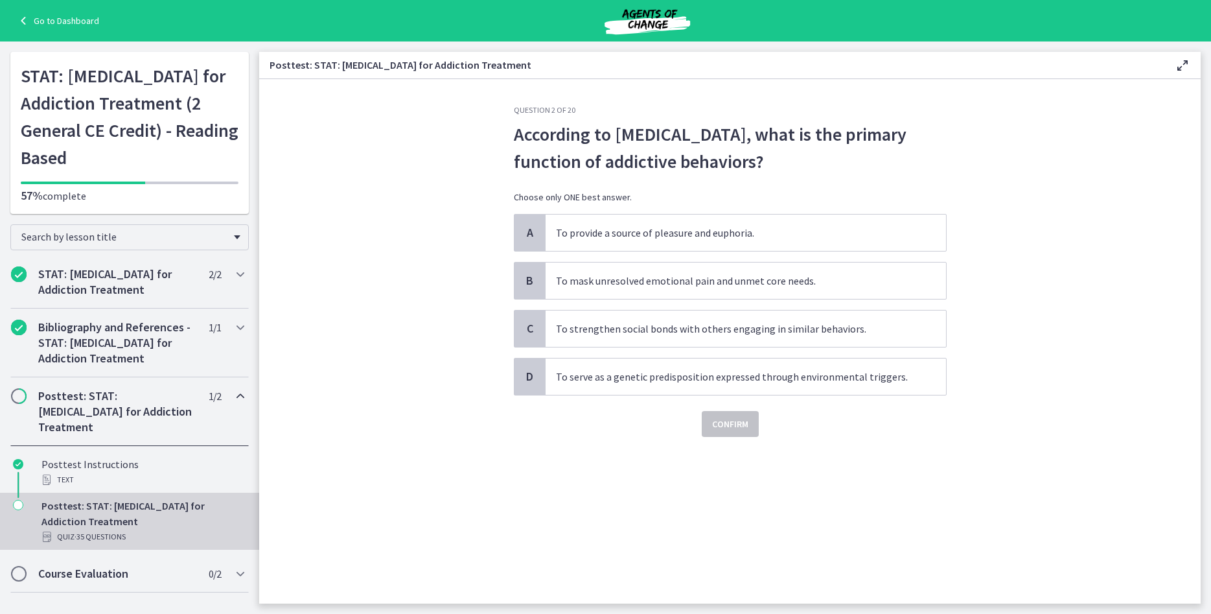
click at [823, 492] on div "Question 2 of 20 According to Schema Therapy, what is the primary function of a…" at bounding box center [730, 354] width 454 height 498
click at [761, 286] on span "To mask unresolved emotional pain and unmet core needs." at bounding box center [746, 280] width 400 height 36
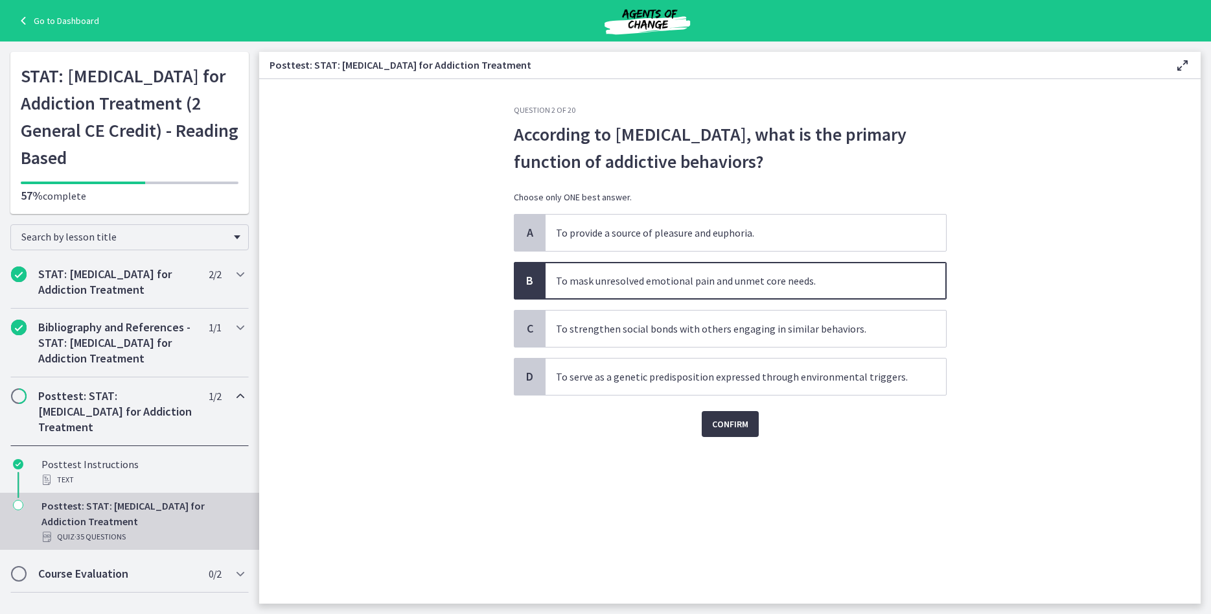
click at [743, 419] on span "Confirm" at bounding box center [730, 424] width 36 height 16
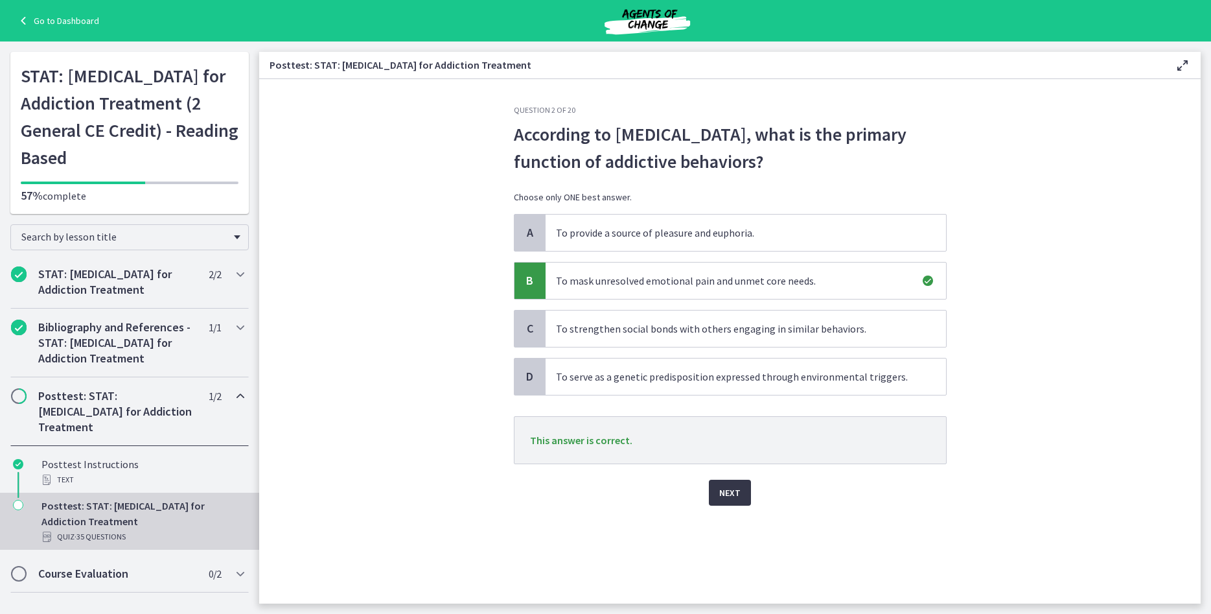
click at [733, 487] on span "Next" at bounding box center [729, 493] width 21 height 16
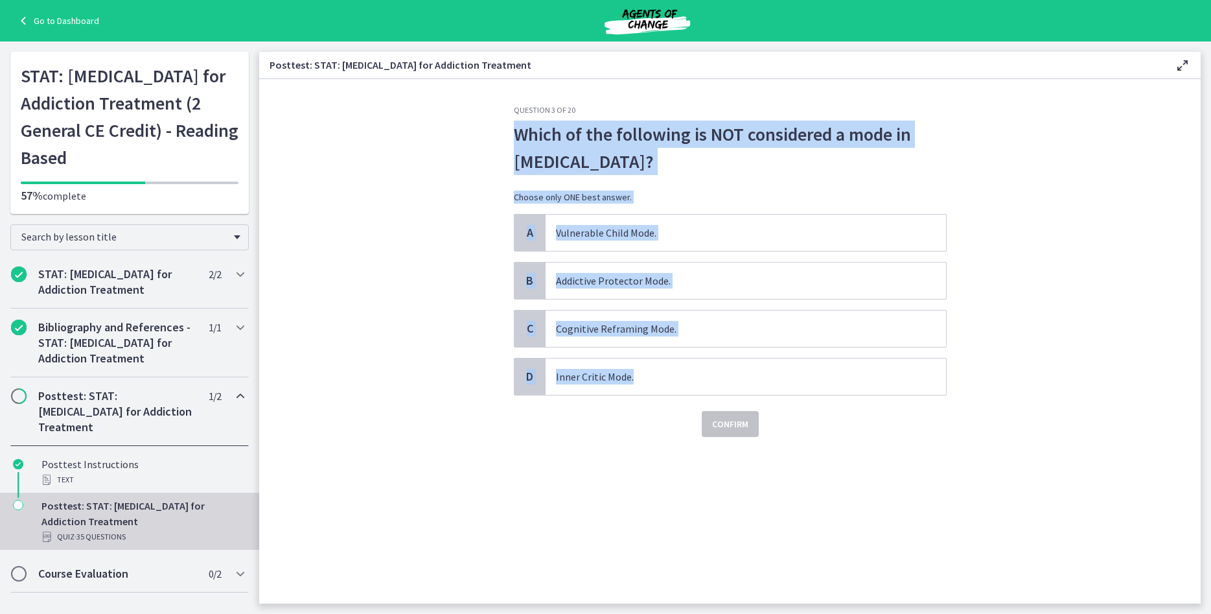
drag, startPoint x: 987, startPoint y: 387, endPoint x: 511, endPoint y: 144, distance: 534.6
click at [511, 144] on section "Question 3 of 20 Which of the following is NOT considered a mode in Schema Ther…" at bounding box center [729, 341] width 941 height 524
copy div "Which of the following is NOT considered a mode in Schema Therapy? Choose only …"
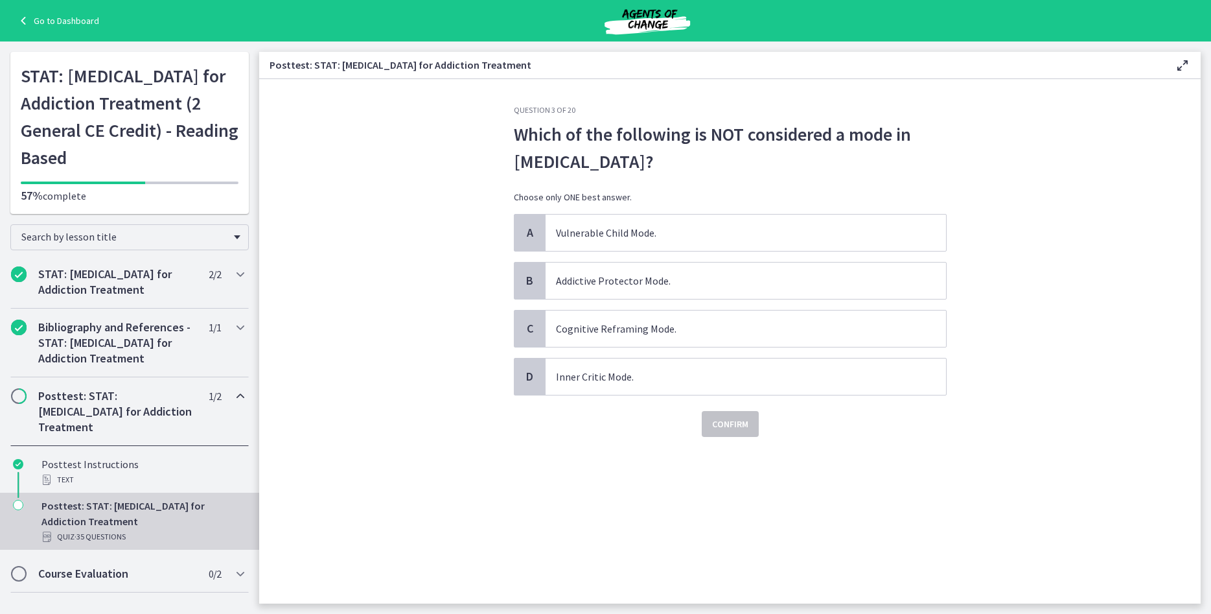
click at [965, 430] on section "Question 3 of 20 Which of the following is NOT considered a mode in Schema Ther…" at bounding box center [729, 341] width 941 height 524
click at [630, 332] on span "Cognitive Reframing Mode." at bounding box center [746, 328] width 400 height 36
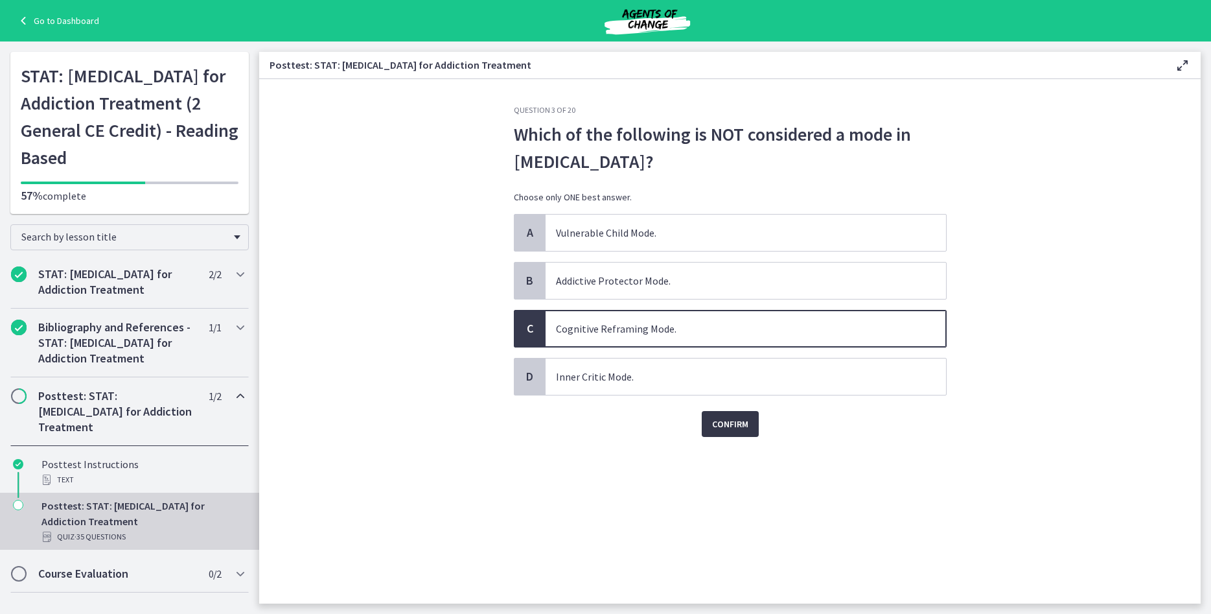
click at [746, 420] on span "Confirm" at bounding box center [730, 424] width 36 height 16
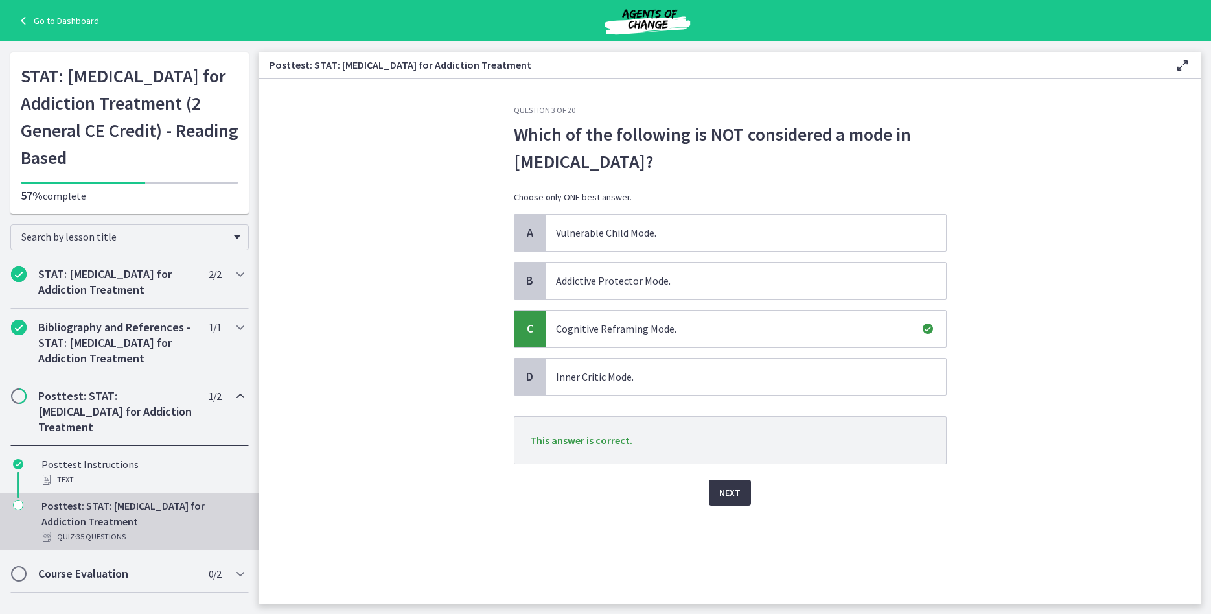
click at [739, 487] on span "Next" at bounding box center [729, 493] width 21 height 16
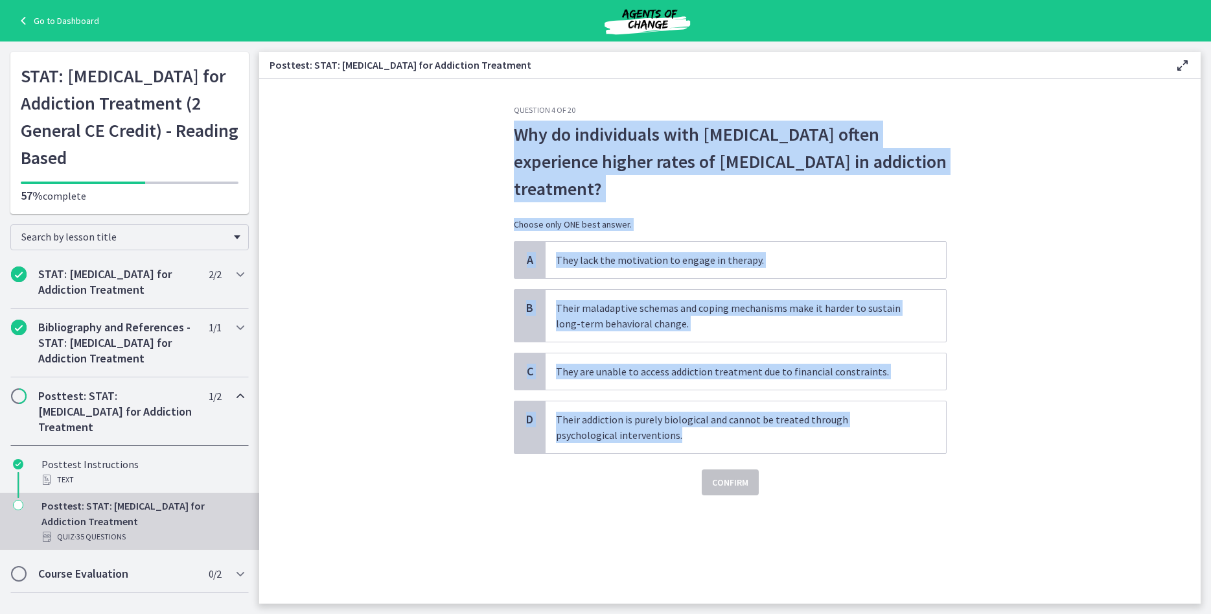
drag, startPoint x: 1025, startPoint y: 446, endPoint x: 478, endPoint y: 146, distance: 624.3
click at [478, 146] on section "Question 4 of 20 Why do individuals with personality disorders often experience…" at bounding box center [729, 341] width 941 height 524
copy div "Why do individuals with personality disorders often experience higher rates of …"
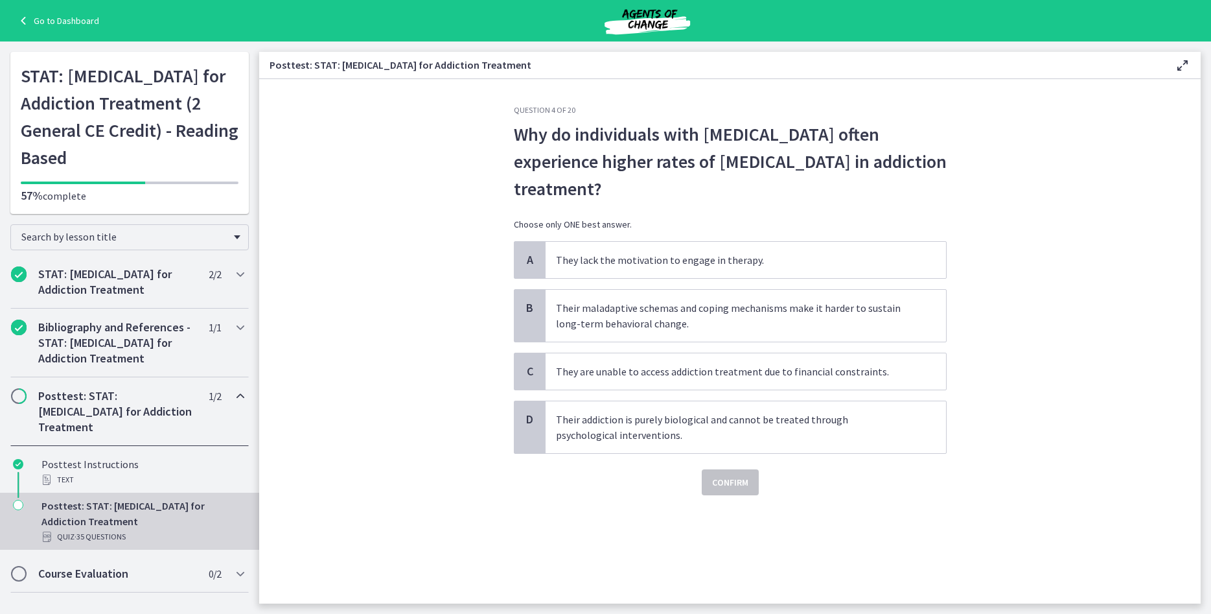
click at [1093, 400] on section "Question 4 of 20 Why do individuals with personality disorders often experience…" at bounding box center [729, 341] width 941 height 524
click at [648, 326] on span "Their maladaptive schemas and coping mechanisms make it harder to sustain long-…" at bounding box center [746, 316] width 400 height 52
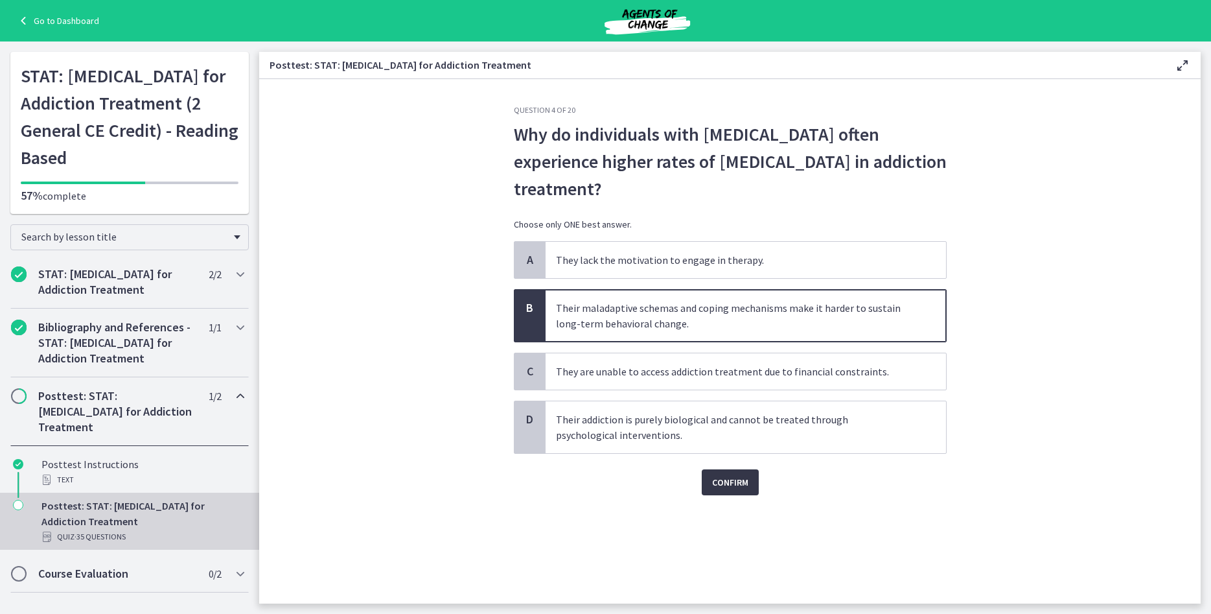
click at [742, 473] on button "Confirm" at bounding box center [730, 482] width 57 height 26
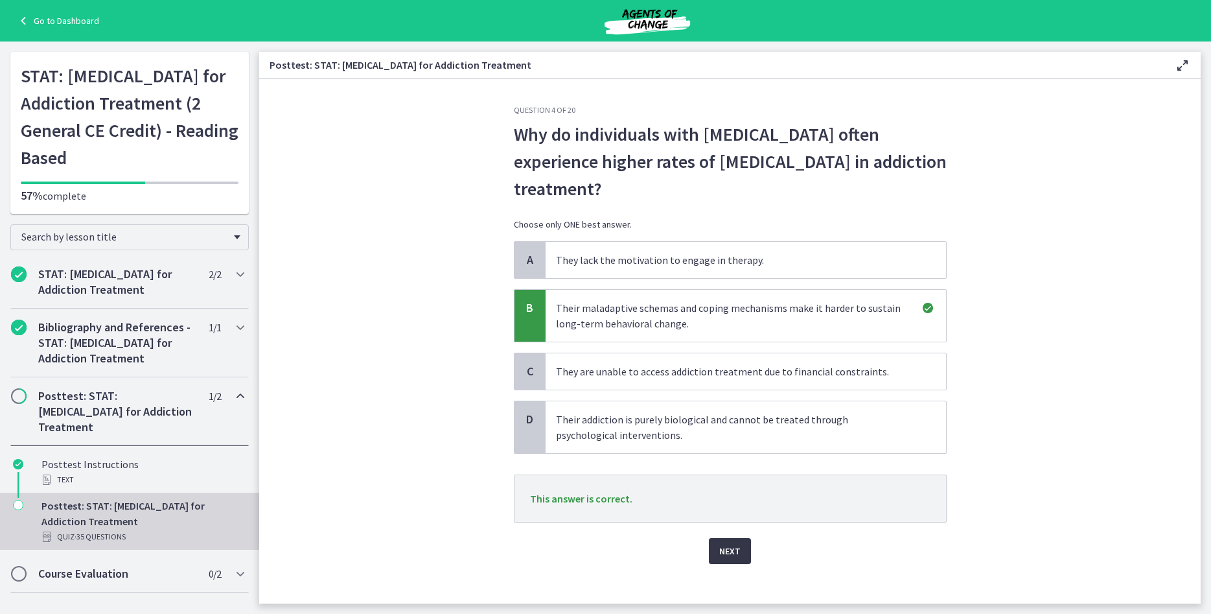
click at [738, 550] on span "Next" at bounding box center [729, 551] width 21 height 16
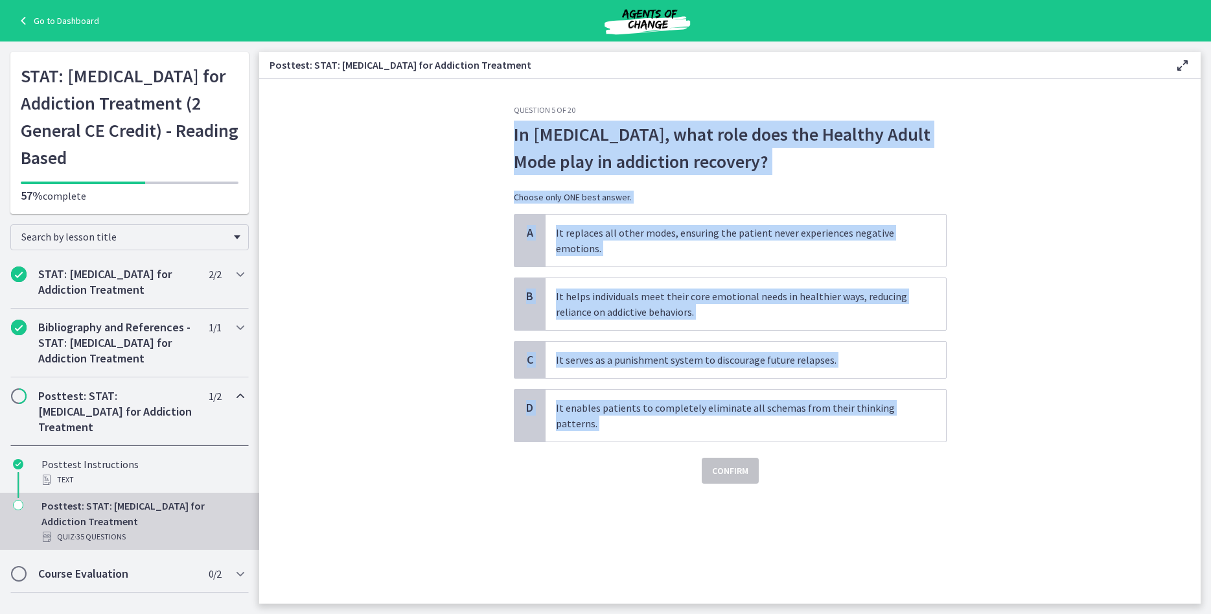
drag, startPoint x: 1023, startPoint y: 452, endPoint x: 512, endPoint y: 136, distance: 600.5
click at [512, 136] on section "Question 5 of 20 In Schema Therapy, what role does the Healthy Adult Mode play …" at bounding box center [729, 341] width 941 height 524
copy div "In Schema Therapy, what role does the Healthy Adult Mode play in addiction reco…"
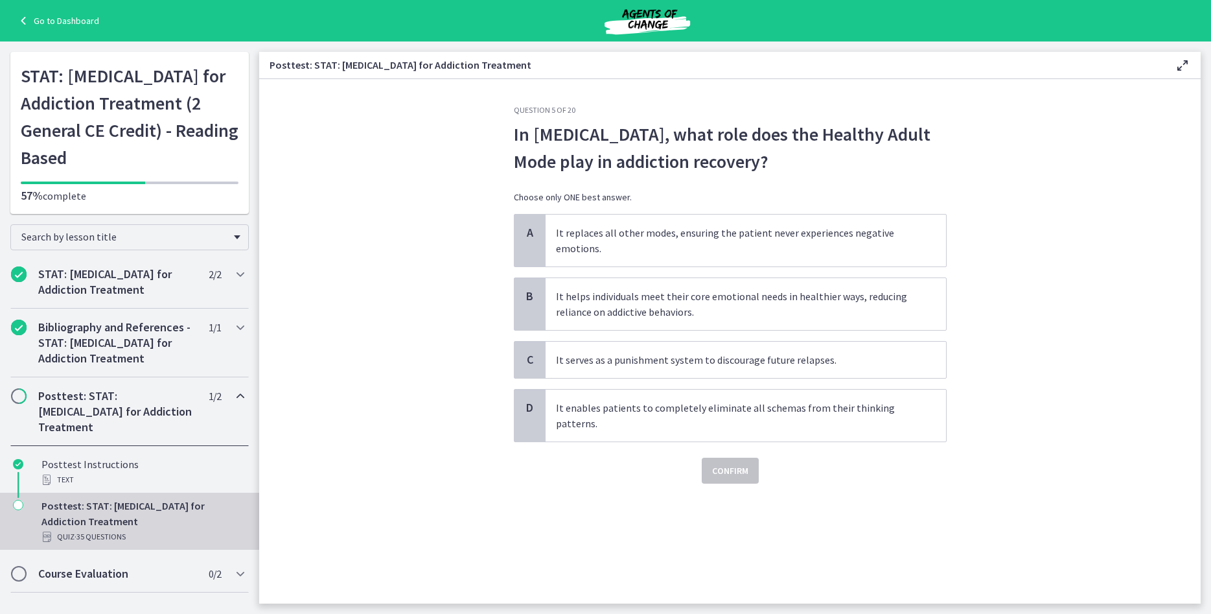
click at [401, 295] on section "Question 5 of 20 In Schema Therapy, what role does the Healthy Adult Mode play …" at bounding box center [729, 341] width 941 height 524
click at [849, 286] on span "It helps individuals meet their core emotional needs in healthier ways, reducin…" at bounding box center [746, 304] width 400 height 52
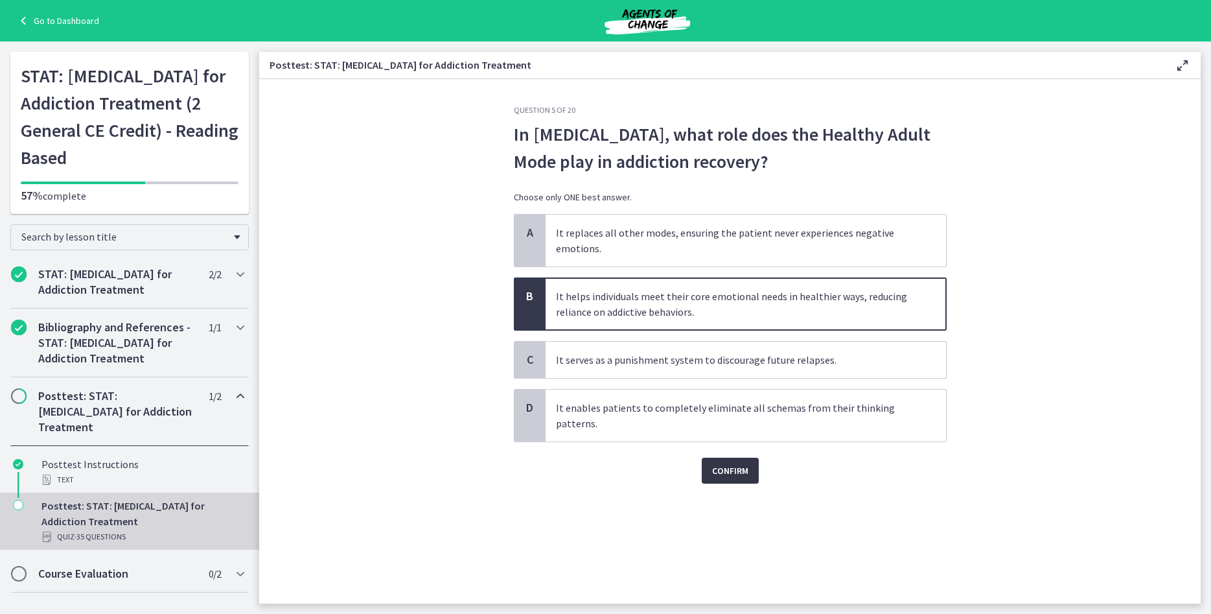
click at [731, 476] on span "Confirm" at bounding box center [730, 471] width 36 height 16
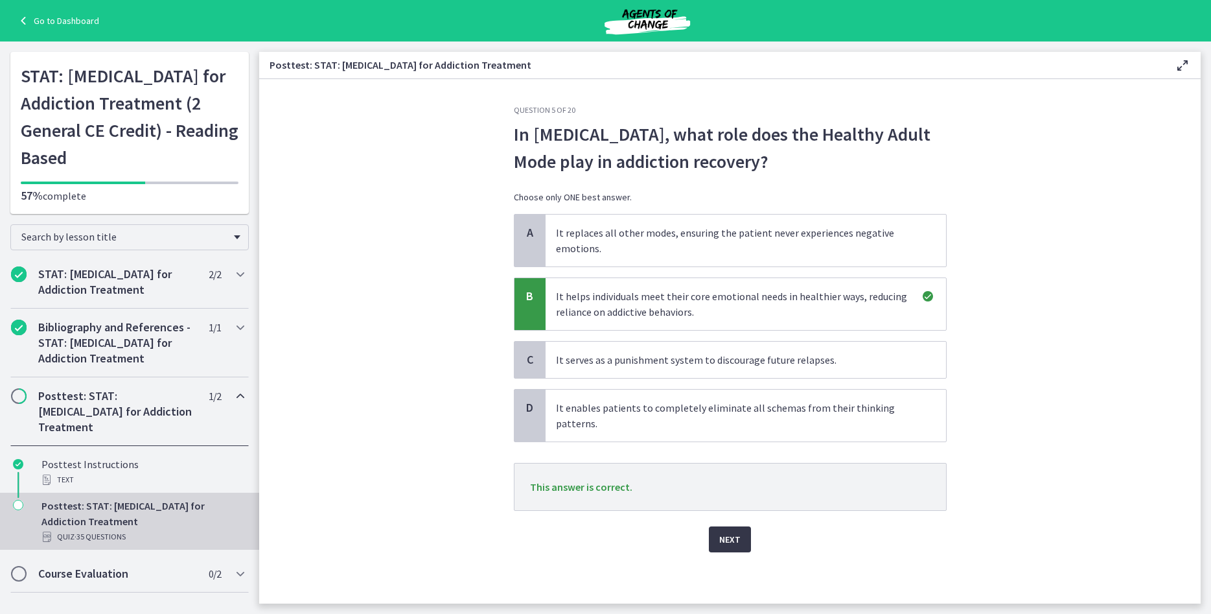
click at [736, 536] on span "Next" at bounding box center [729, 539] width 21 height 16
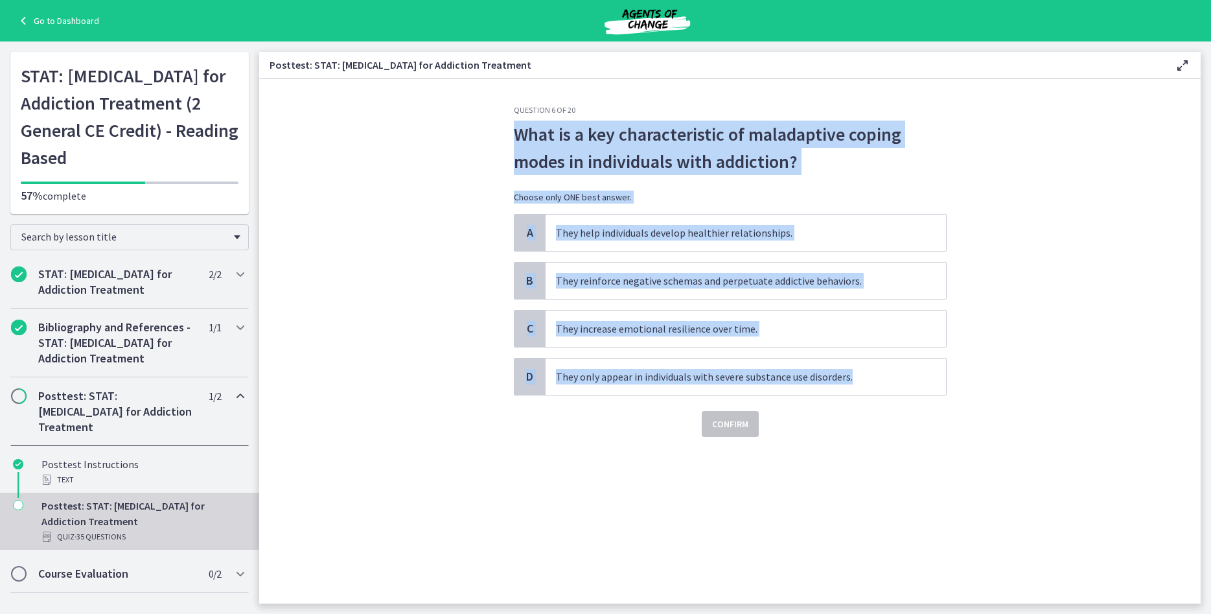
drag, startPoint x: 1007, startPoint y: 394, endPoint x: 510, endPoint y: 136, distance: 560.4
click at [510, 136] on section "Question 6 of 20 What is a key characteristic of maladaptive coping modes in in…" at bounding box center [729, 341] width 941 height 524
copy div "What is a key characteristic of maladaptive coping modes in individuals with ad…"
drag, startPoint x: 1171, startPoint y: 302, endPoint x: 939, endPoint y: 296, distance: 232.0
click at [1170, 301] on section "Question 6 of 20 What is a key characteristic of maladaptive coping modes in in…" at bounding box center [729, 341] width 941 height 524
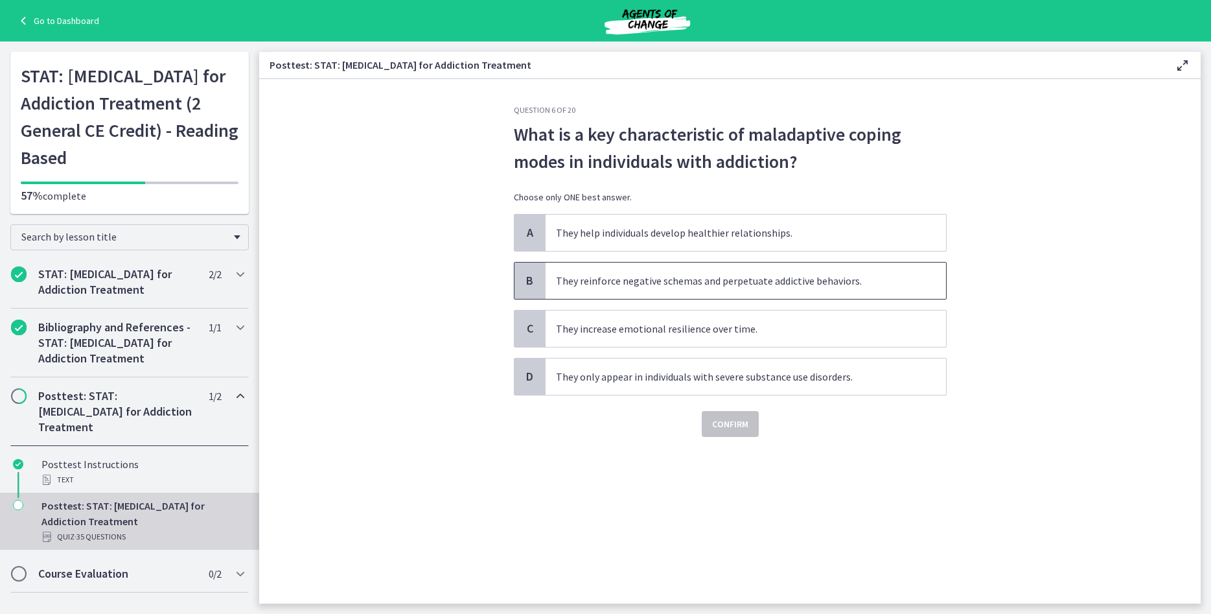
click at [853, 281] on span "They reinforce negative schemas and perpetuate addictive behaviors." at bounding box center [746, 280] width 400 height 36
click at [744, 420] on span "Confirm" at bounding box center [730, 424] width 36 height 16
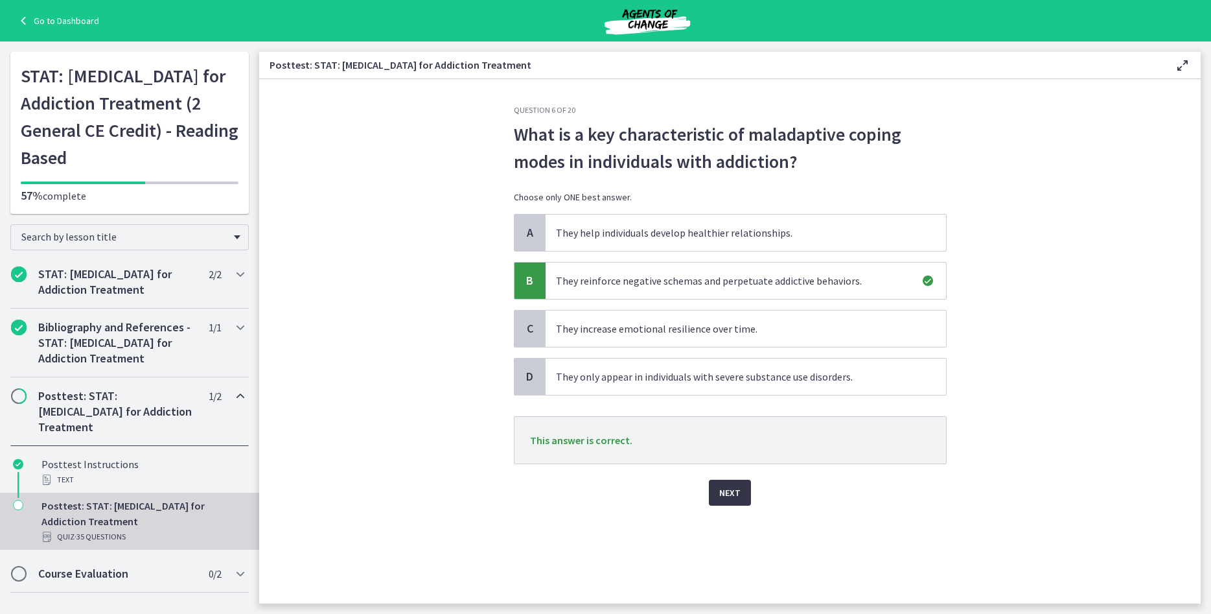
click at [737, 496] on span "Next" at bounding box center [729, 493] width 21 height 16
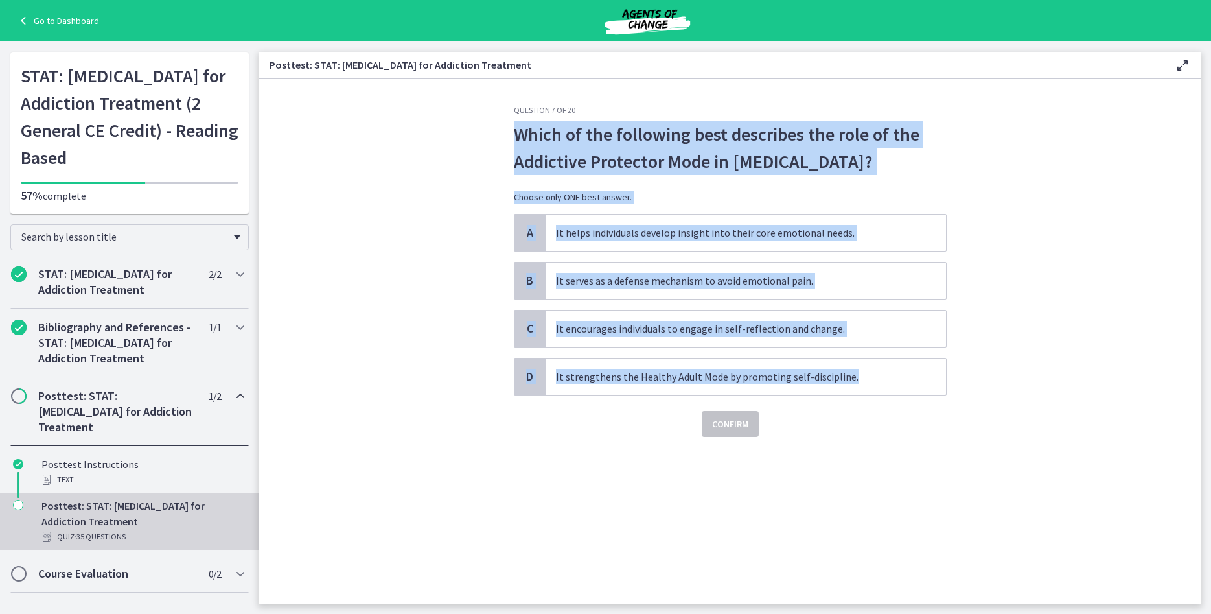
drag, startPoint x: 995, startPoint y: 389, endPoint x: 511, endPoint y: 144, distance: 542.4
click at [511, 144] on section "Question 7 of 20 Which of the following best describes the role of the Addictiv…" at bounding box center [729, 341] width 941 height 524
copy div "Which of the following best describes the role of the Addictive Protector Mode …"
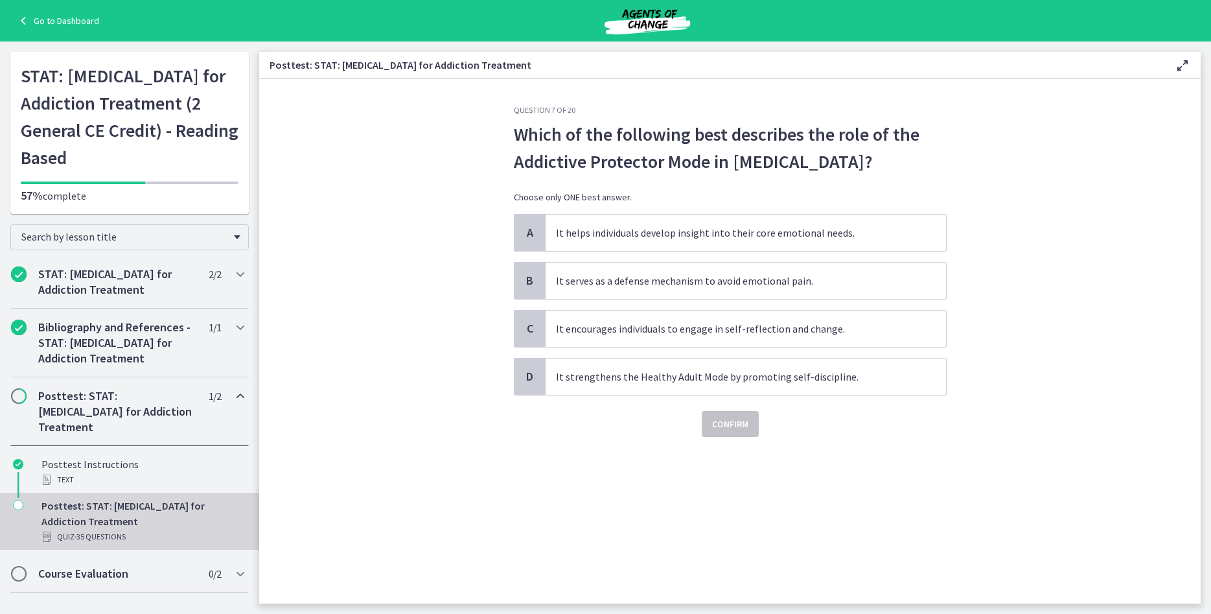
click at [1033, 358] on section "Question 7 of 20 Which of the following best describes the role of the Addictiv…" at bounding box center [729, 341] width 941 height 524
click at [785, 280] on span "It serves as a defense mechanism to avoid emotional pain." at bounding box center [746, 280] width 400 height 36
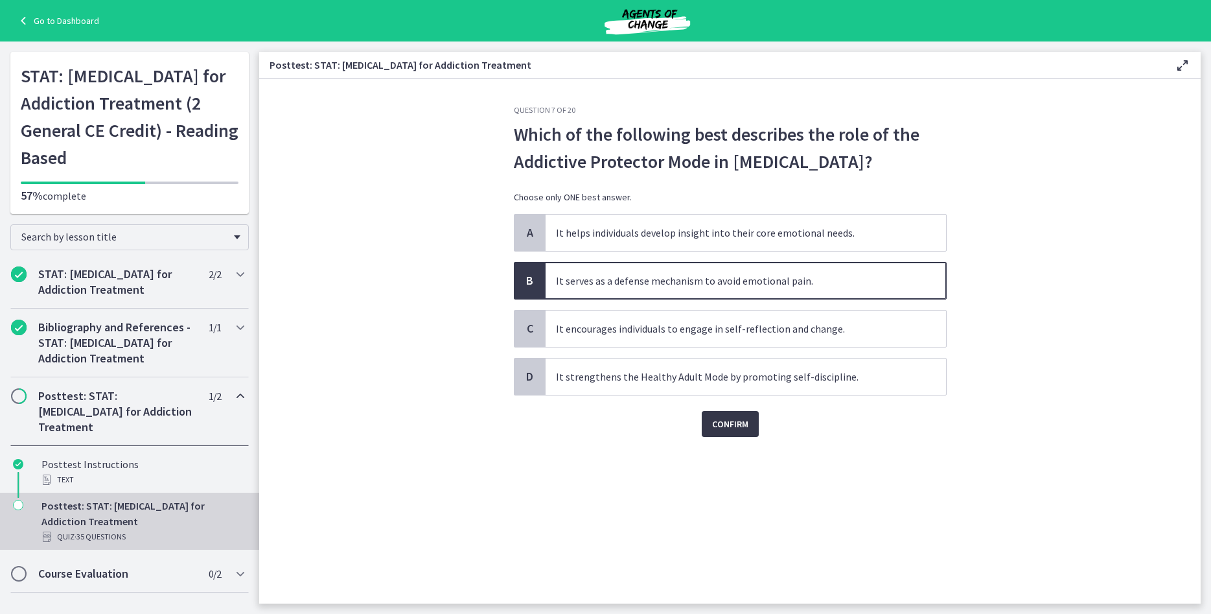
click at [736, 424] on span "Confirm" at bounding box center [730, 424] width 36 height 16
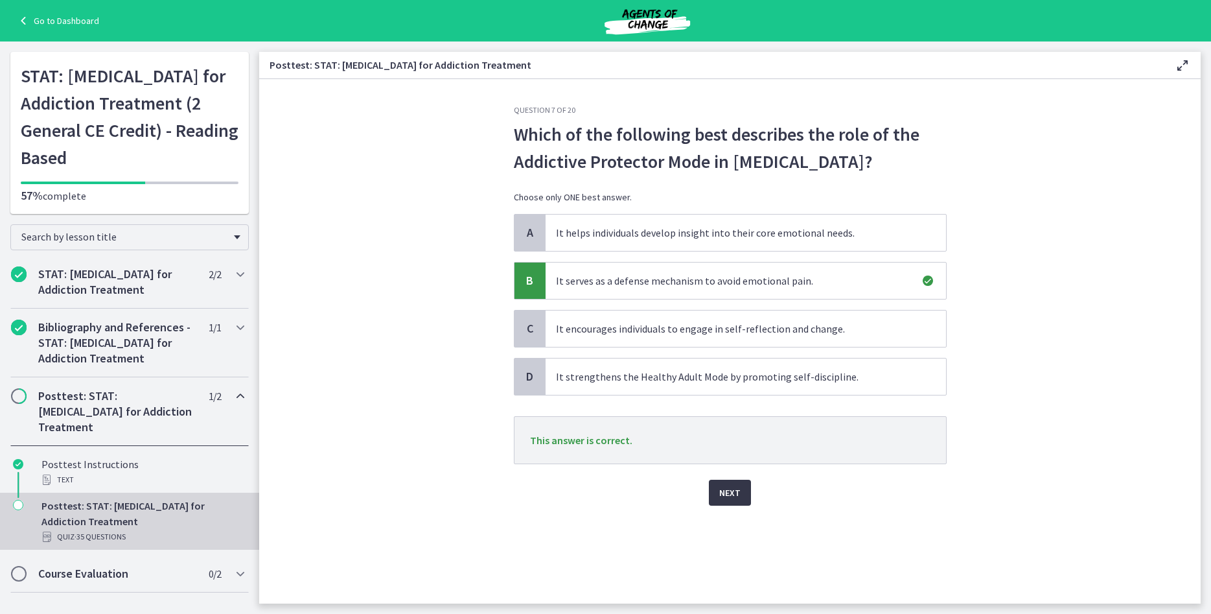
click at [723, 496] on span "Next" at bounding box center [729, 493] width 21 height 16
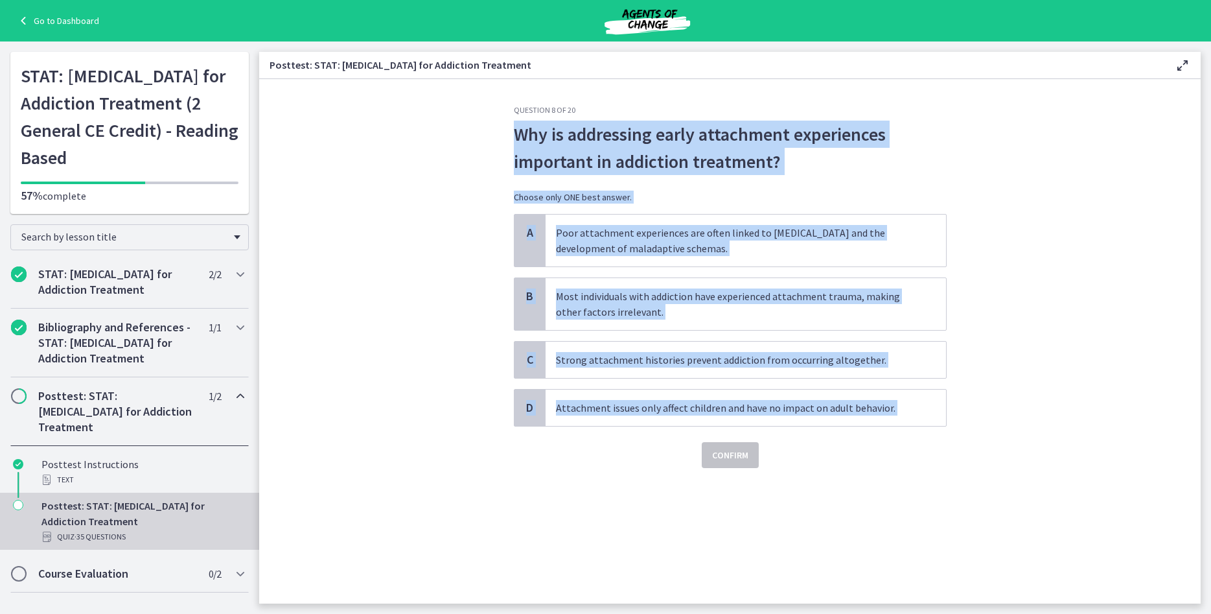
drag, startPoint x: 1034, startPoint y: 430, endPoint x: 441, endPoint y: 122, distance: 668.0
click at [441, 122] on section "Question 8 of 20 Why is addressing early attachment experiences important in ad…" at bounding box center [729, 341] width 941 height 524
copy div "Why is addressing early attachment experiences important in addiction treatment…"
click at [591, 232] on span "Poor attachment experiences are often linked to emotional dysregulation and the…" at bounding box center [746, 240] width 400 height 52
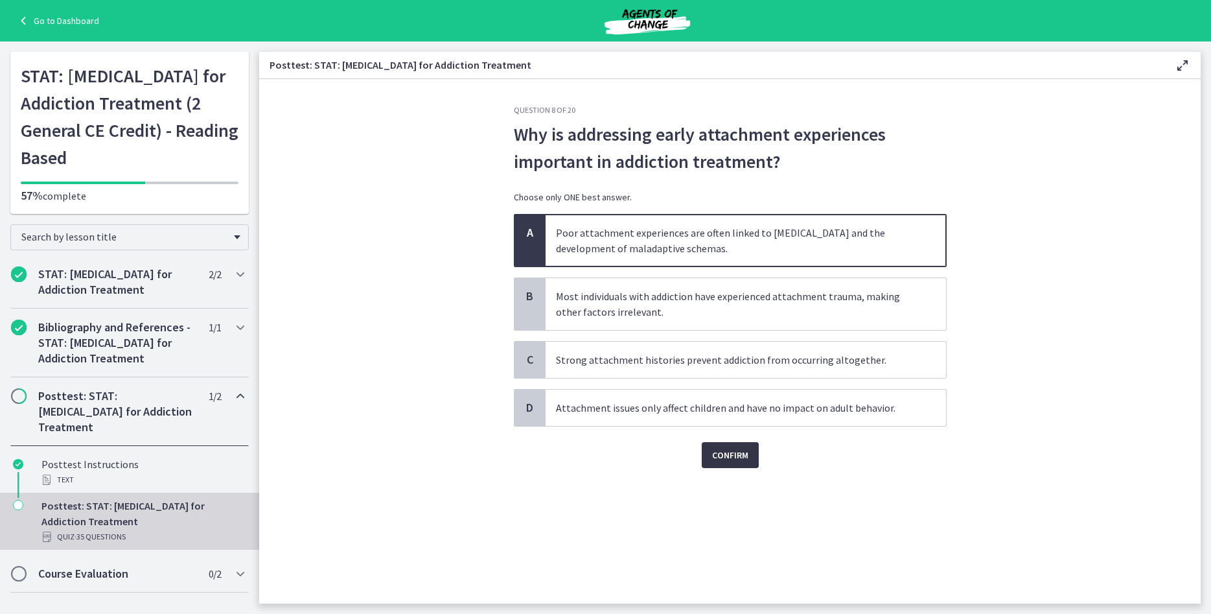
click at [737, 466] on button "Confirm" at bounding box center [730, 455] width 57 height 26
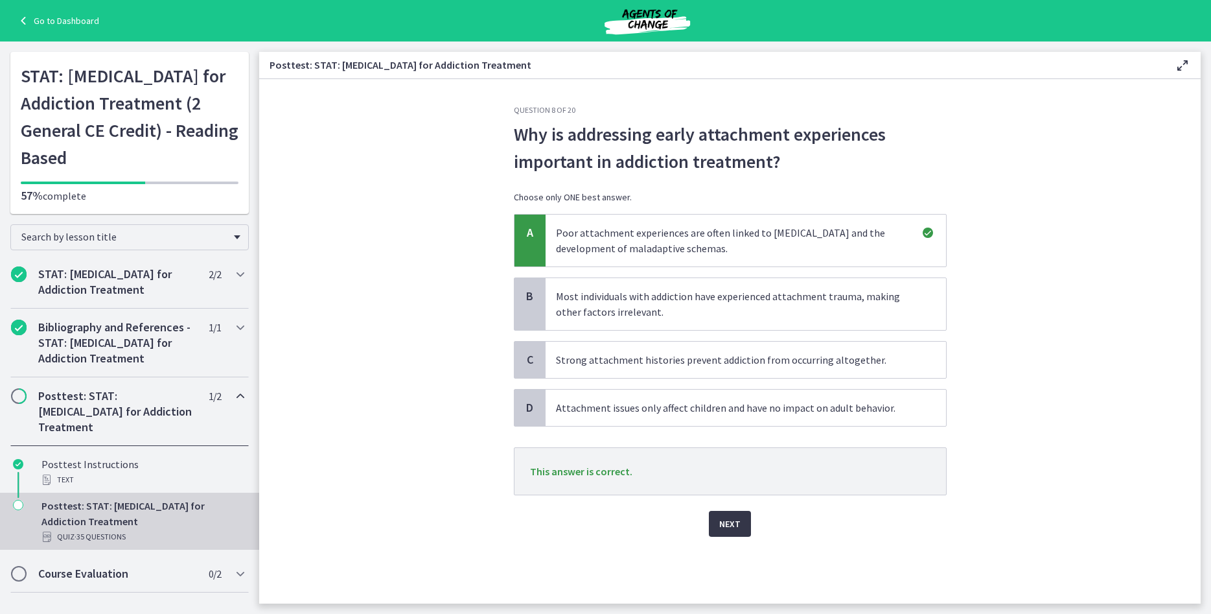
click at [737, 523] on span "Next" at bounding box center [729, 524] width 21 height 16
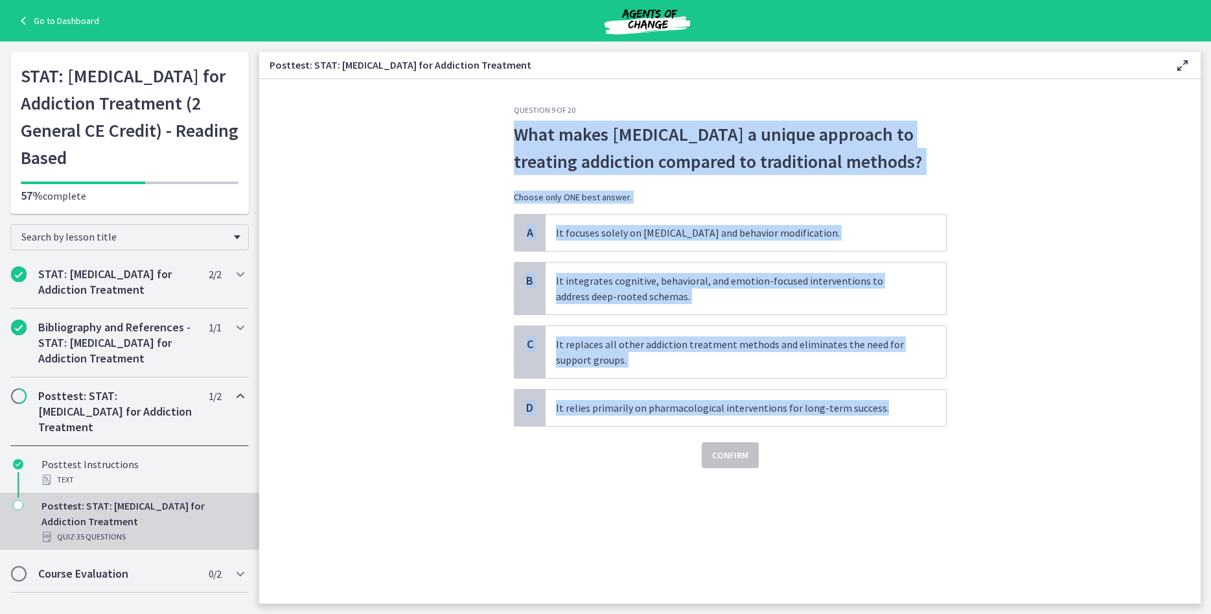
drag, startPoint x: 1041, startPoint y: 417, endPoint x: 490, endPoint y: 139, distance: 616.0
click at [490, 139] on section "Question 9 of 20 What makes Schema Therapy a unique approach to treating addict…" at bounding box center [729, 341] width 941 height 524
copy div "What makes Schema Therapy a unique approach to treating addiction compared to t…"
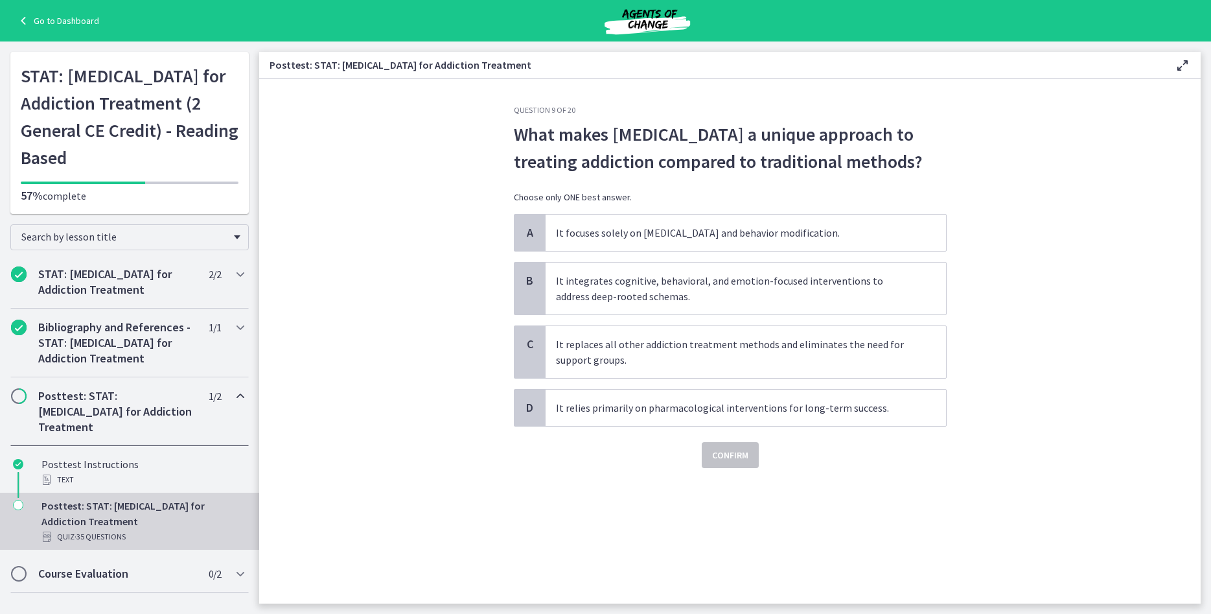
click at [380, 352] on section "Question 9 of 20 What makes Schema Therapy a unique approach to treating addict…" at bounding box center [729, 341] width 941 height 524
click at [756, 264] on span "It integrates cognitive, behavioral, and emotion-focused interventions to addre…" at bounding box center [746, 288] width 400 height 52
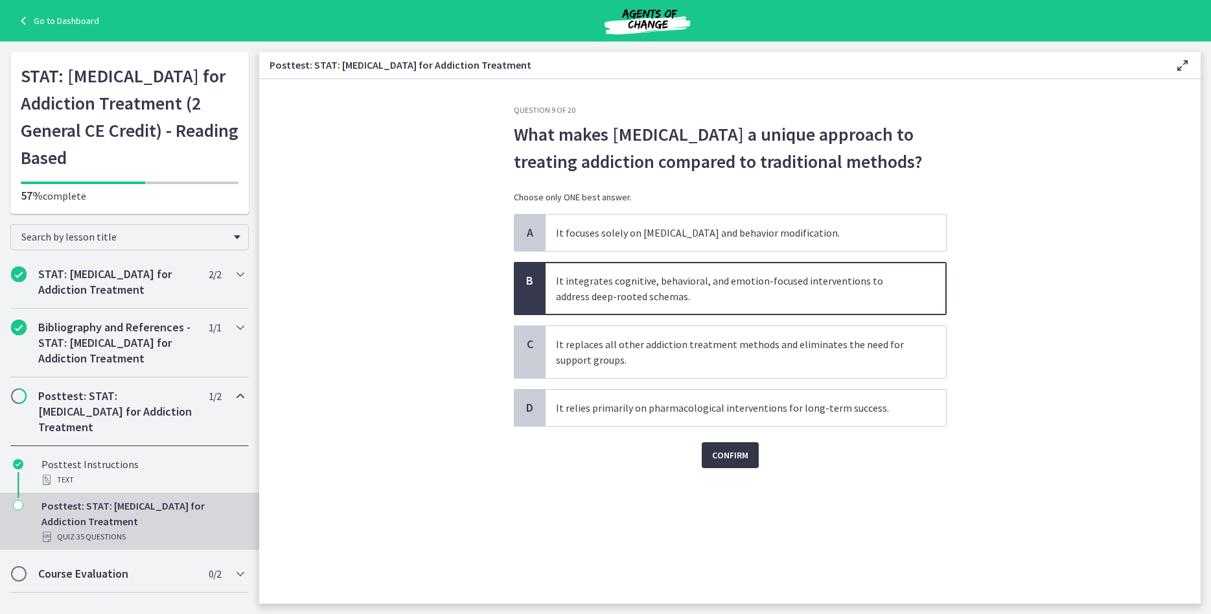
click at [747, 451] on span "Confirm" at bounding box center [730, 455] width 36 height 16
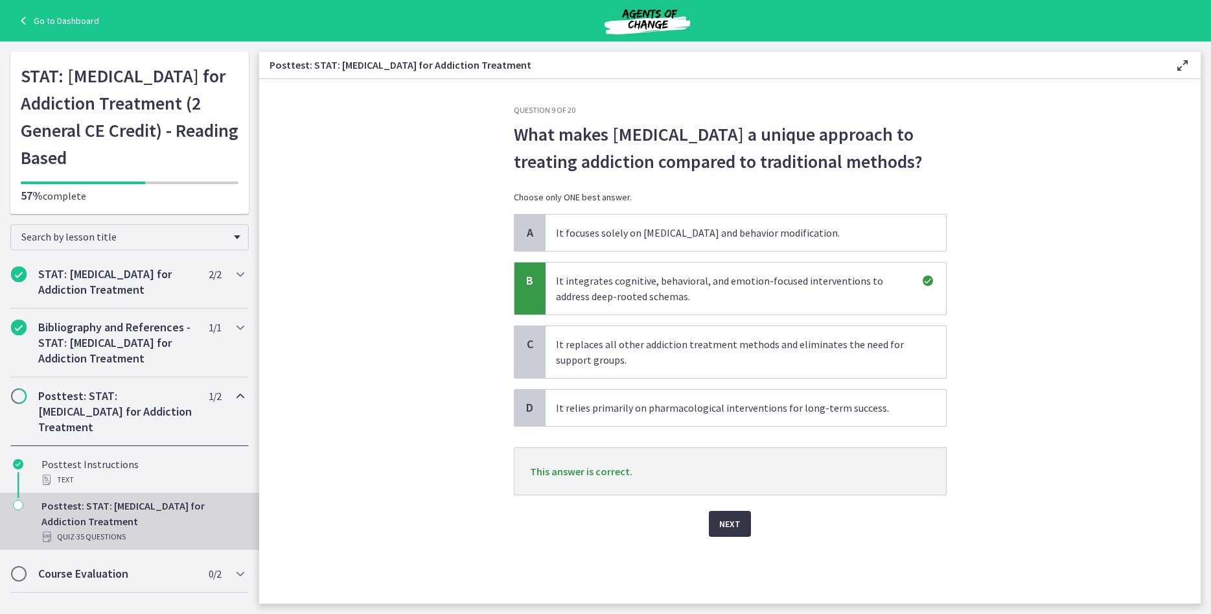
click at [716, 522] on button "Next" at bounding box center [730, 524] width 42 height 26
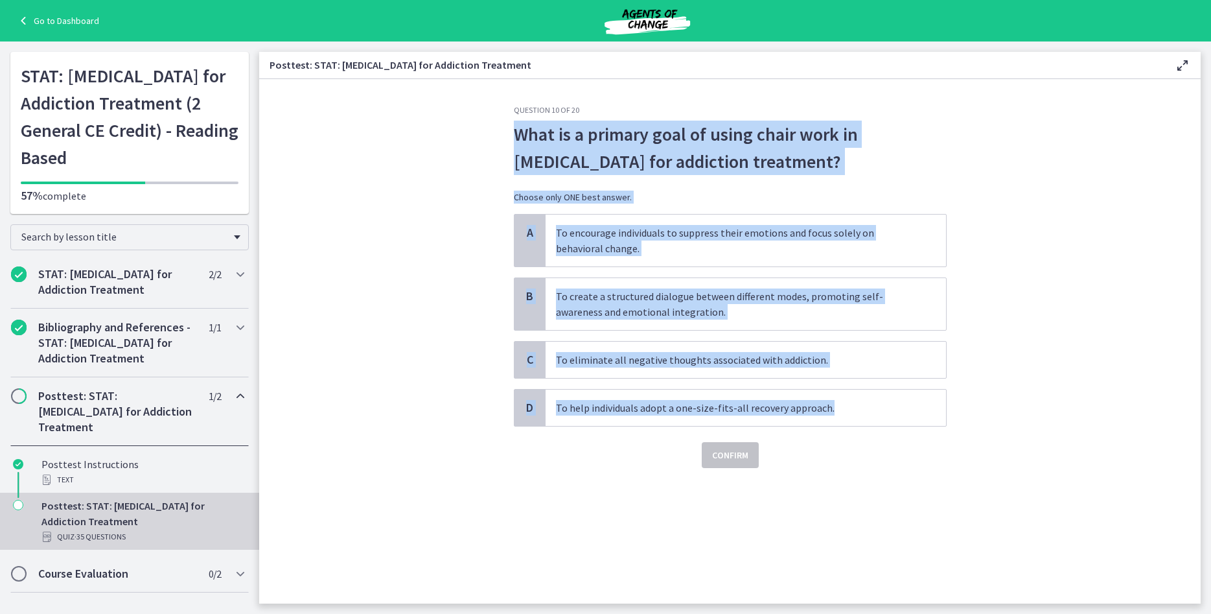
drag, startPoint x: 976, startPoint y: 419, endPoint x: 502, endPoint y: 137, distance: 551.4
click at [502, 137] on section "Question 10 of 20 What is a primary goal of using chair work in Schema Therapy …" at bounding box center [729, 341] width 941 height 524
copy div "What is a primary goal of using chair work in Schema Therapy for addiction trea…"
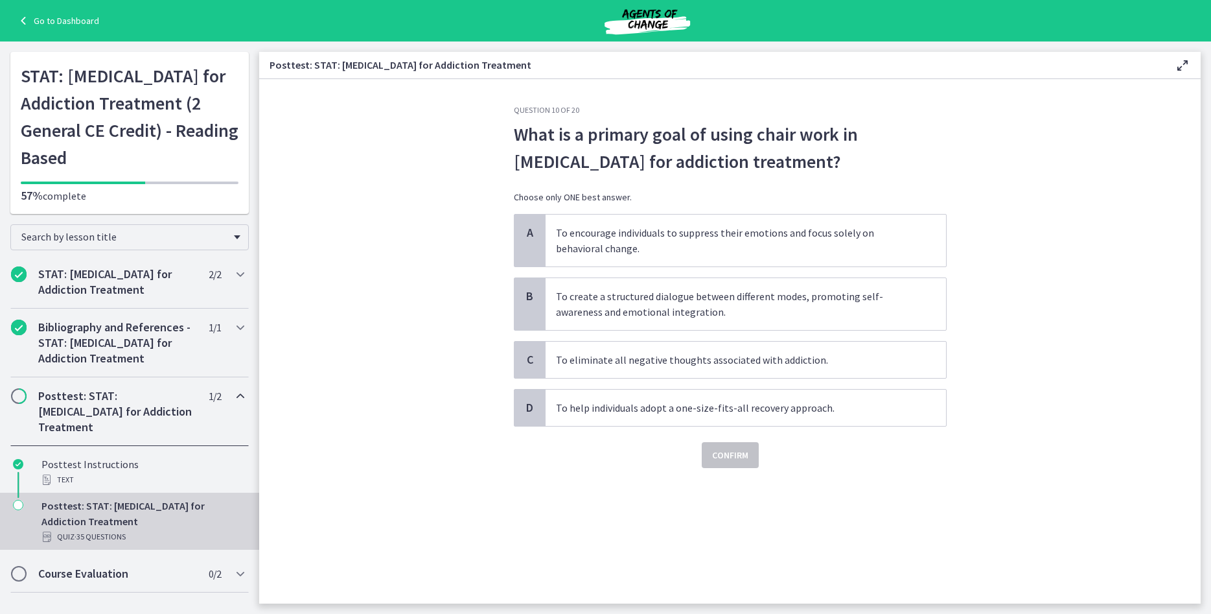
click at [633, 523] on div "Question 10 of 20 What is a primary goal of using chair work in Schema Therapy …" at bounding box center [730, 354] width 454 height 498
click at [693, 292] on span "To create a structured dialogue between different modes, promoting self-awarene…" at bounding box center [746, 304] width 400 height 52
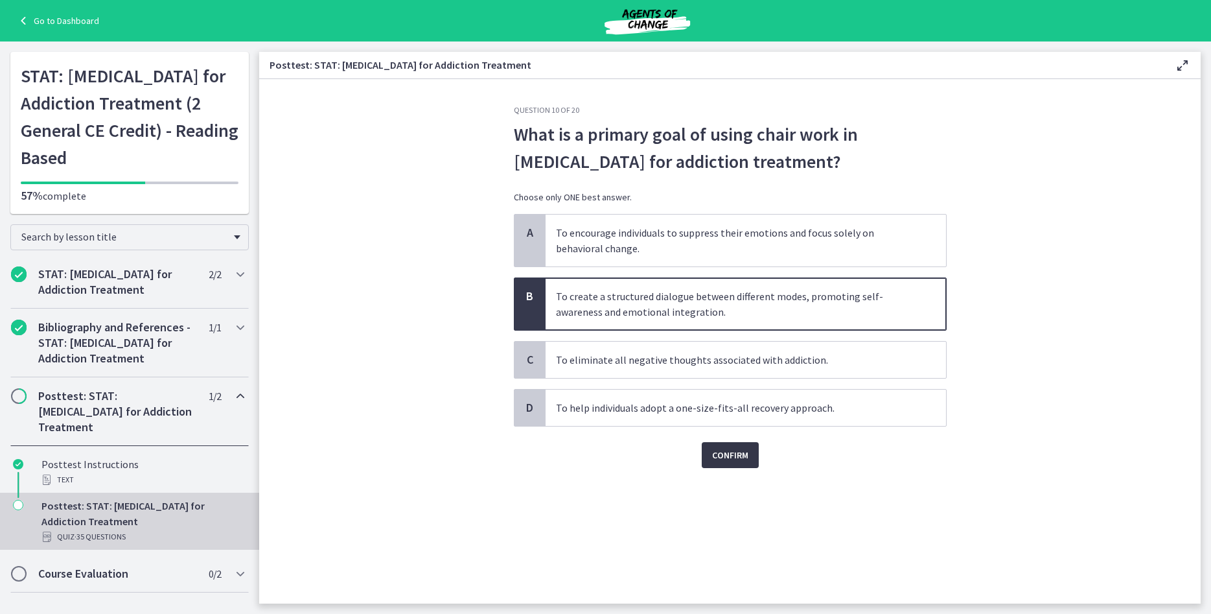
click at [751, 448] on button "Confirm" at bounding box center [730, 455] width 57 height 26
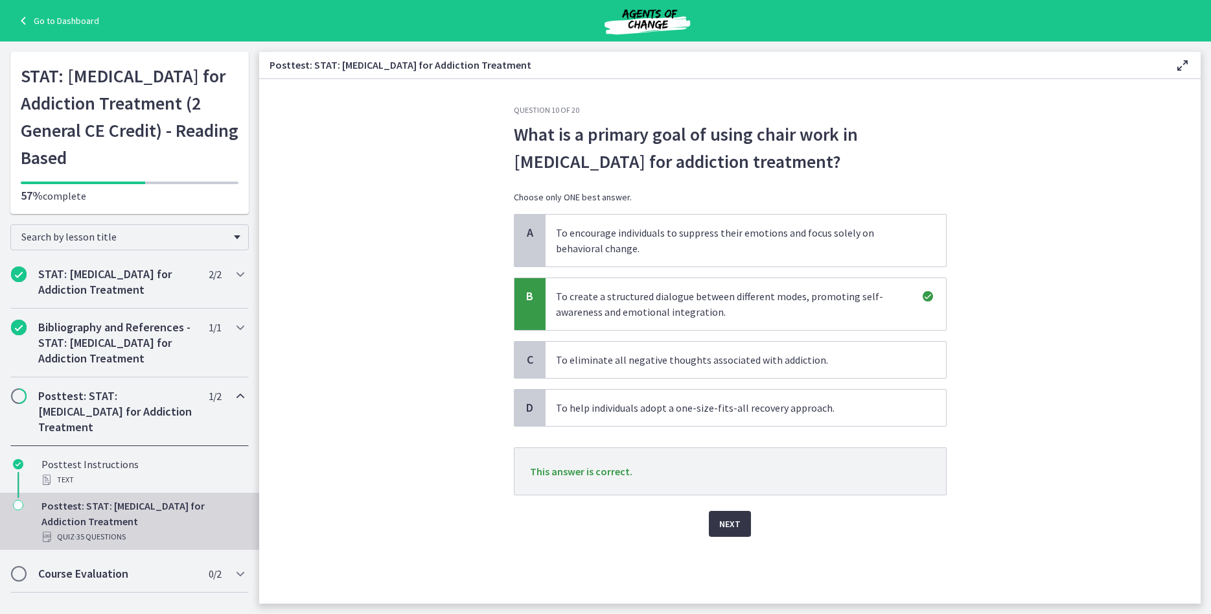
click at [745, 514] on button "Next" at bounding box center [730, 524] width 42 height 26
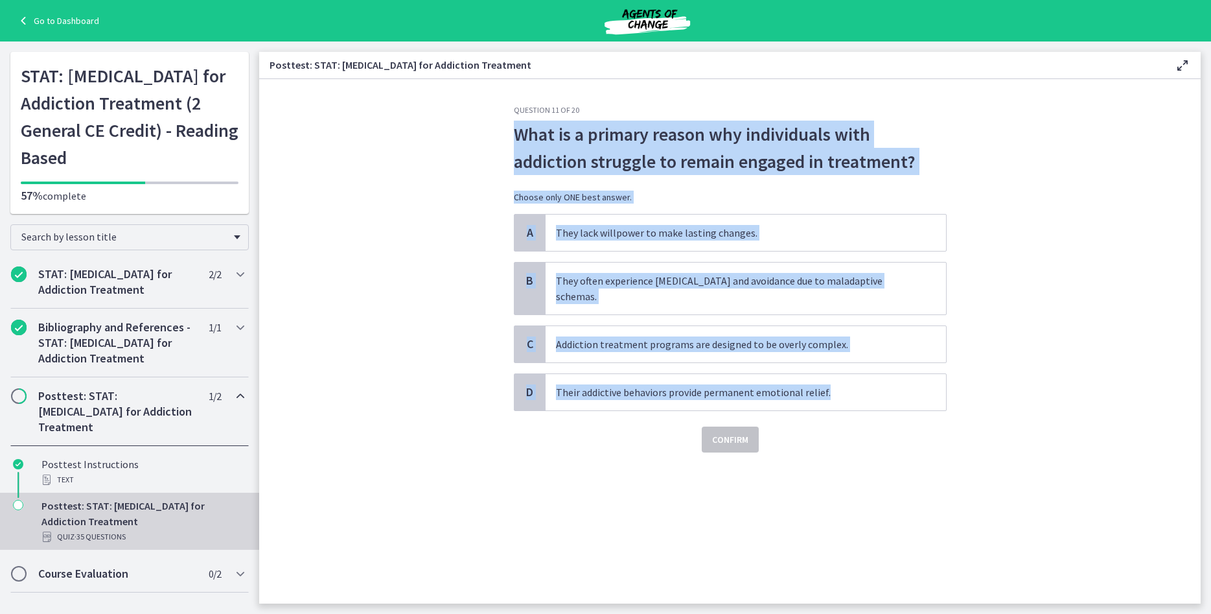
drag, startPoint x: 995, startPoint y: 391, endPoint x: 503, endPoint y: 138, distance: 553.2
click at [503, 138] on section "Question 11 of 20 What is a primary reason why individuals with addiction strug…" at bounding box center [729, 341] width 941 height 524
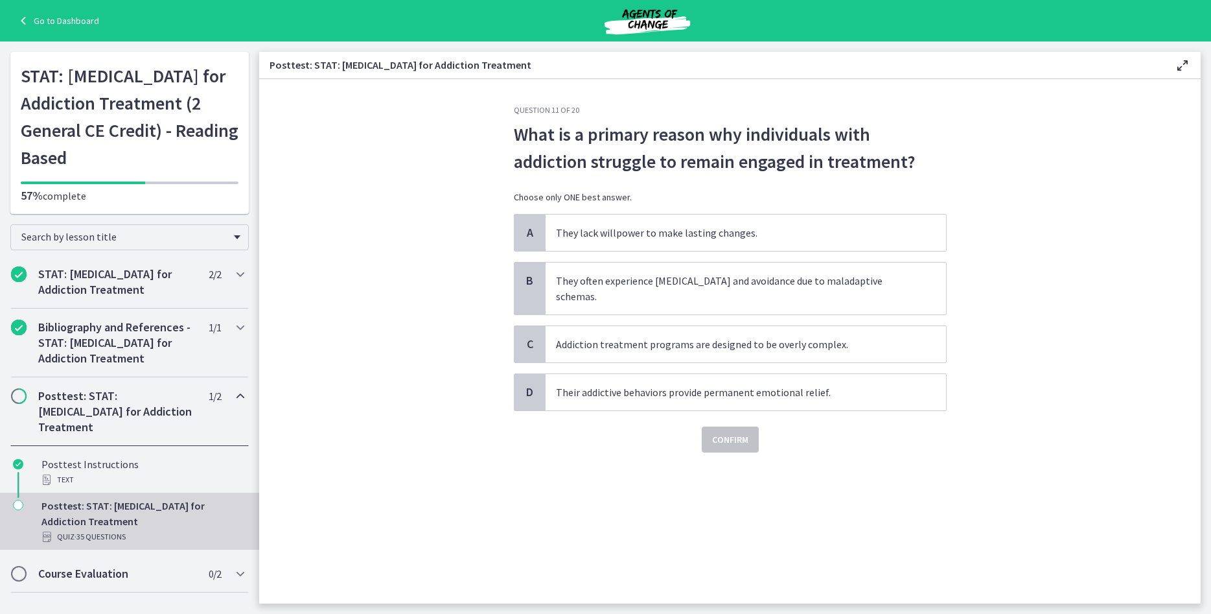
click at [386, 308] on section "Question 11 of 20 What is a primary reason why individuals with addiction strug…" at bounding box center [729, 341] width 941 height 524
click at [661, 273] on span "They often experience detachment and avoidance due to maladaptive schemas." at bounding box center [746, 288] width 400 height 52
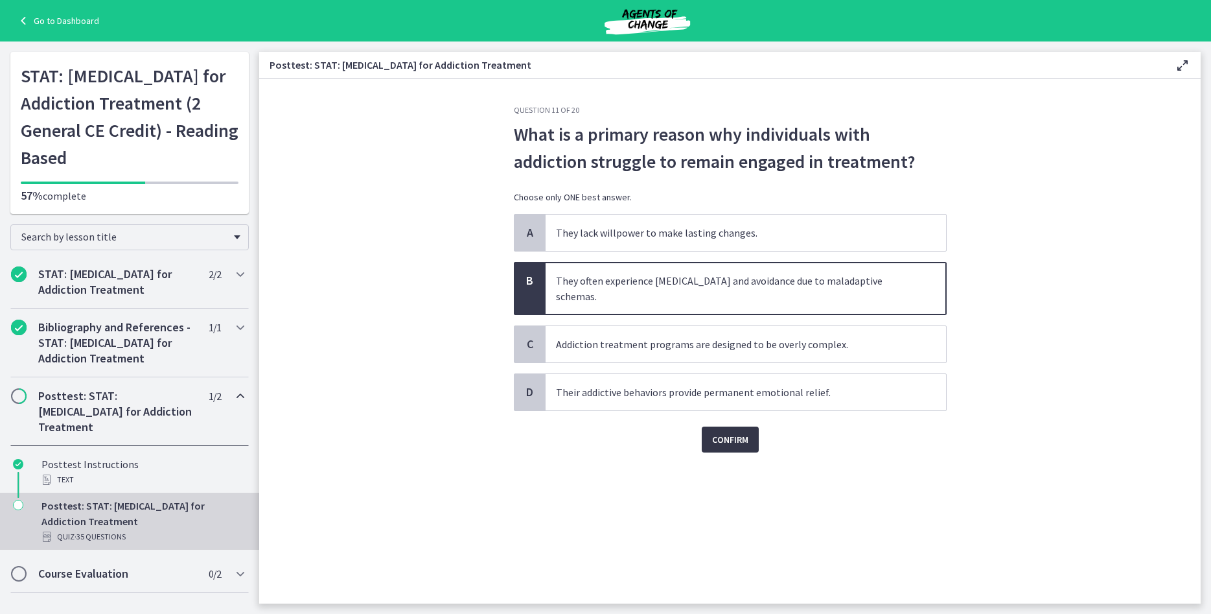
click at [755, 426] on button "Confirm" at bounding box center [730, 439] width 57 height 26
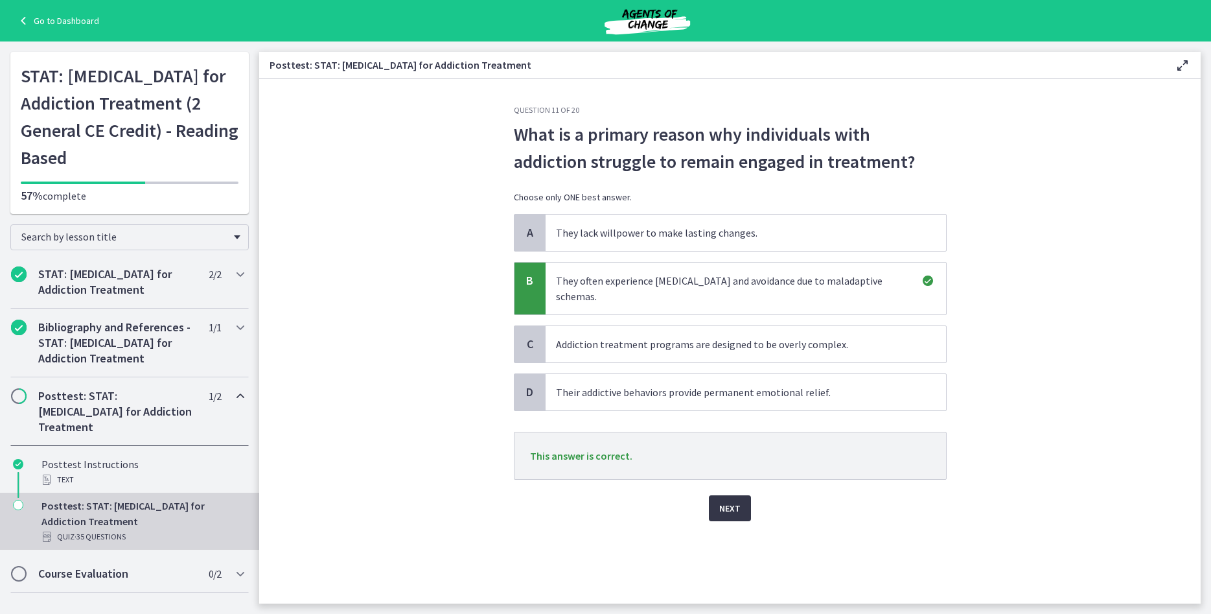
click at [733, 500] on span "Next" at bounding box center [729, 508] width 21 height 16
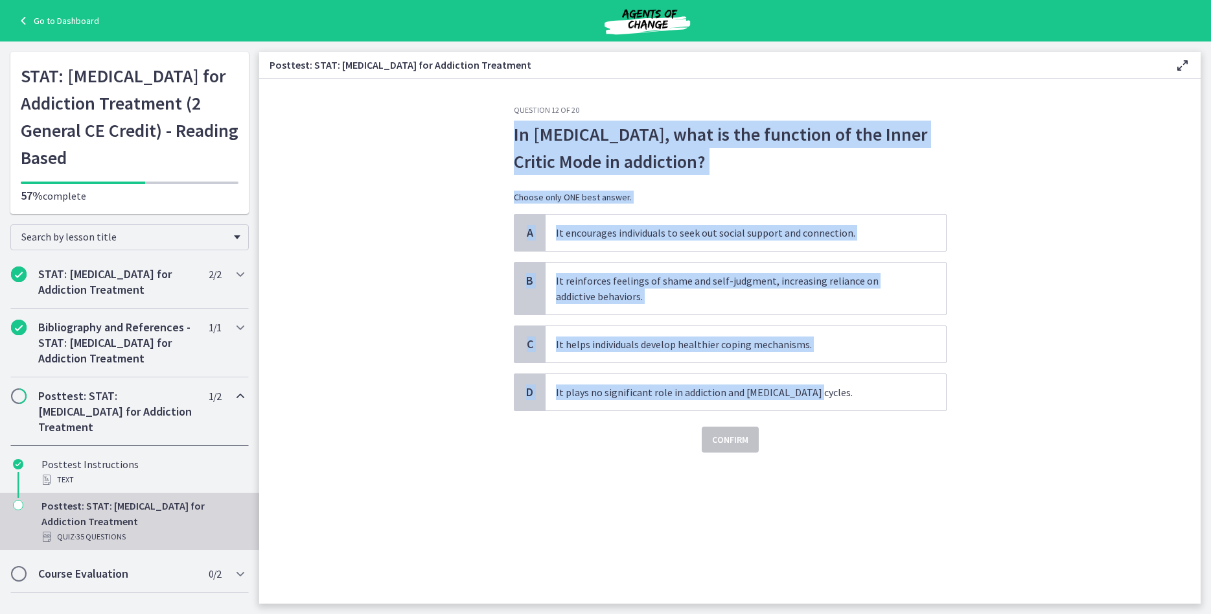
drag, startPoint x: 977, startPoint y: 406, endPoint x: 494, endPoint y: 141, distance: 550.3
click at [494, 141] on section "Question 12 of 20 In Schema Therapy, what is the function of the Inner Critic M…" at bounding box center [729, 341] width 941 height 524
drag, startPoint x: 581, startPoint y: 293, endPoint x: 667, endPoint y: 305, distance: 86.4
click at [581, 292] on span "It reinforces feelings of shame and self-judgment, increasing reliance on addic…" at bounding box center [746, 288] width 400 height 52
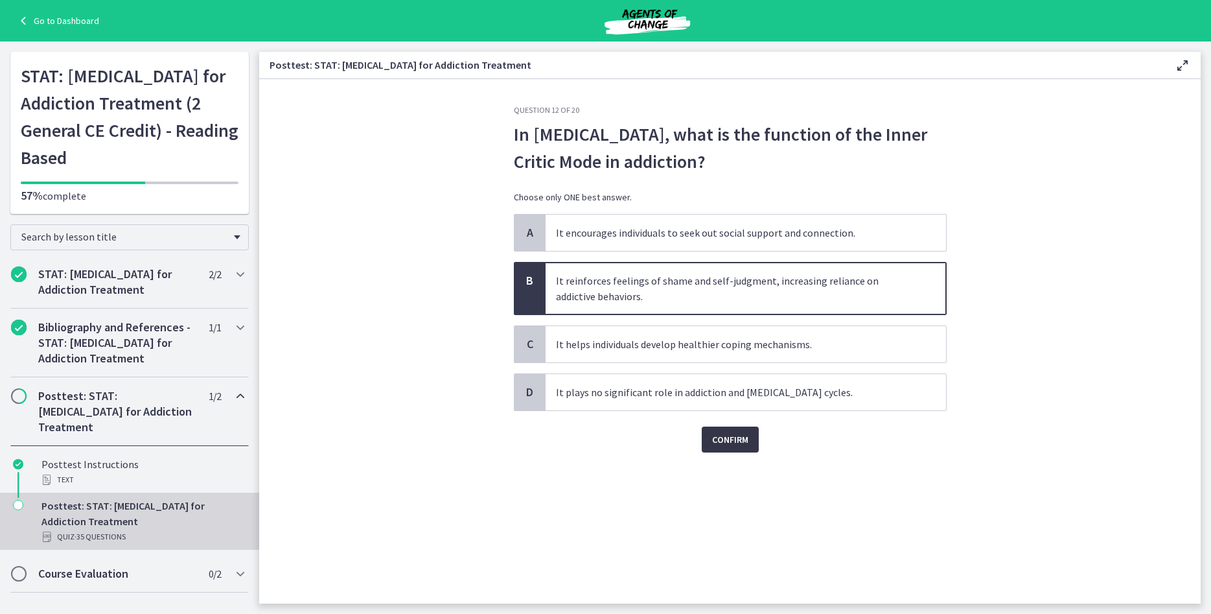
click at [734, 443] on span "Confirm" at bounding box center [730, 440] width 36 height 16
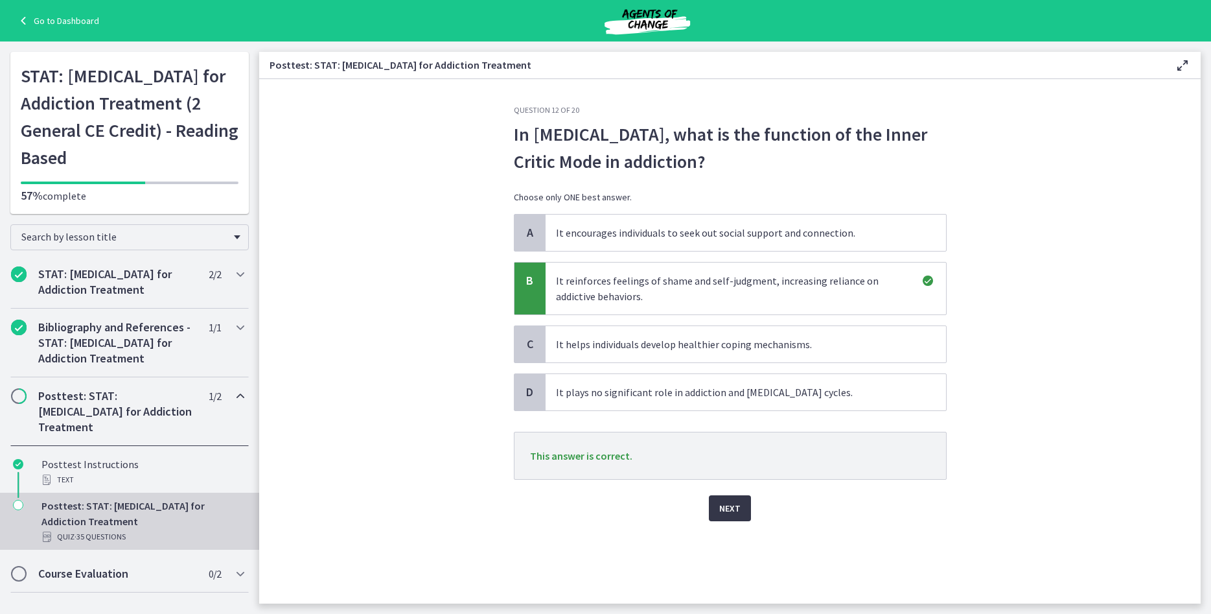
click at [733, 513] on span "Next" at bounding box center [729, 508] width 21 height 16
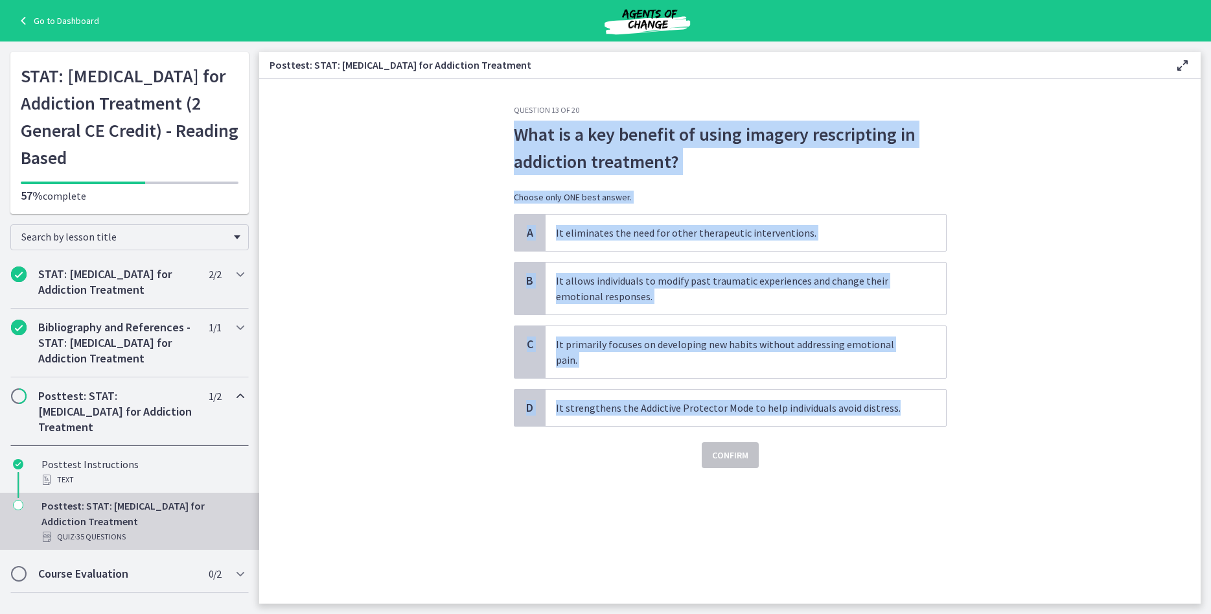
drag, startPoint x: 1009, startPoint y: 408, endPoint x: 518, endPoint y: 140, distance: 559.8
click at [518, 140] on section "Question 13 of 20 What is a key benefit of using imagery rescripting in addicti…" at bounding box center [729, 341] width 941 height 524
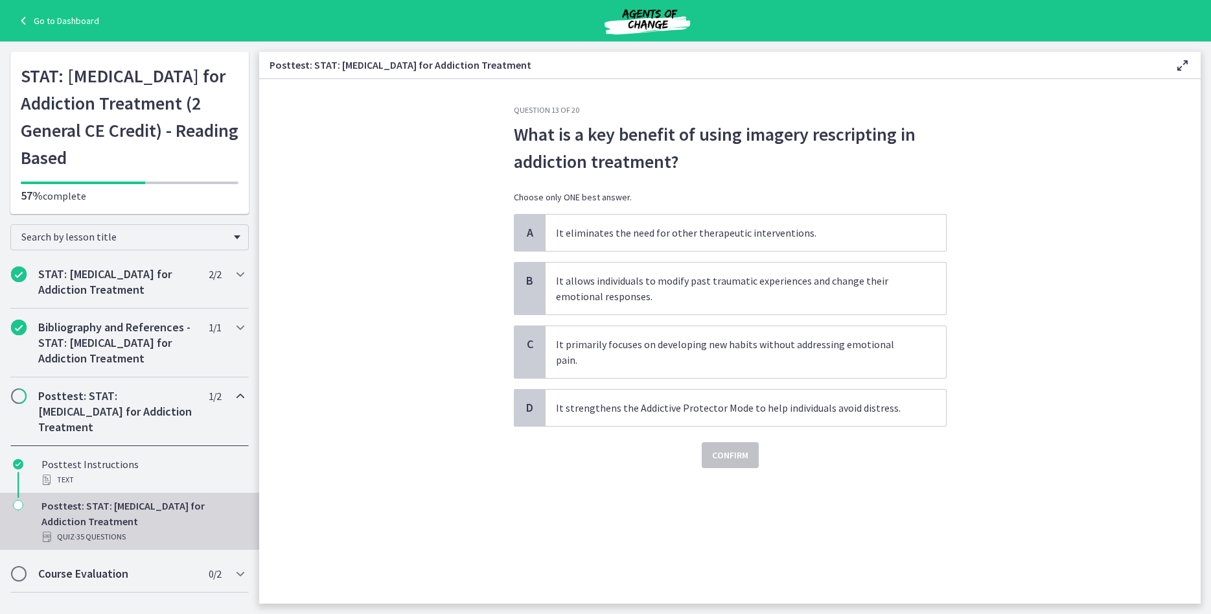
click at [431, 316] on section "Question 13 of 20 What is a key benefit of using imagery rescripting in addicti…" at bounding box center [729, 341] width 941 height 524
click at [644, 286] on span "It allows individuals to modify past traumatic experiences and change their emo…" at bounding box center [746, 288] width 400 height 52
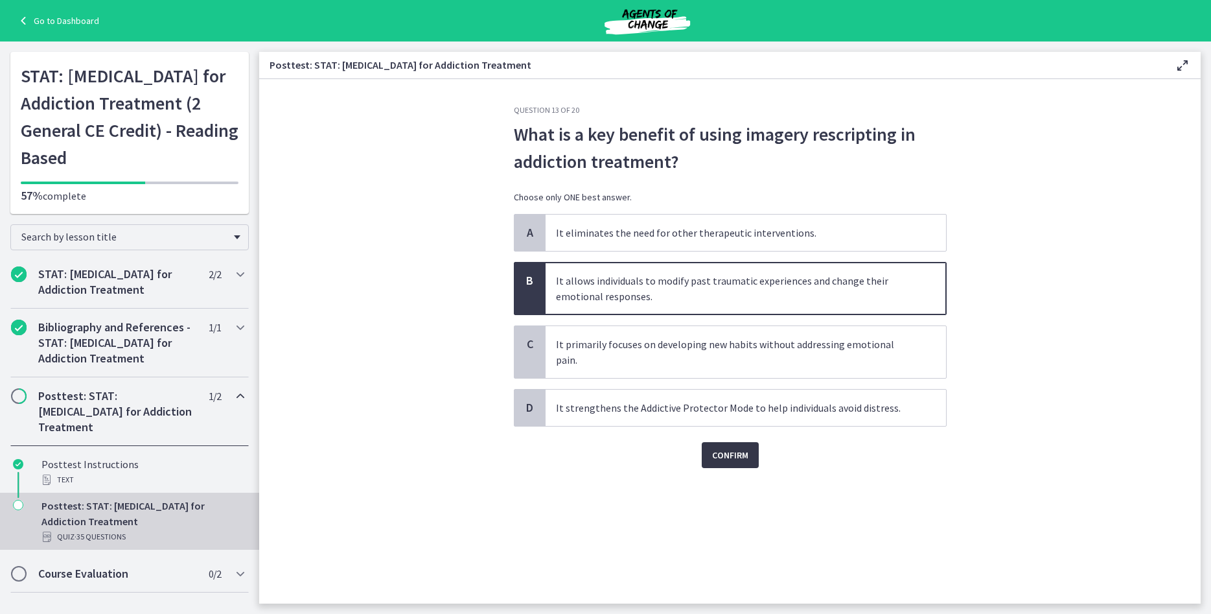
click at [746, 447] on span "Confirm" at bounding box center [730, 455] width 36 height 16
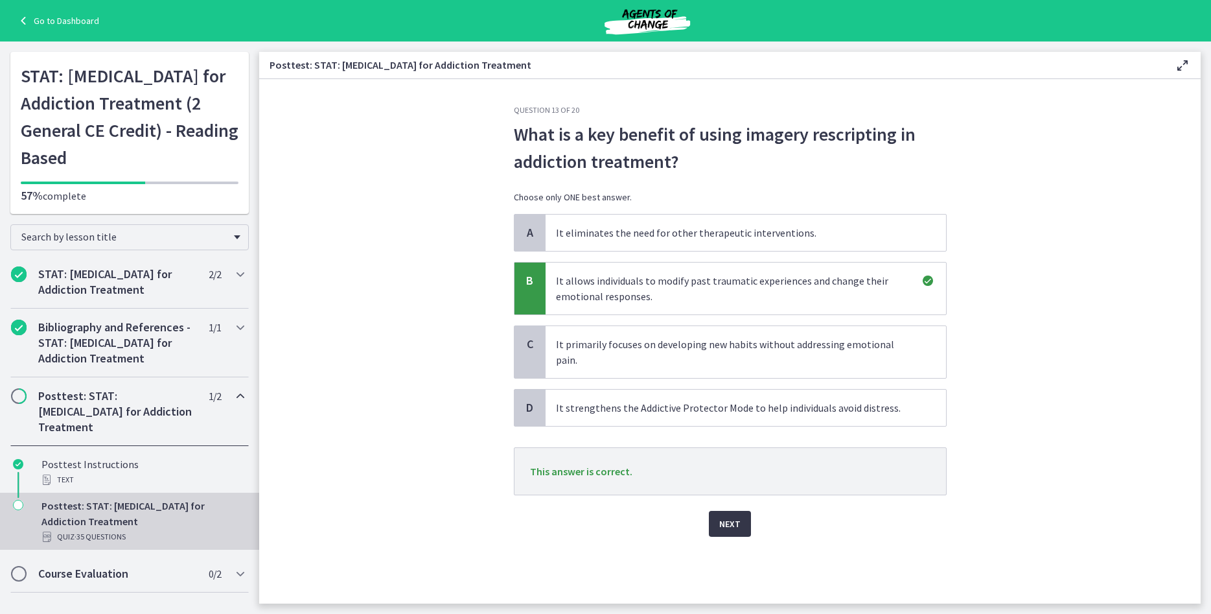
click at [740, 511] on button "Next" at bounding box center [730, 524] width 42 height 26
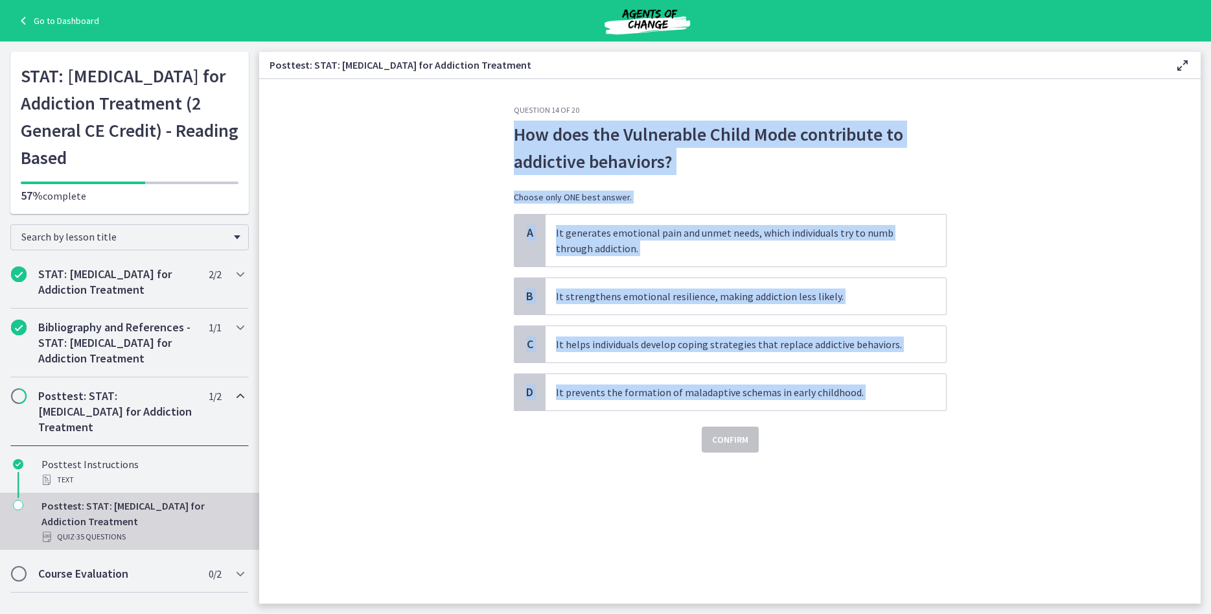
drag, startPoint x: 994, startPoint y: 413, endPoint x: 517, endPoint y: 135, distance: 551.6
click at [517, 135] on section "Question 14 of 20 How does the Vulnerable Child Mode contribute to addictive be…" at bounding box center [729, 341] width 941 height 524
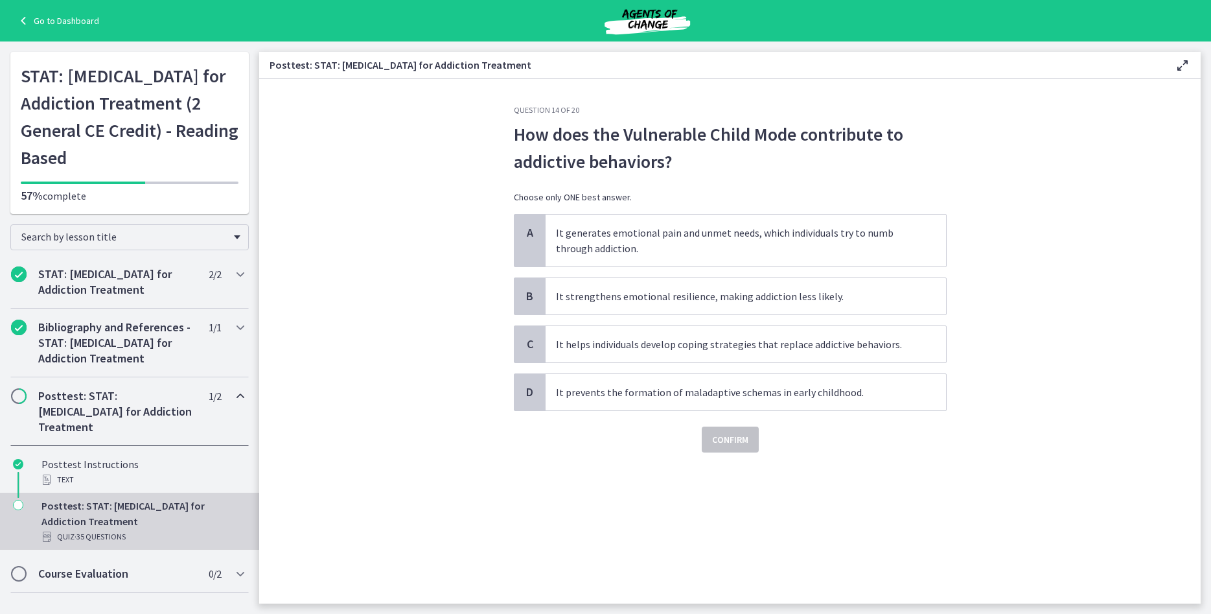
click at [958, 443] on section "Question 14 of 20 How does the Vulnerable Child Mode contribute to addictive be…" at bounding box center [729, 341] width 941 height 524
click at [678, 240] on span "It generates emotional pain and unmet needs, which individuals try to numb thro…" at bounding box center [746, 240] width 400 height 52
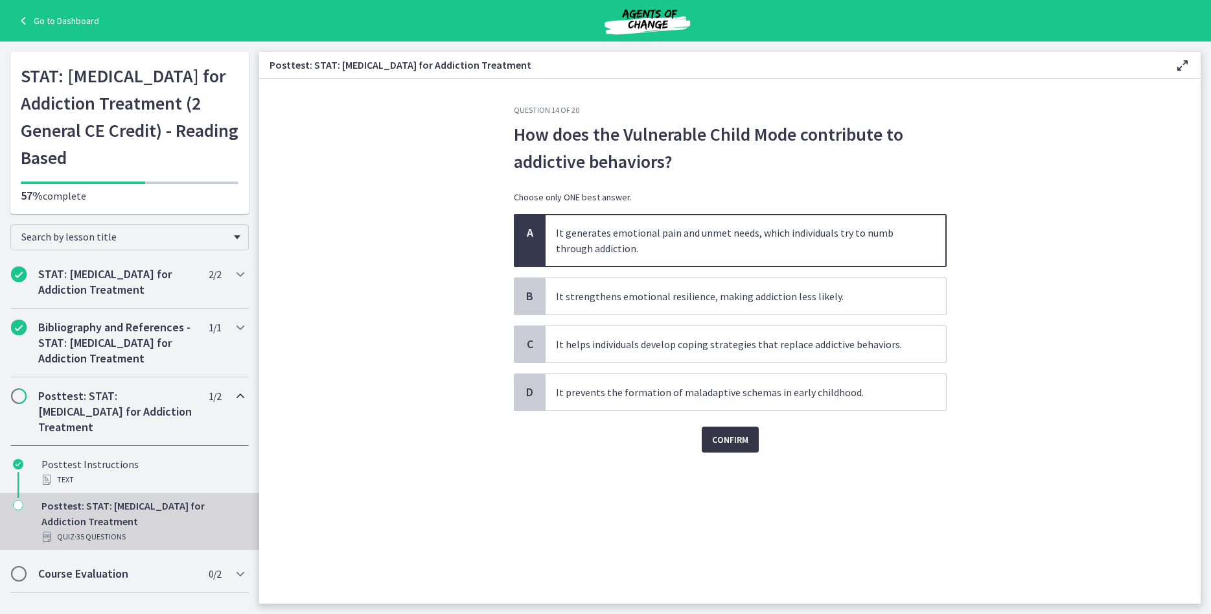
click at [737, 428] on button "Confirm" at bounding box center [730, 439] width 57 height 26
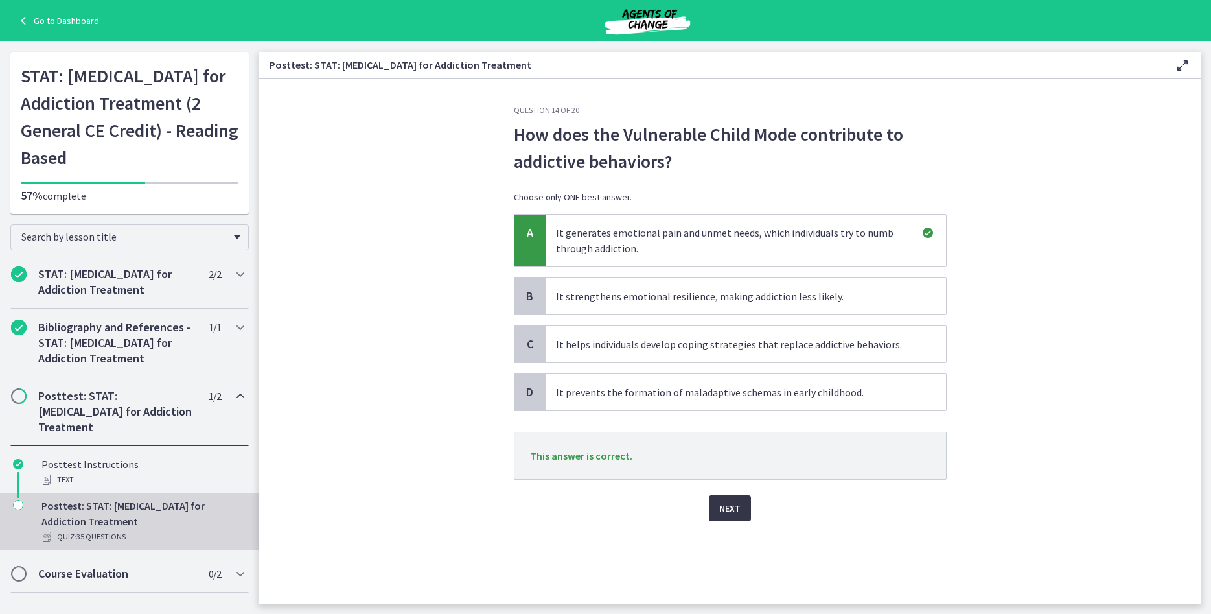
click at [746, 495] on button "Next" at bounding box center [730, 508] width 42 height 26
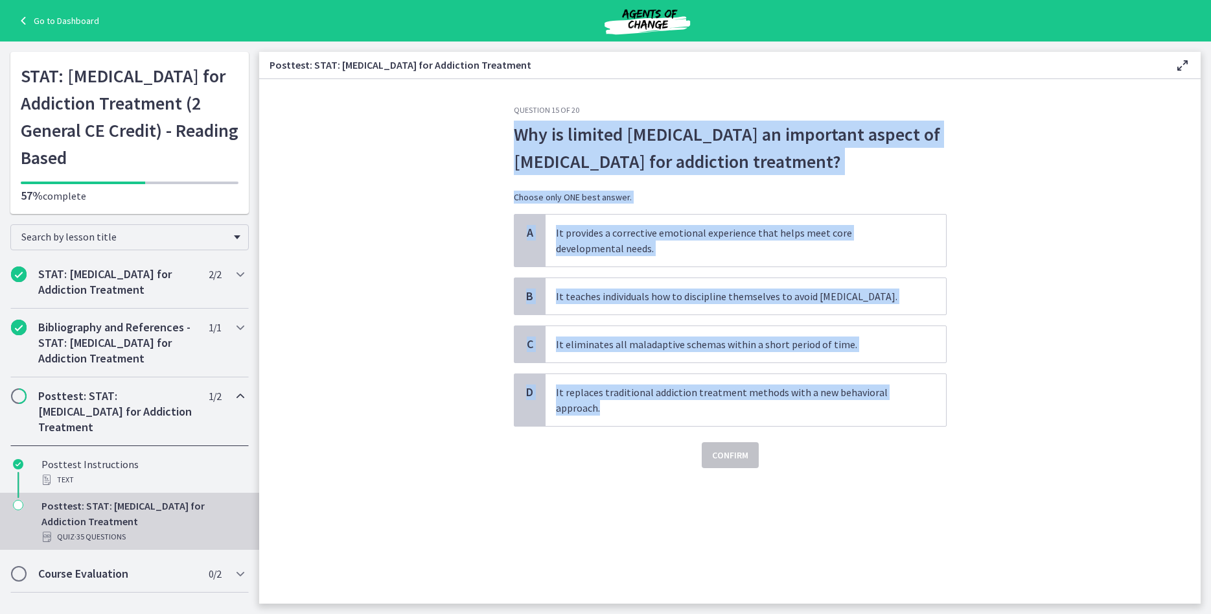
drag, startPoint x: 676, startPoint y: 346, endPoint x: 503, endPoint y: 145, distance: 265.1
click at [503, 145] on section "Question 15 of 20 Why is limited reparenting an important aspect of Schema Ther…" at bounding box center [729, 341] width 941 height 524
click at [717, 514] on div "Question 15 of 20 Why is limited reparenting an important aspect of Schema Ther…" at bounding box center [730, 354] width 454 height 498
click at [652, 244] on span "It provides a corrective emotional experience that helps meet core developmenta…" at bounding box center [746, 240] width 400 height 52
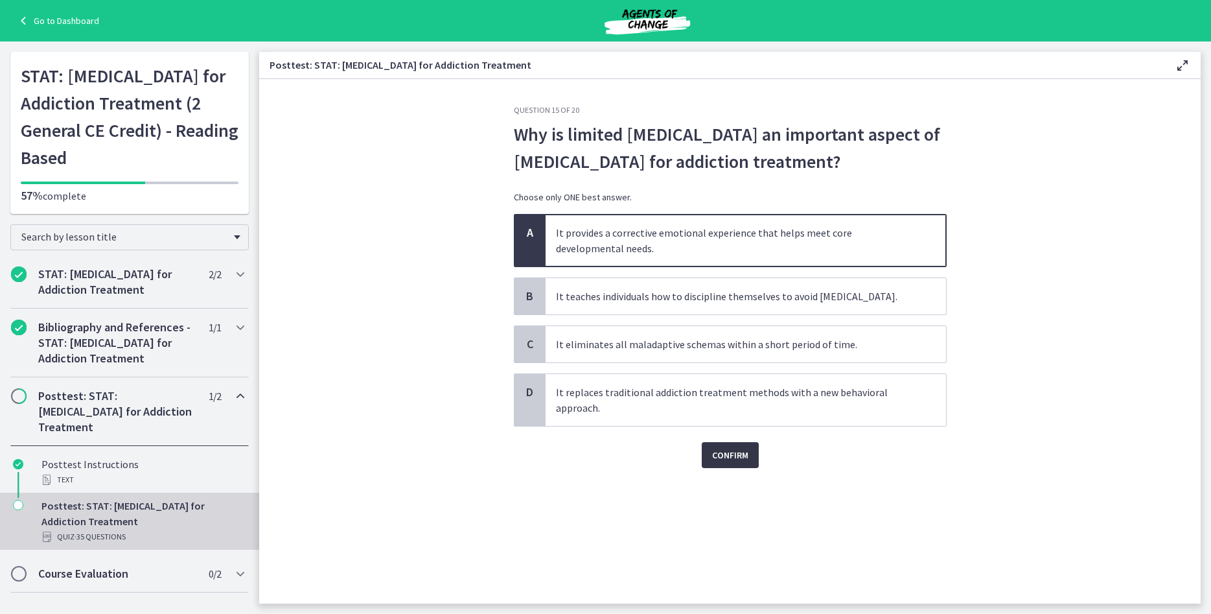
click at [725, 453] on span "Confirm" at bounding box center [730, 455] width 36 height 16
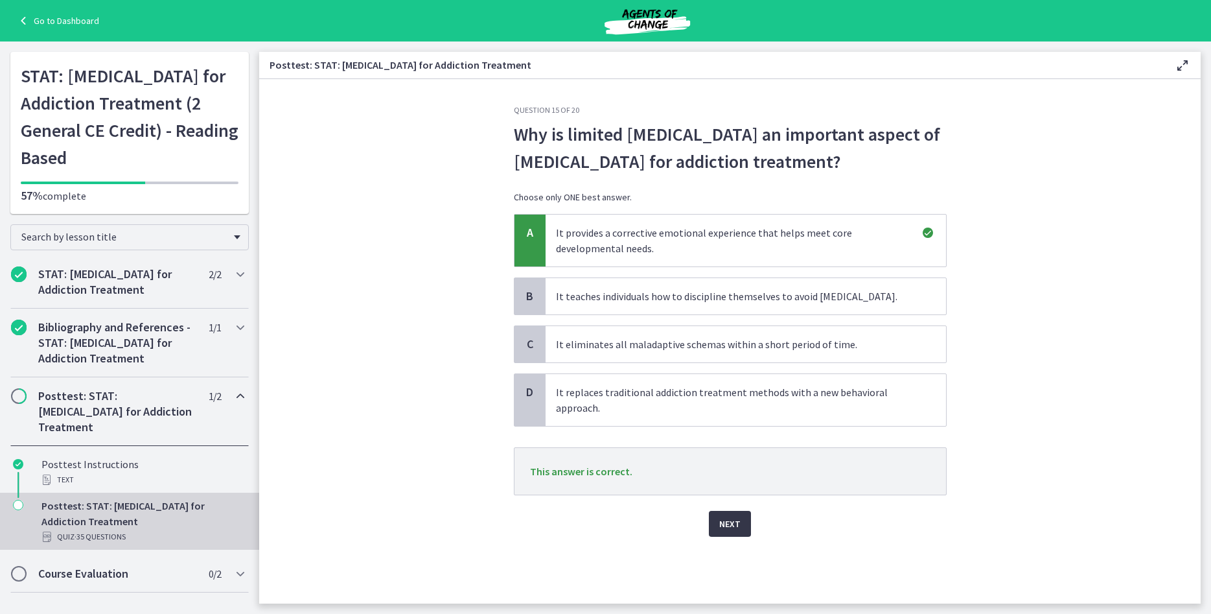
click at [738, 524] on span "Next" at bounding box center [729, 524] width 21 height 16
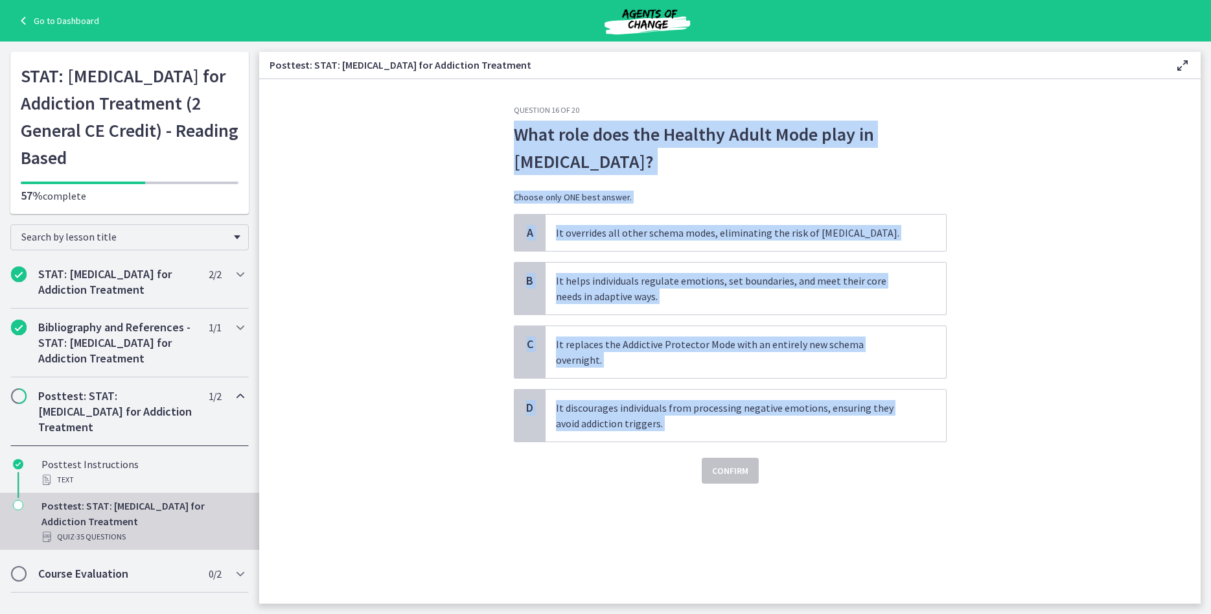
drag, startPoint x: 989, startPoint y: 420, endPoint x: 517, endPoint y: 146, distance: 545.2
click at [517, 146] on section "Question 16 of 20 What role does the Healthy Adult Mode play in relapse prevent…" at bounding box center [729, 341] width 941 height 524
click at [670, 260] on div "A It overrides all other schema modes, eliminating the risk of relapse. B It he…" at bounding box center [730, 328] width 433 height 228
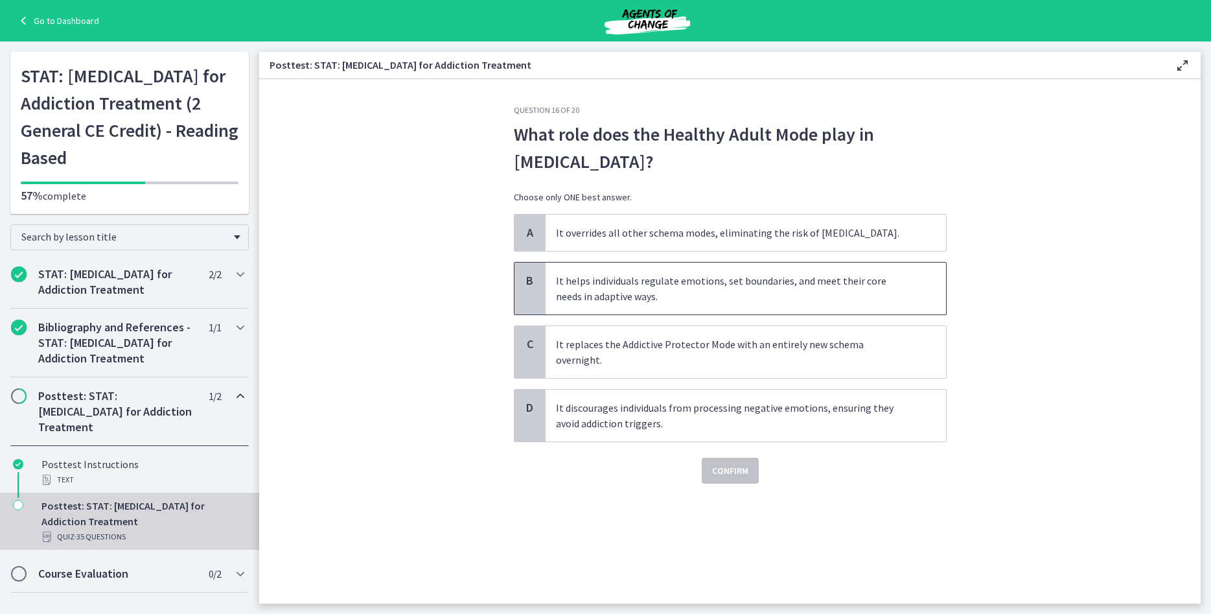
click at [680, 285] on span "It helps individuals regulate emotions, set boundaries, and meet their core nee…" at bounding box center [746, 288] width 400 height 52
click at [731, 463] on span "Confirm" at bounding box center [730, 471] width 36 height 16
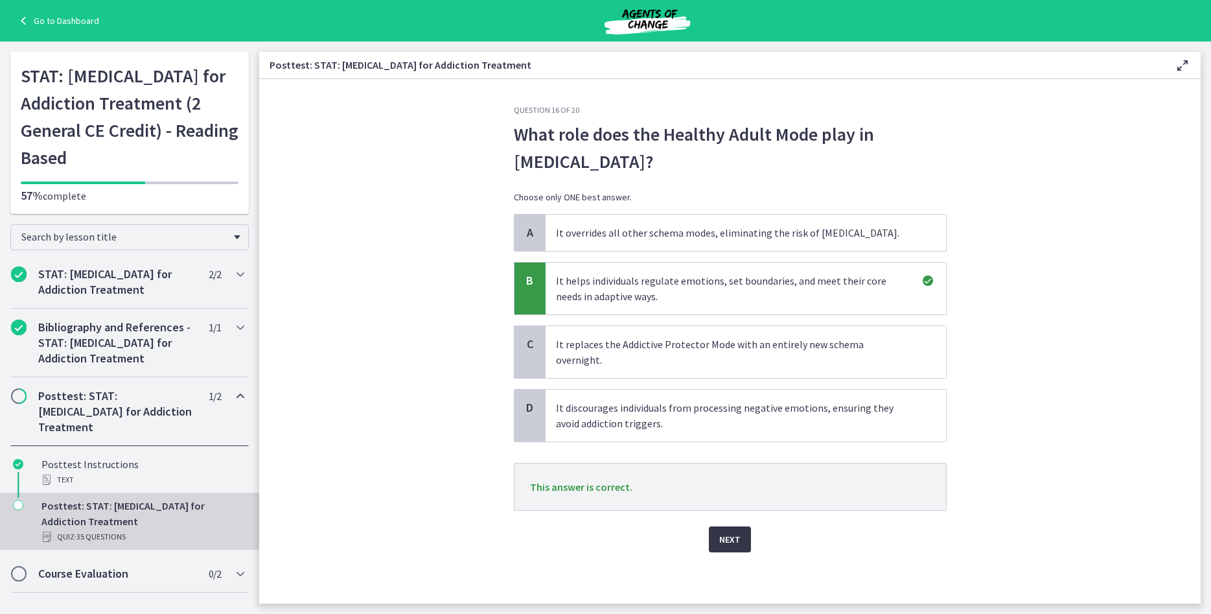
click at [731, 531] on span "Next" at bounding box center [729, 539] width 21 height 16
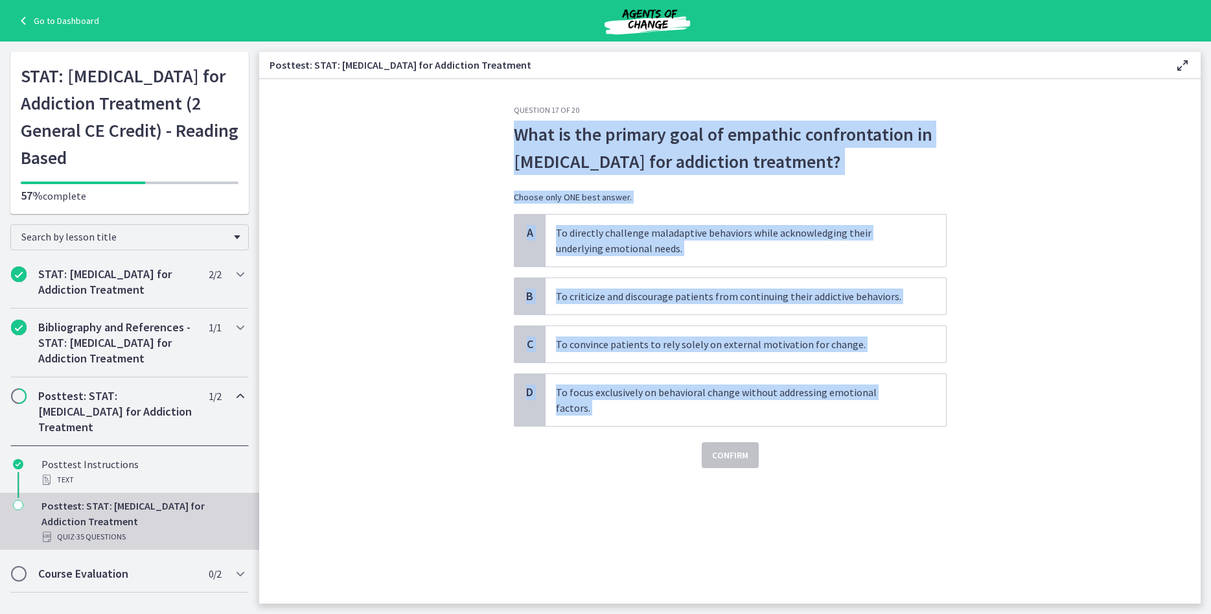
drag, startPoint x: 998, startPoint y: 416, endPoint x: 500, endPoint y: 137, distance: 570.6
click at [500, 137] on section "Question 17 of 20 What is the primary goal of empathic confrontation in Schema …" at bounding box center [729, 341] width 941 height 524
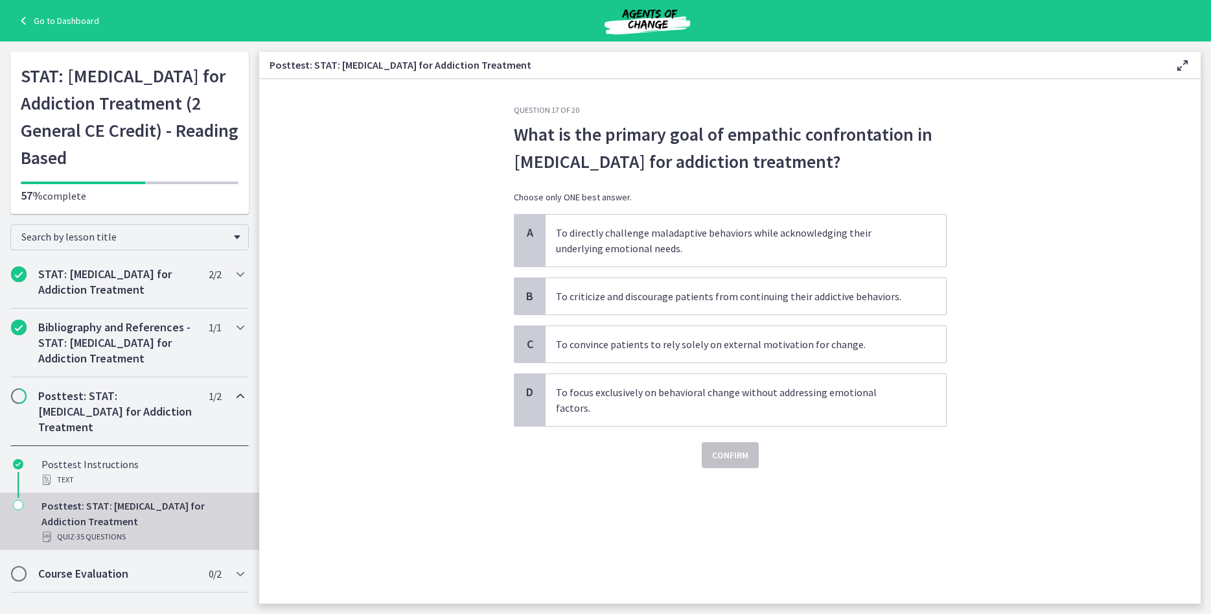
click at [485, 475] on section "Question 17 of 20 What is the primary goal of empathic confrontation in Schema …" at bounding box center [729, 341] width 941 height 524
click at [608, 244] on span "To directly challenge maladaptive behaviors while acknowledging their underlyin…" at bounding box center [746, 240] width 400 height 52
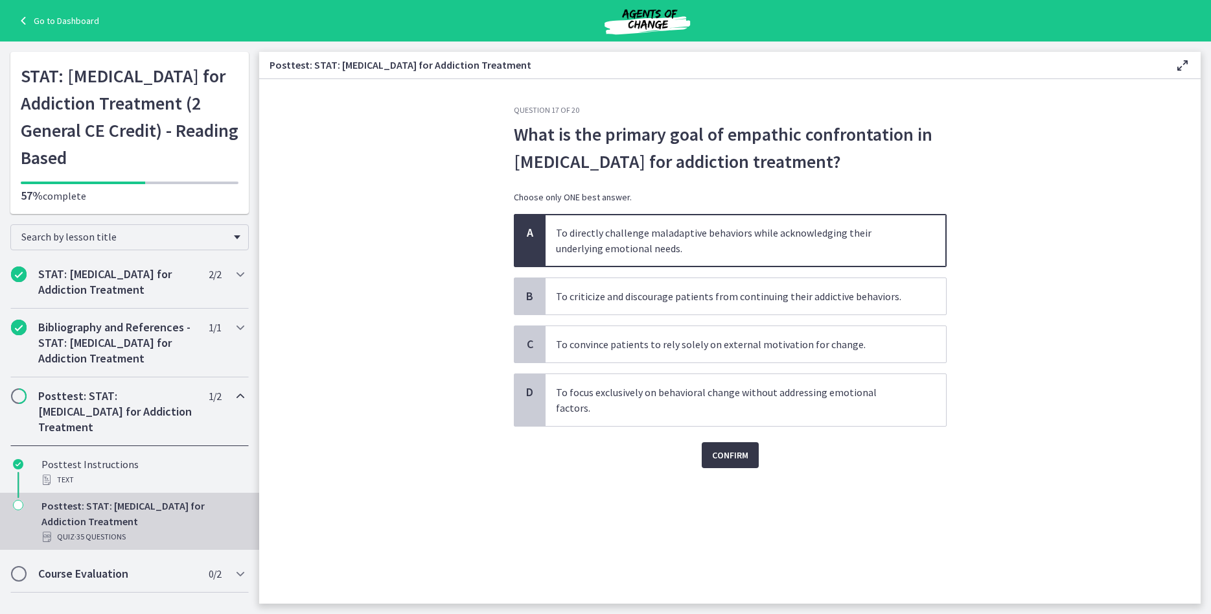
click at [732, 447] on span "Confirm" at bounding box center [730, 455] width 36 height 16
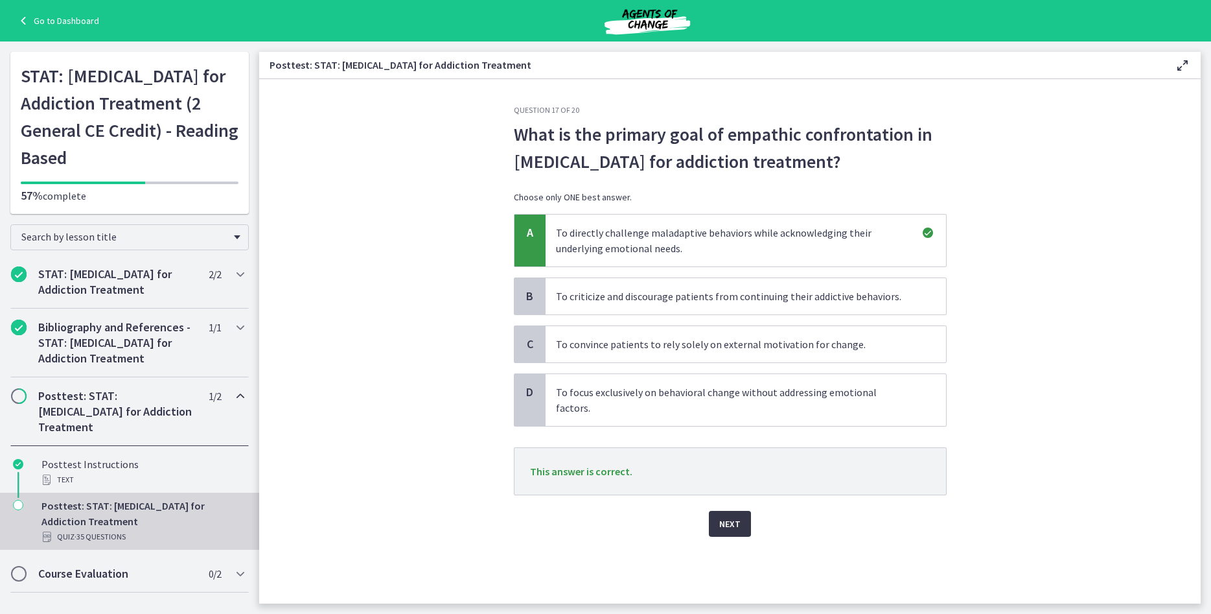
click at [745, 511] on button "Next" at bounding box center [730, 524] width 42 height 26
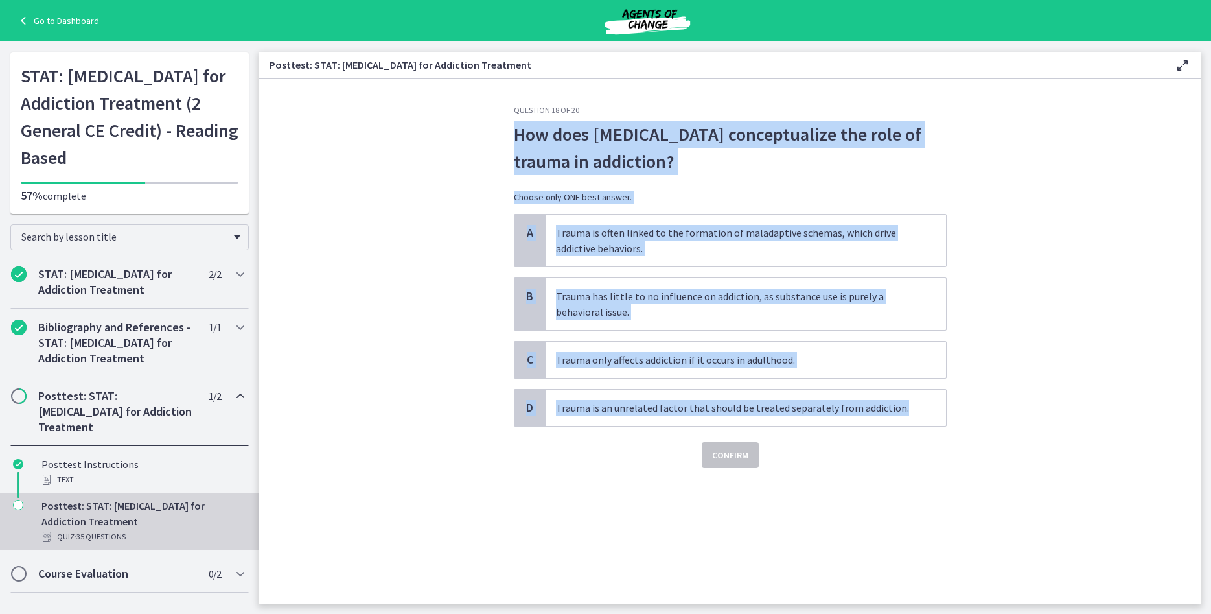
drag, startPoint x: 667, startPoint y: 310, endPoint x: 459, endPoint y: 150, distance: 262.9
click at [496, 145] on section "Question 18 of 20 How does Schema Therapy conceptualize the role of trauma in a…" at bounding box center [729, 341] width 941 height 524
click at [540, 479] on div "Question 18 of 20 How does Schema Therapy conceptualize the role of trauma in a…" at bounding box center [730, 354] width 454 height 498
click at [685, 247] on span "Trauma is often linked to the formation of maladaptive schemas, which drive add…" at bounding box center [746, 240] width 400 height 52
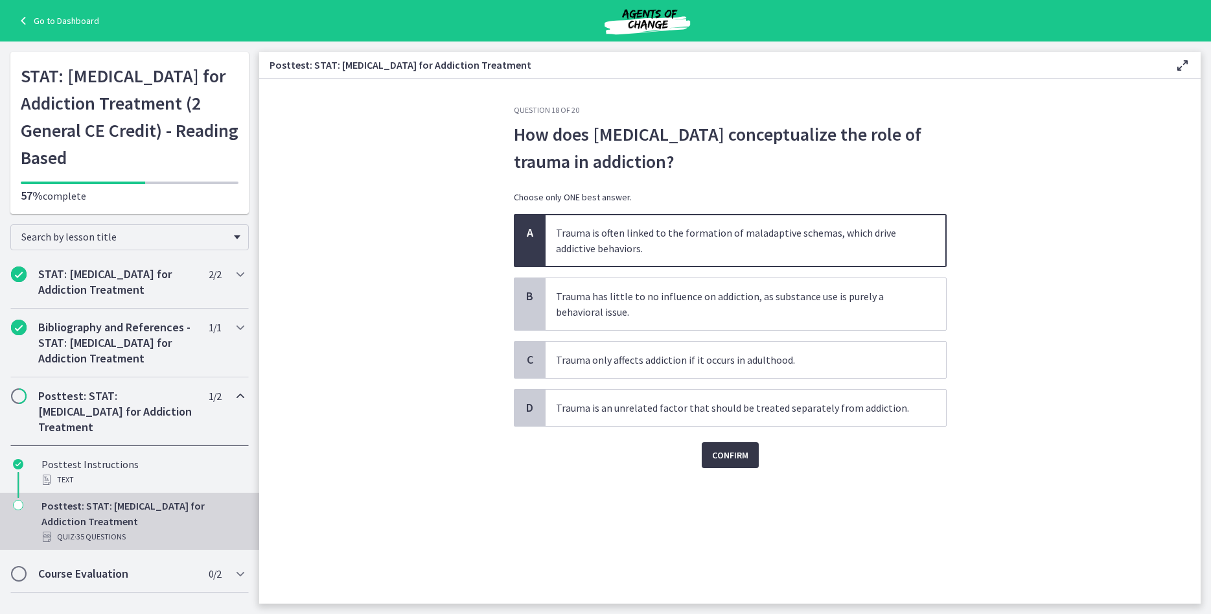
click at [733, 451] on span "Confirm" at bounding box center [730, 455] width 36 height 16
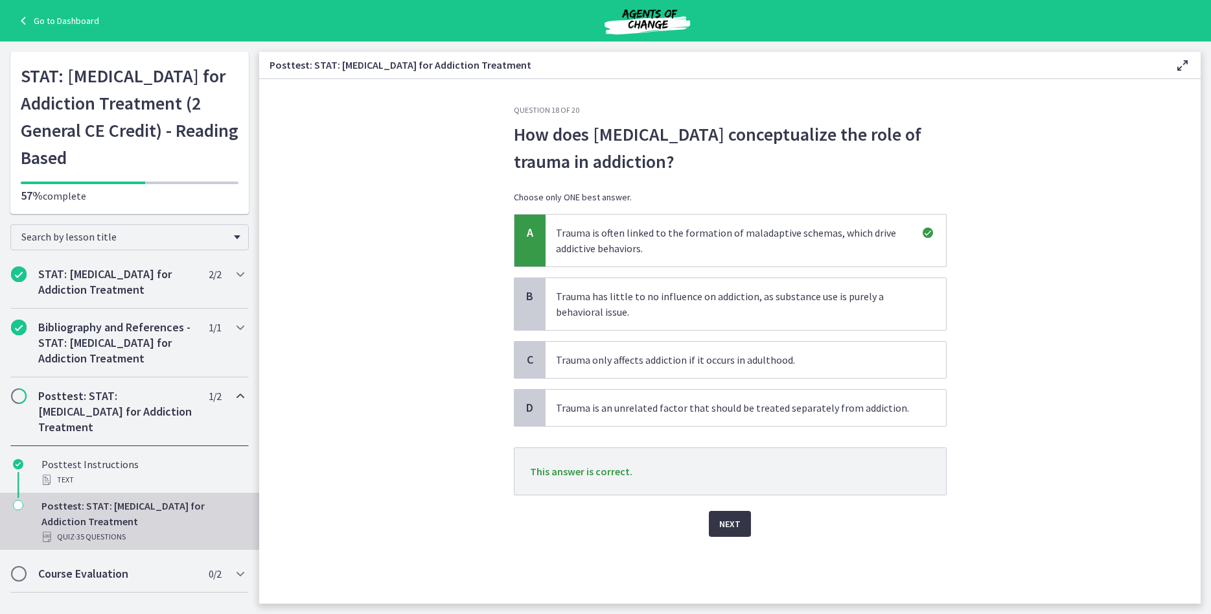
click at [730, 525] on span "Next" at bounding box center [729, 524] width 21 height 16
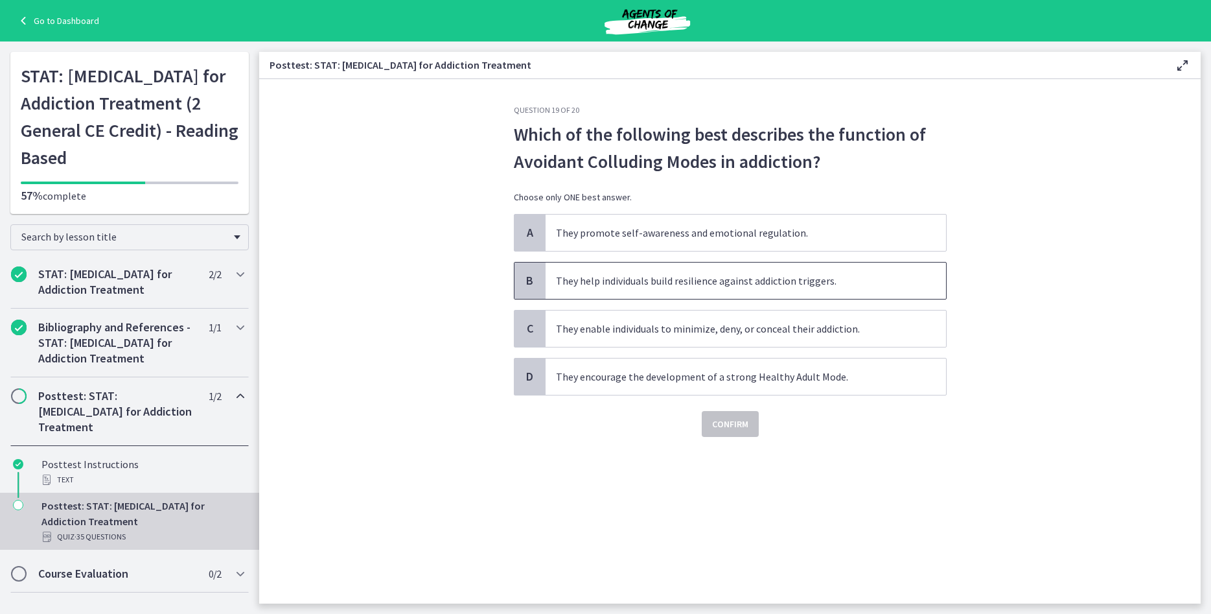
click at [638, 266] on span "They help individuals build resilience against addiction triggers." at bounding box center [746, 280] width 400 height 36
click at [746, 423] on span "Confirm" at bounding box center [730, 424] width 36 height 16
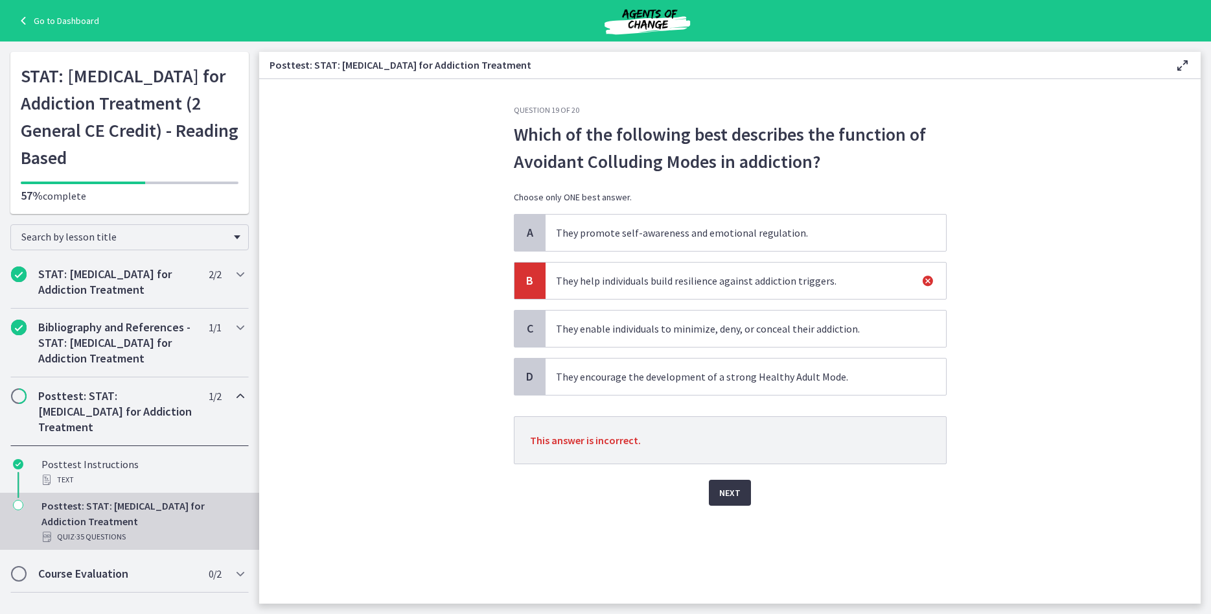
click at [738, 494] on span "Next" at bounding box center [729, 493] width 21 height 16
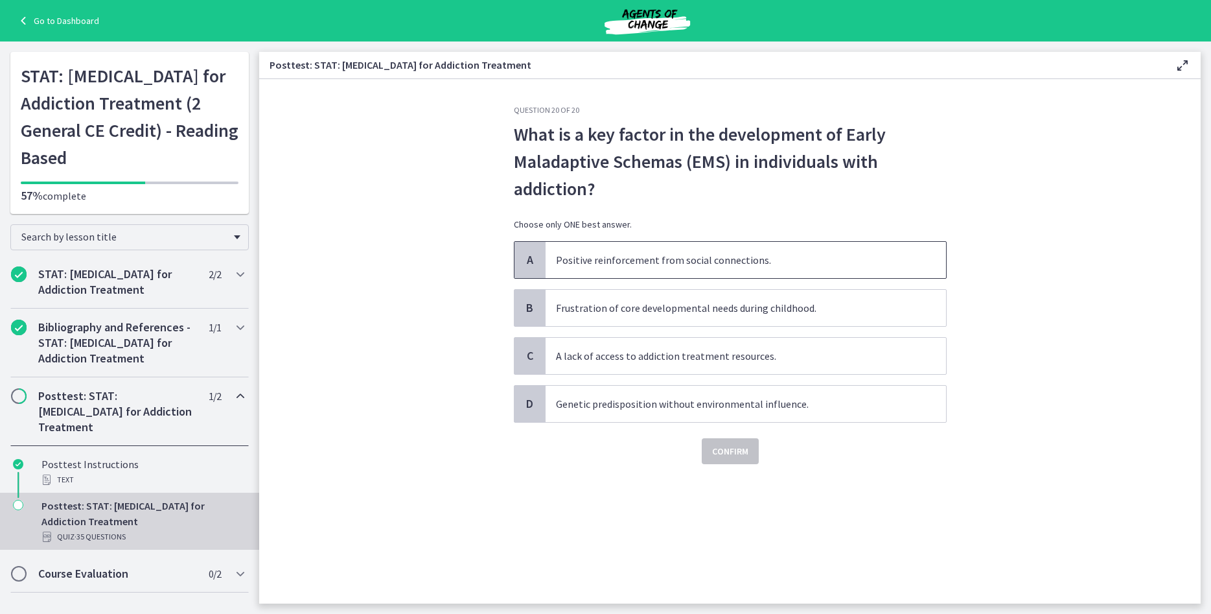
click at [654, 259] on span "Positive reinforcement from social connections." at bounding box center [746, 260] width 400 height 36
click at [729, 455] on span "Confirm" at bounding box center [730, 451] width 36 height 16
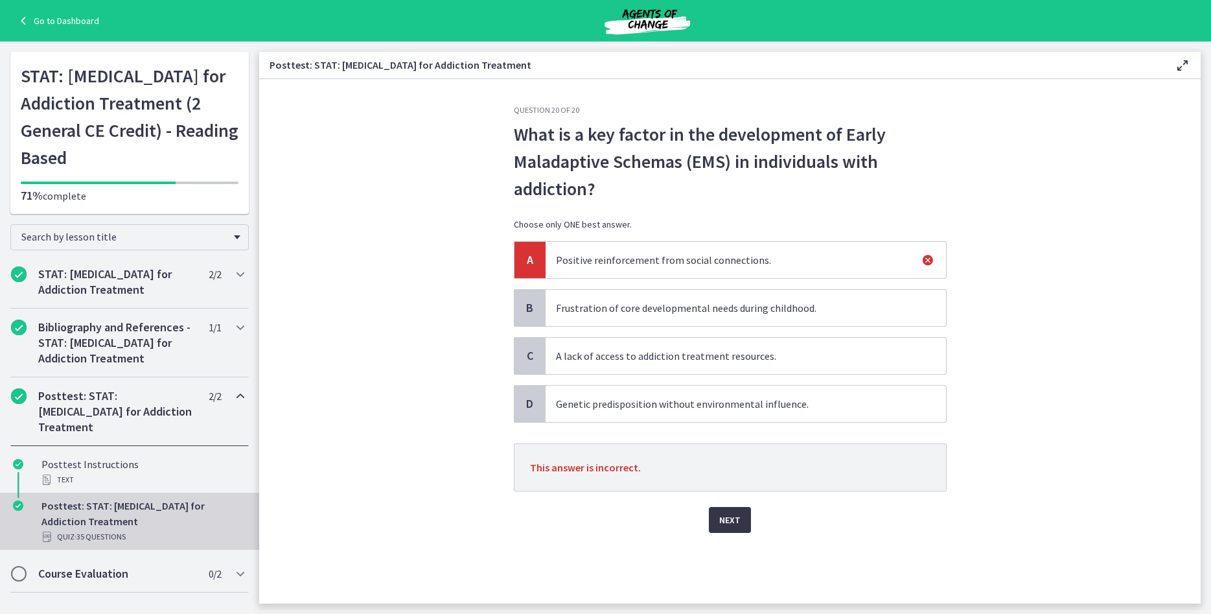
click at [735, 511] on button "Next" at bounding box center [730, 520] width 42 height 26
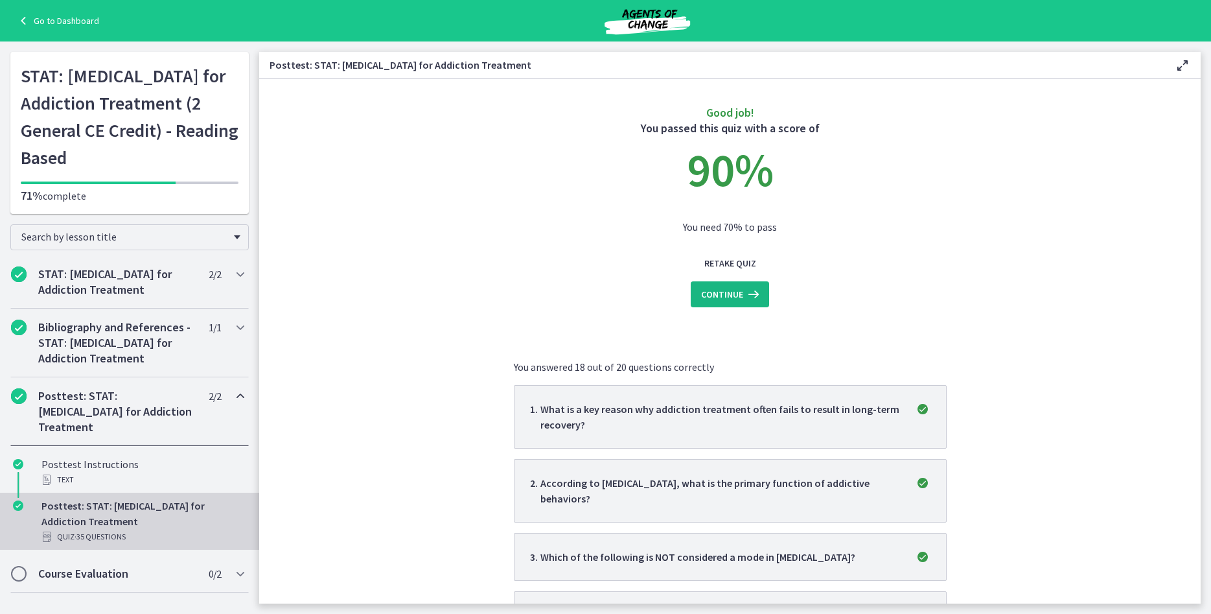
click at [716, 290] on span "Continue" at bounding box center [722, 294] width 42 height 16
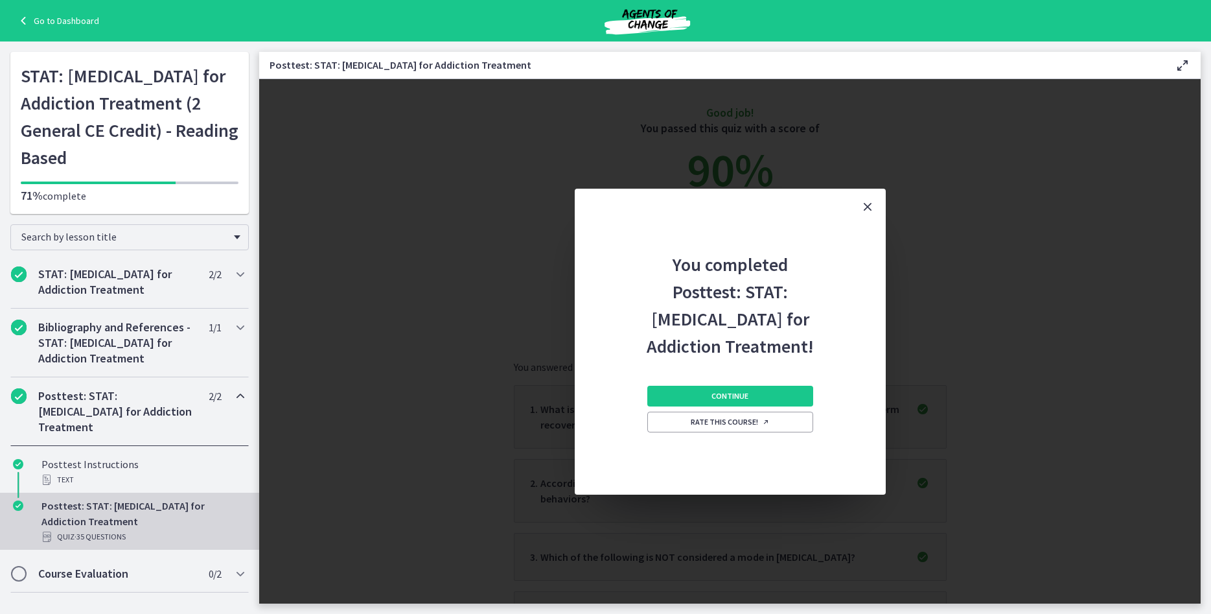
click at [866, 206] on icon "Close" at bounding box center [868, 207] width 16 height 16
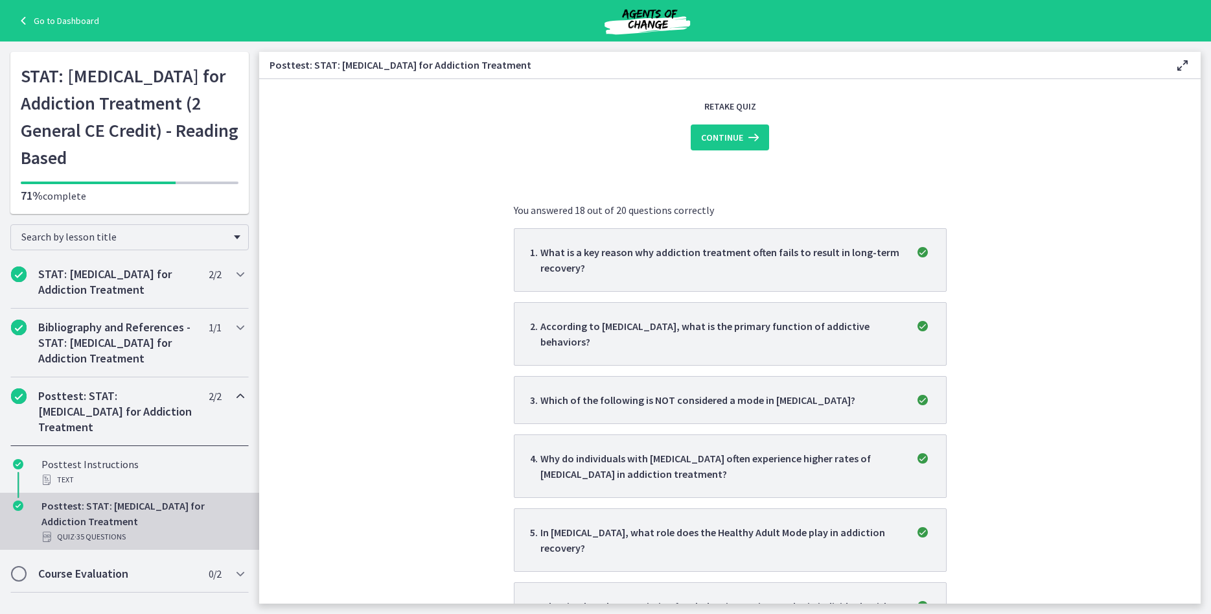
scroll to position [155, 0]
click at [726, 149] on button "Continue" at bounding box center [730, 139] width 78 height 26
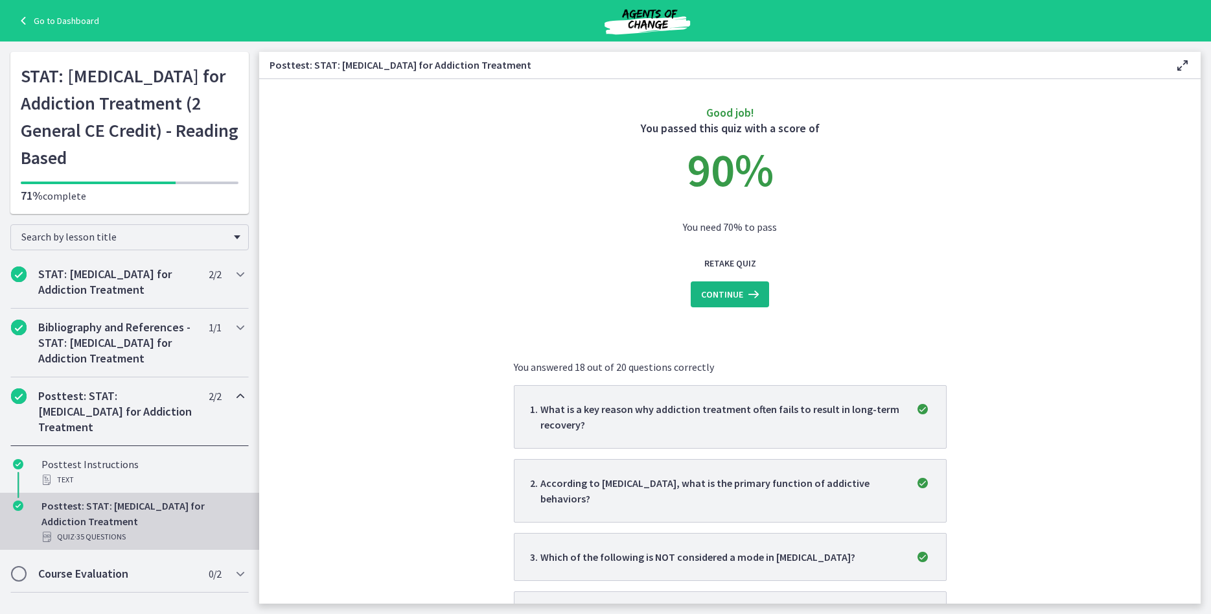
click at [742, 291] on span "Continue" at bounding box center [722, 294] width 42 height 16
click at [740, 290] on span "Continue" at bounding box center [722, 294] width 42 height 16
click at [742, 290] on span "Continue" at bounding box center [722, 294] width 42 height 16
click at [742, 165] on p "90 %" at bounding box center [730, 169] width 433 height 47
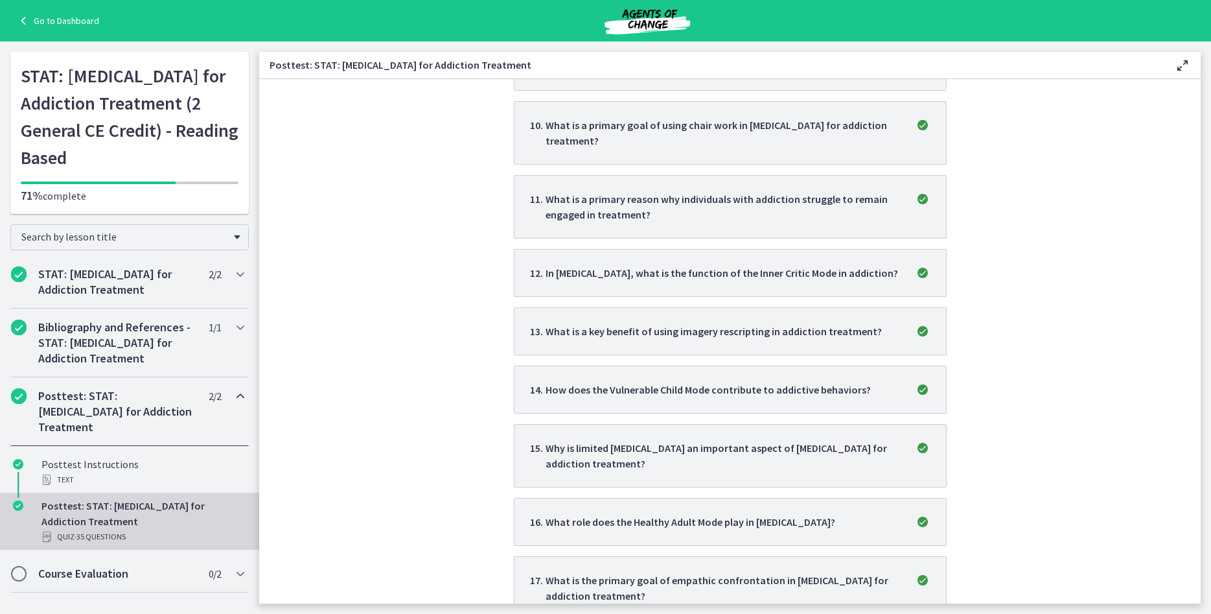
scroll to position [1207, 0]
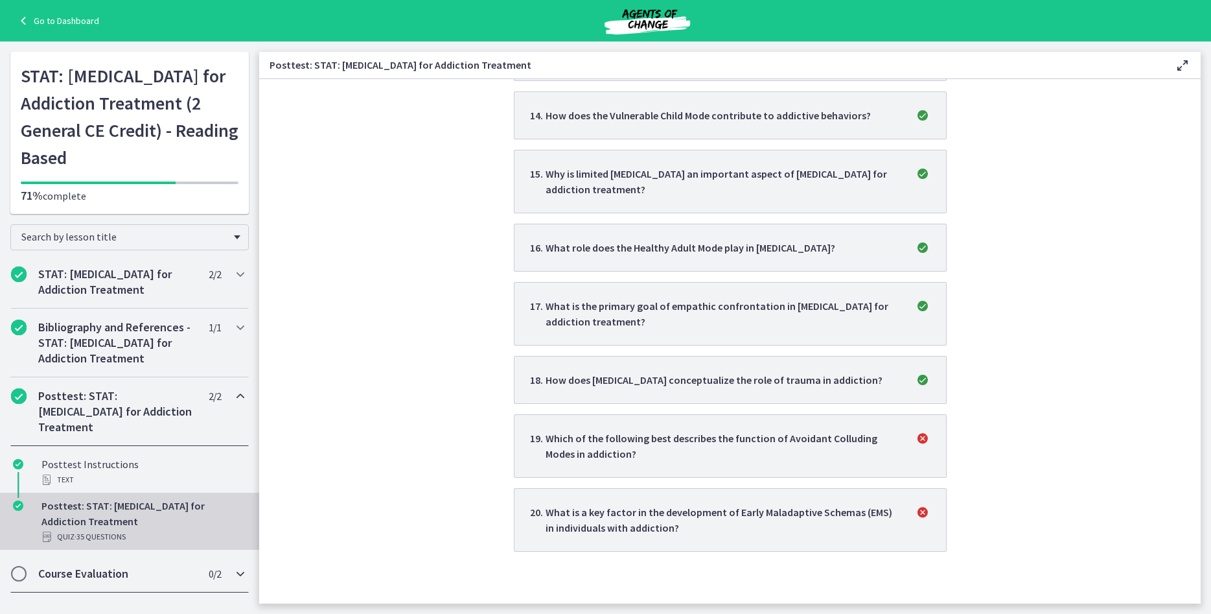
click at [104, 568] on h2 "Course Evaluation" at bounding box center [117, 574] width 158 height 16
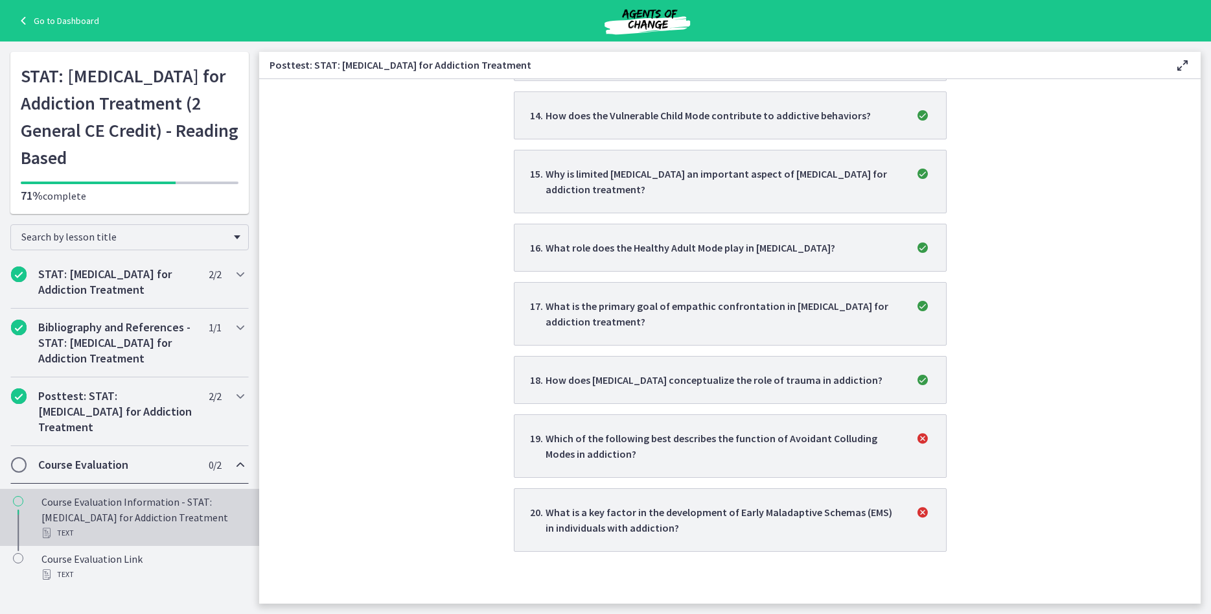
click at [76, 508] on div "Course Evaluation Information - STAT: Schema Therapy for Addiction Treatment Te…" at bounding box center [142, 517] width 202 height 47
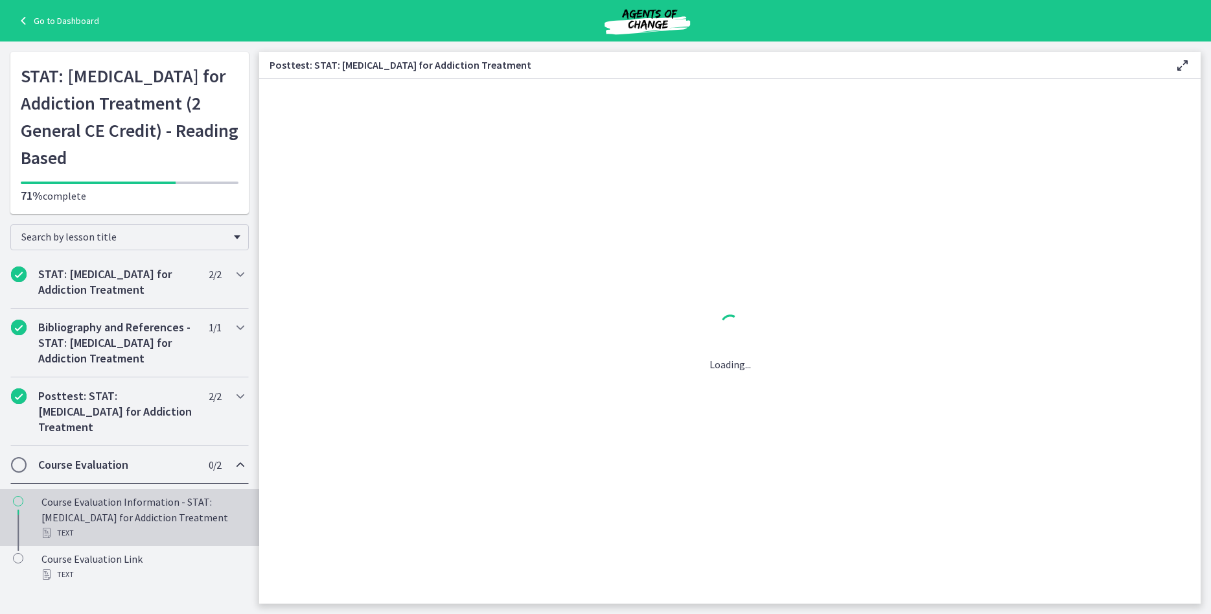
scroll to position [0, 0]
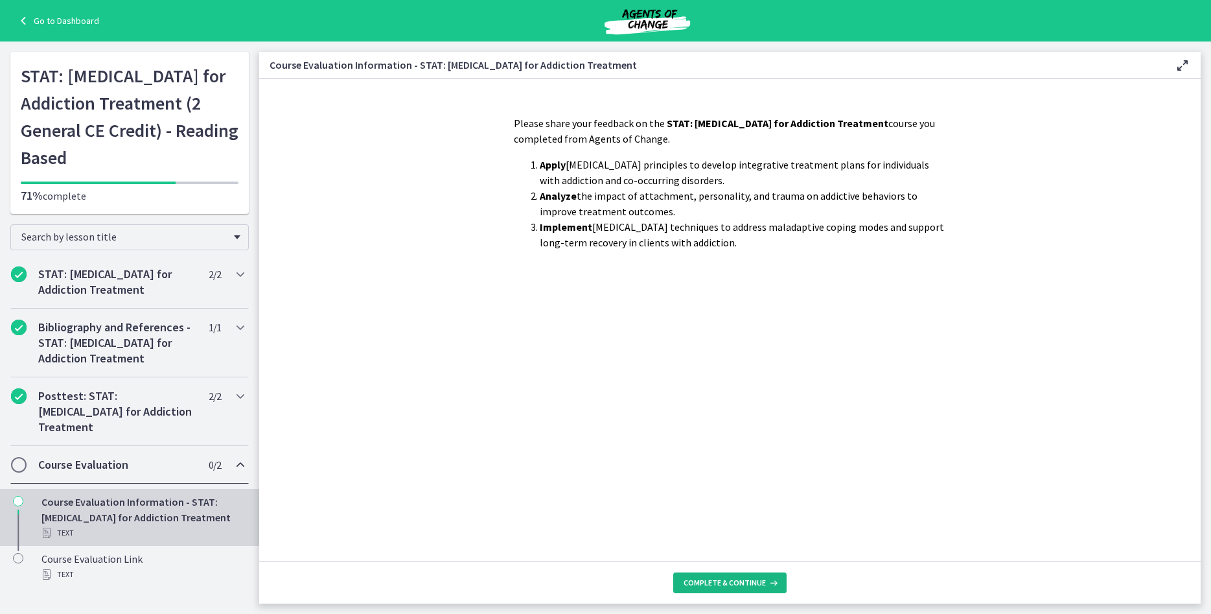
click at [767, 580] on icon at bounding box center [772, 582] width 13 height 10
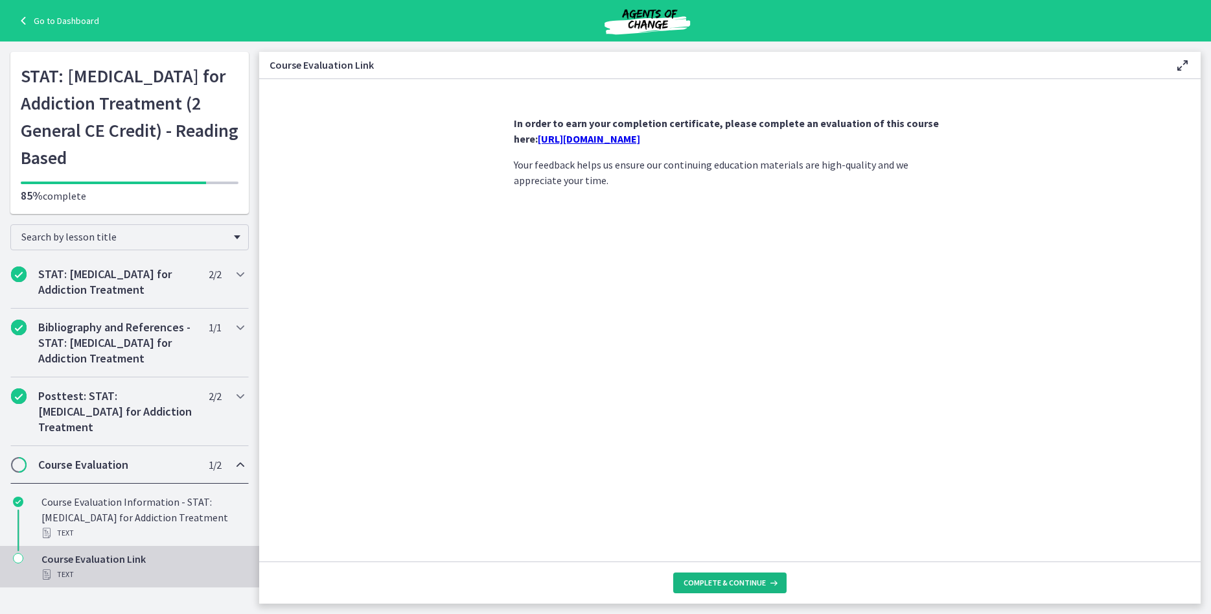
click at [767, 580] on icon at bounding box center [772, 582] width 13 height 10
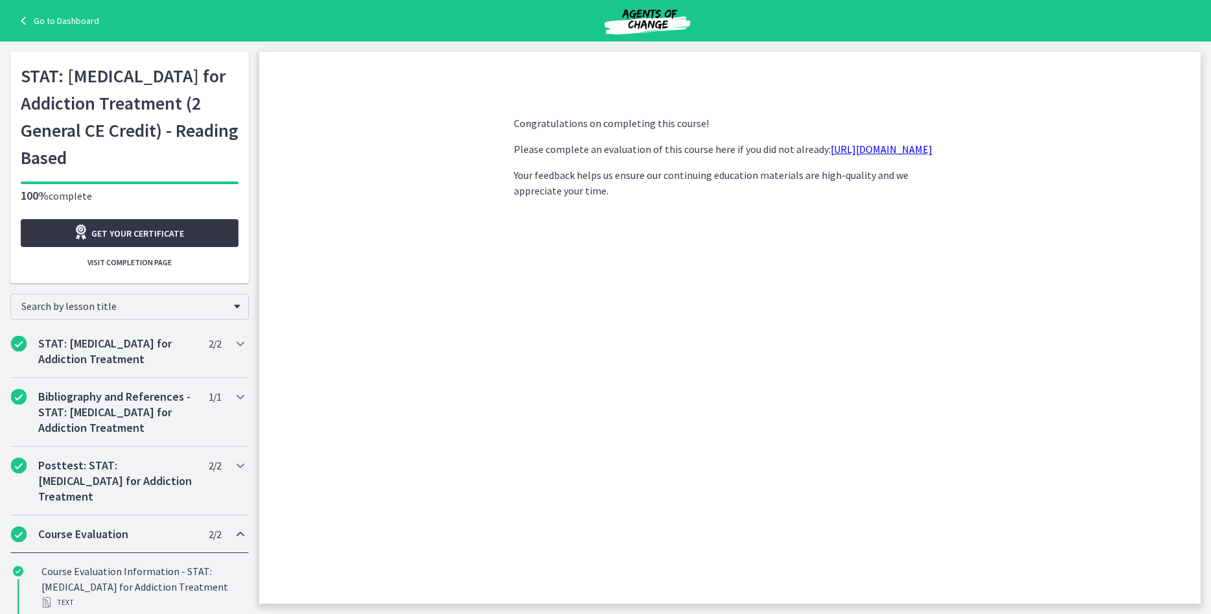
click at [169, 246] on link "Get your certificate" at bounding box center [130, 233] width 218 height 28
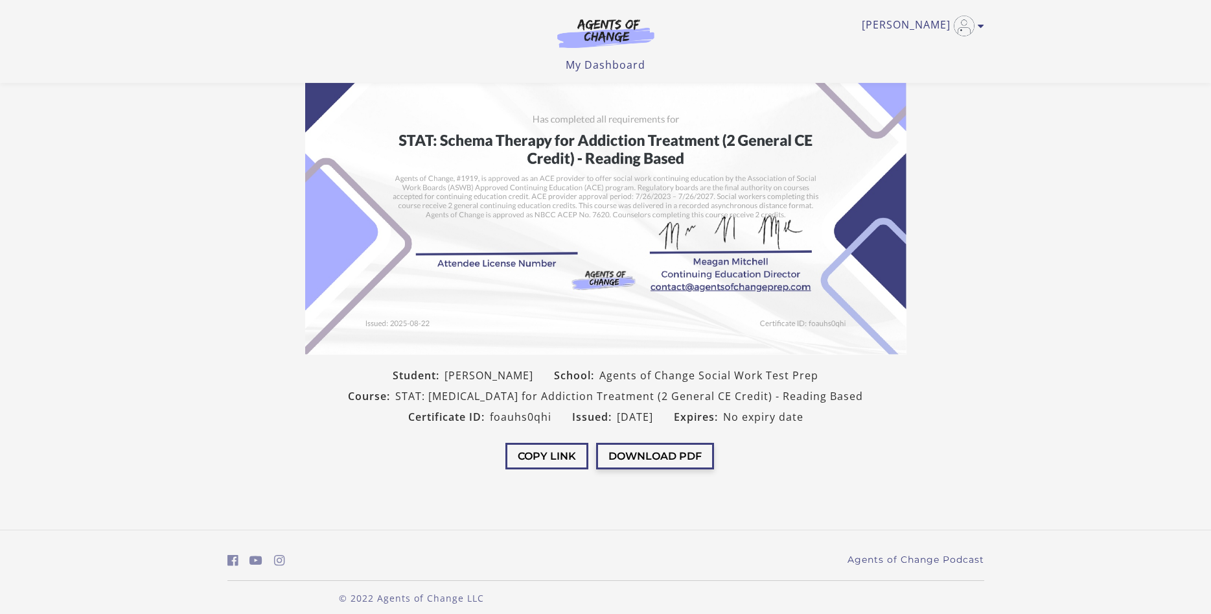
scroll to position [111, 0]
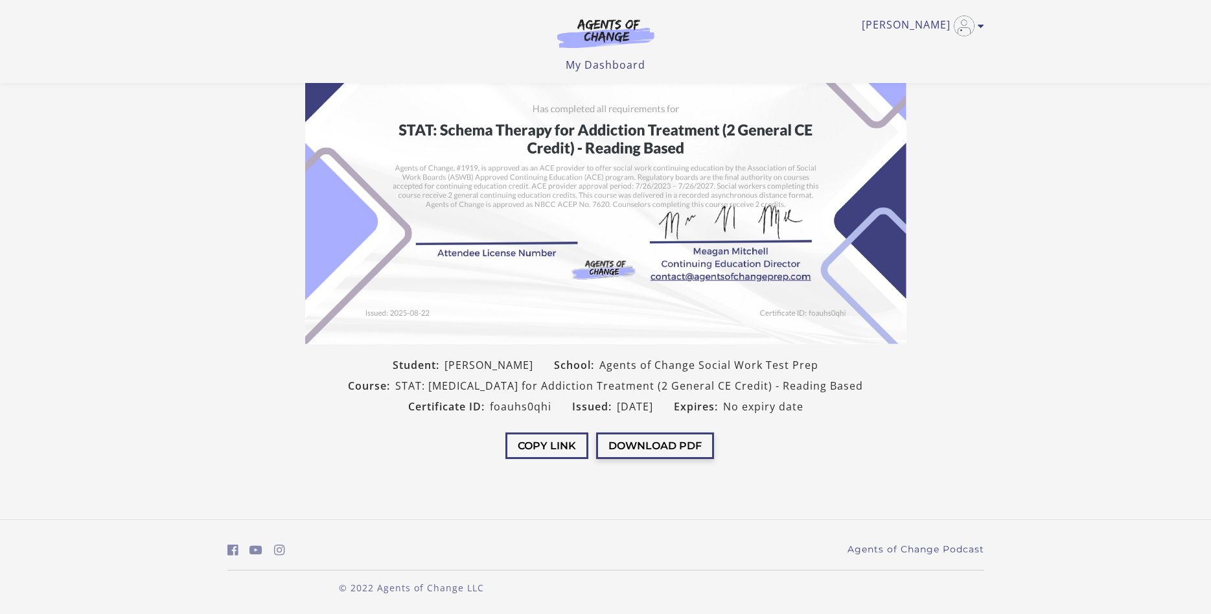
click at [674, 448] on button "Download PDF" at bounding box center [655, 445] width 118 height 27
